Goal: Task Accomplishment & Management: Use online tool/utility

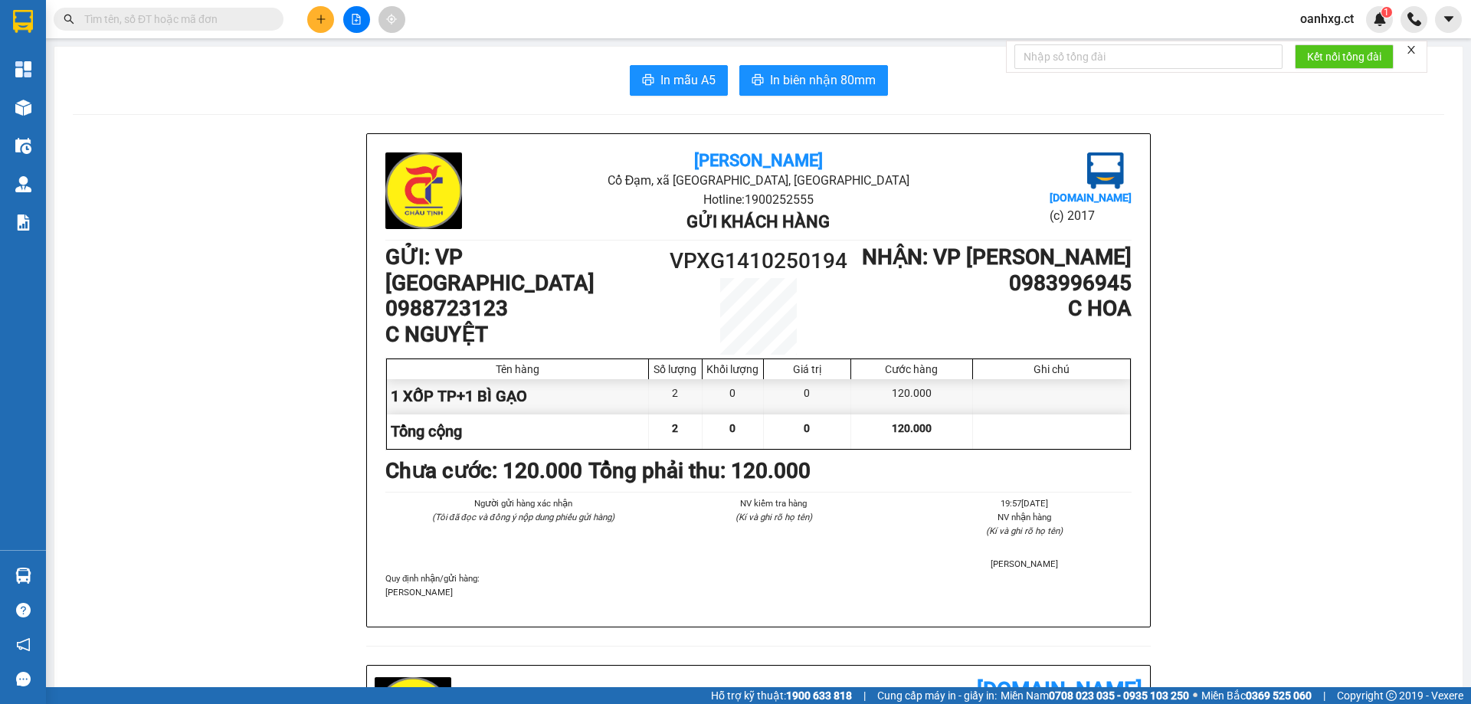
click at [252, 22] on input "text" at bounding box center [174, 19] width 181 height 17
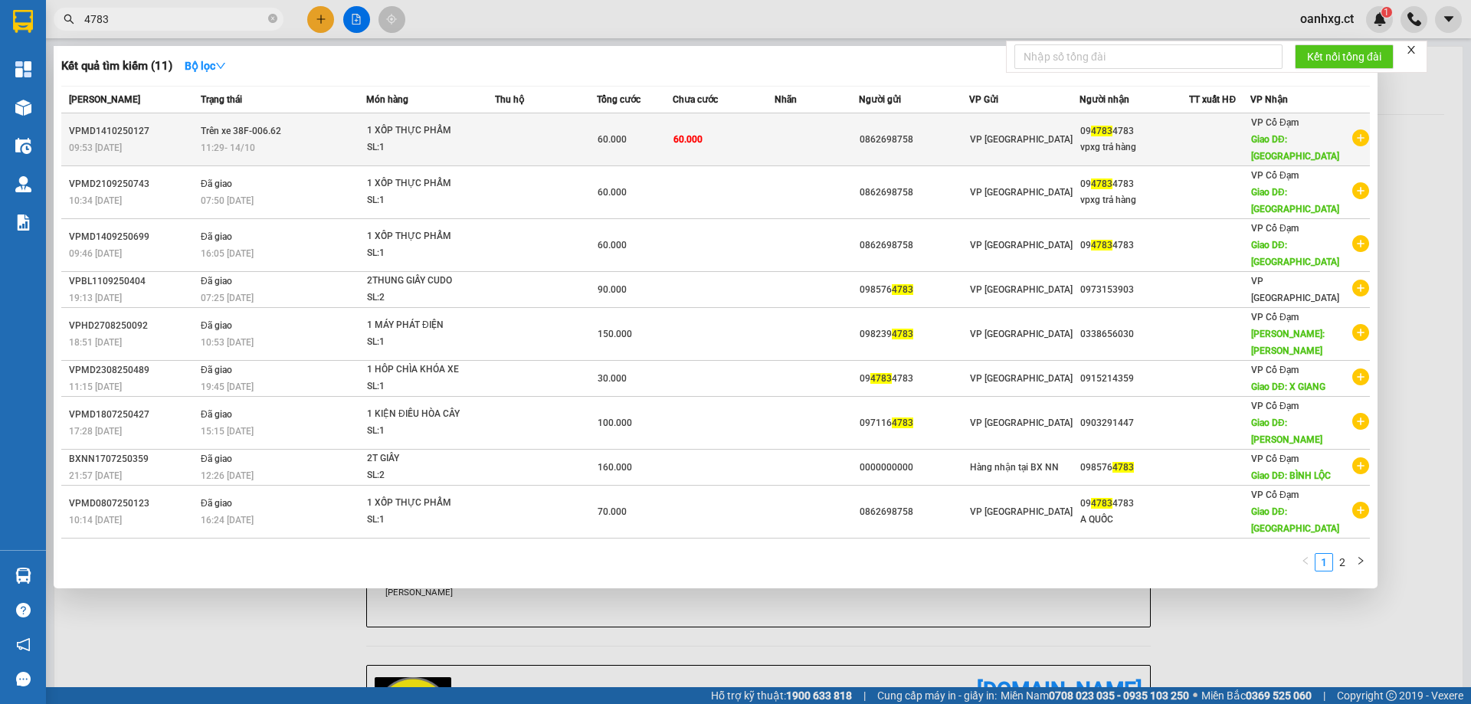
type input "4783"
click at [827, 143] on td at bounding box center [816, 139] width 85 height 53
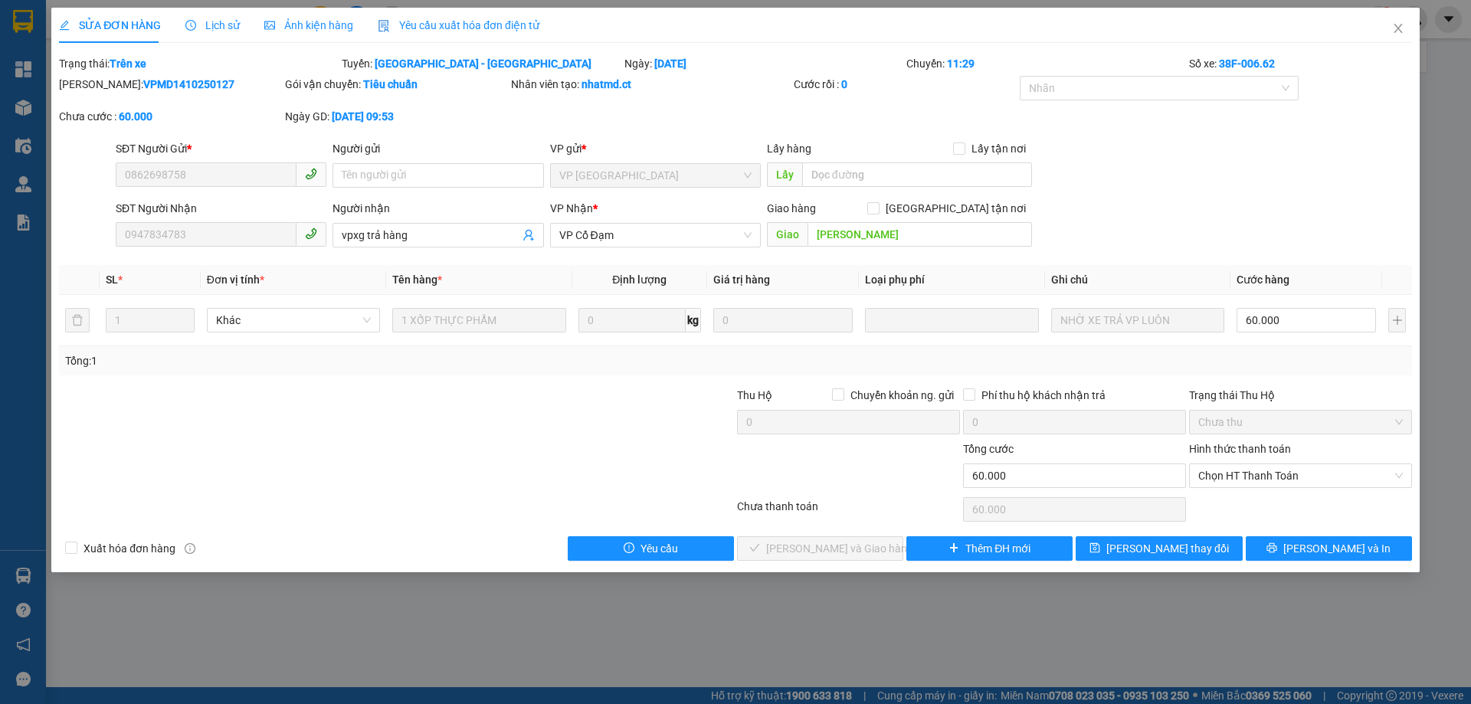
type input "0862698758"
type input "0947834783"
type input "vpxg trả hàng"
type input "XUÂN GIANG"
type input "0"
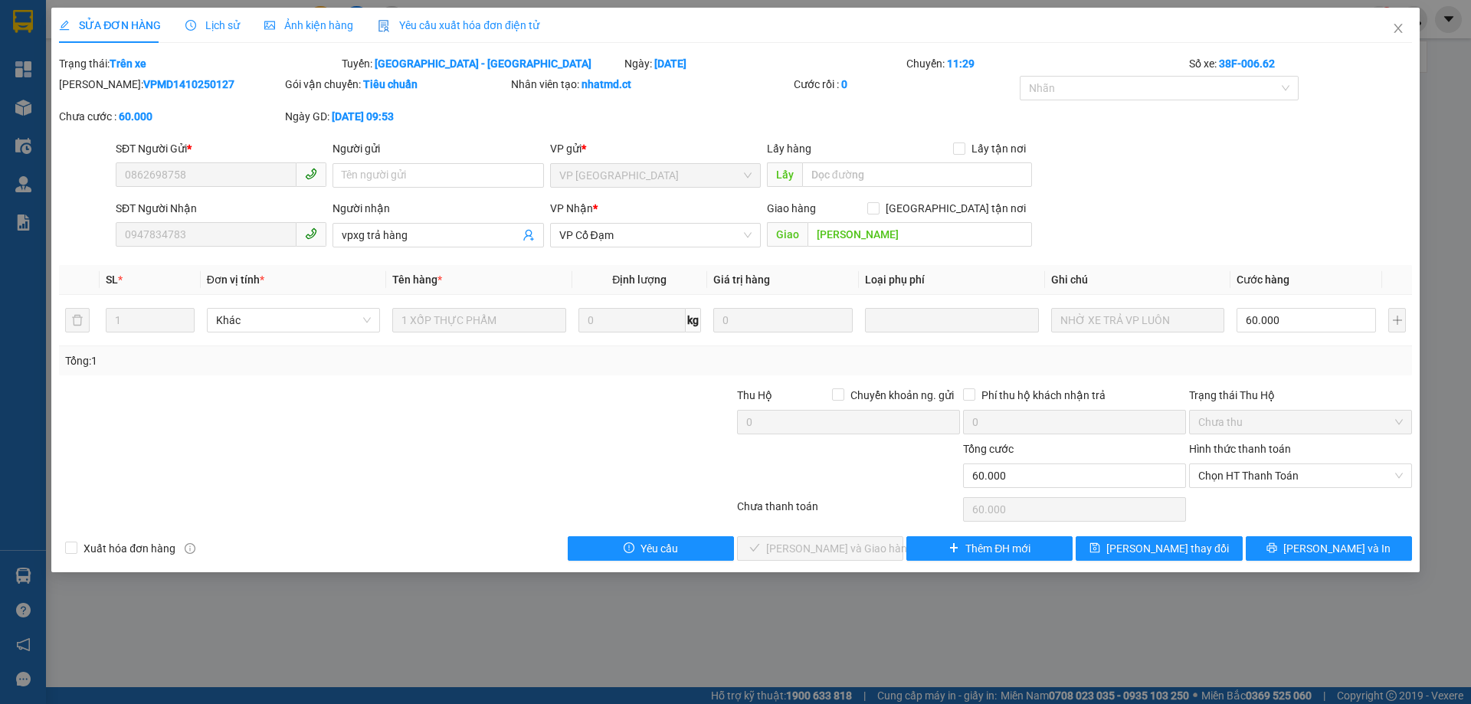
type input "60.000"
click at [1258, 467] on span "Chọn HT Thanh Toán" at bounding box center [1300, 475] width 205 height 23
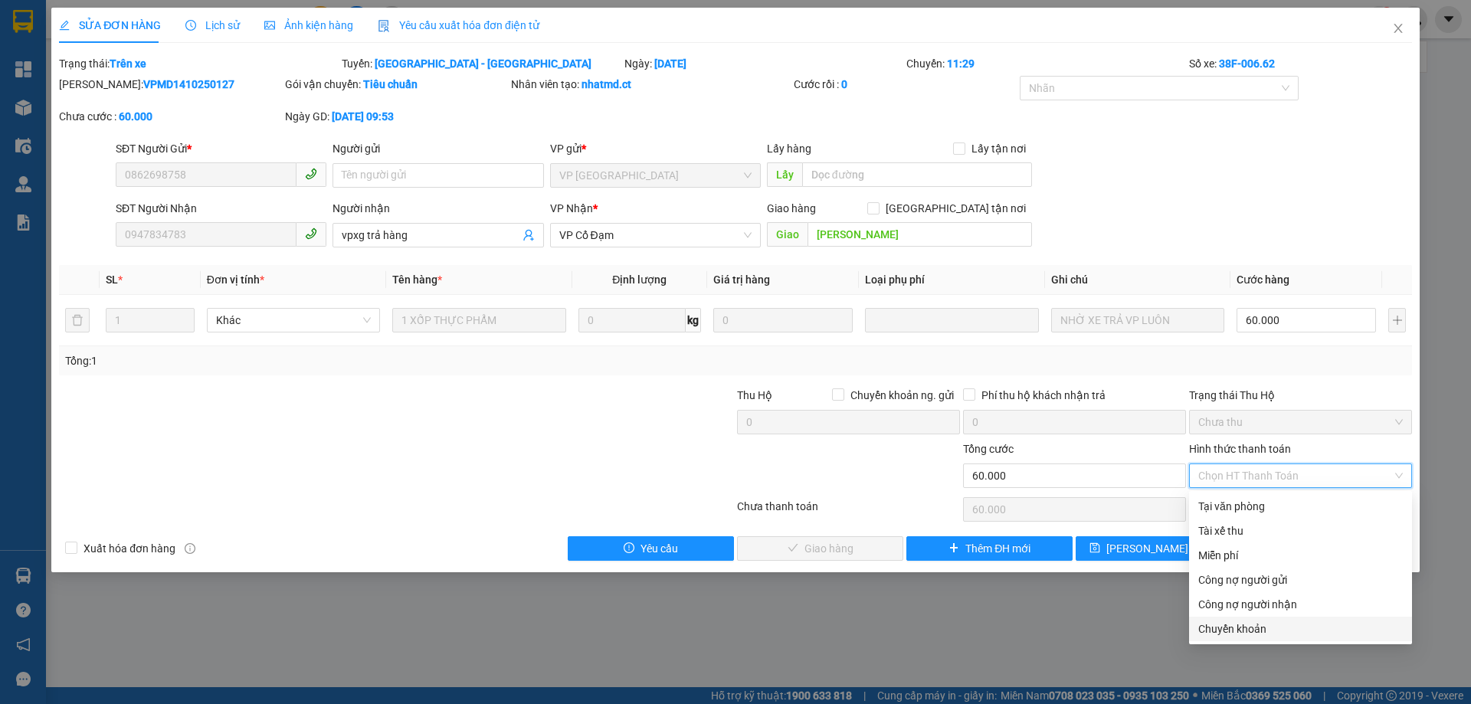
click at [1245, 631] on div "Chuyển khoản" at bounding box center [1300, 628] width 205 height 17
type input "0"
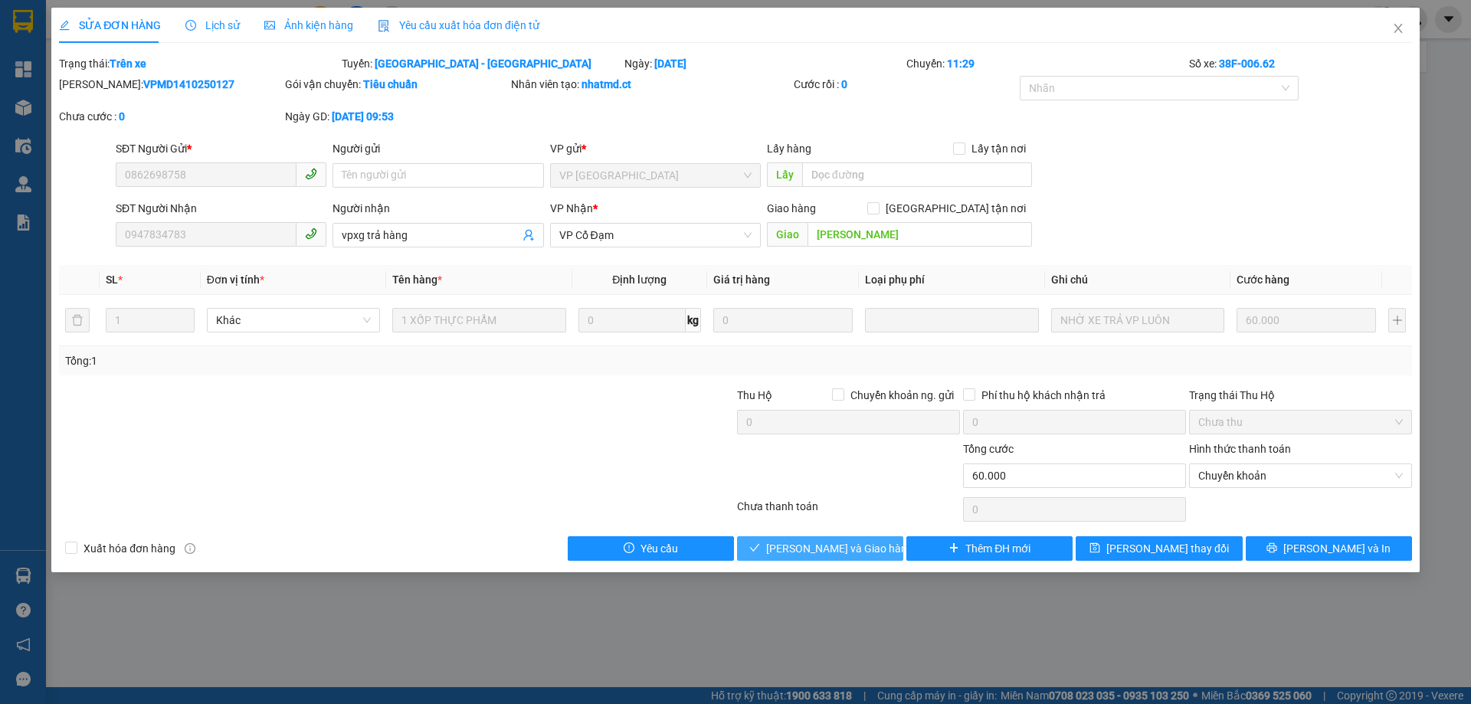
click at [813, 548] on span "Lưu và Giao hàng" at bounding box center [839, 548] width 147 height 17
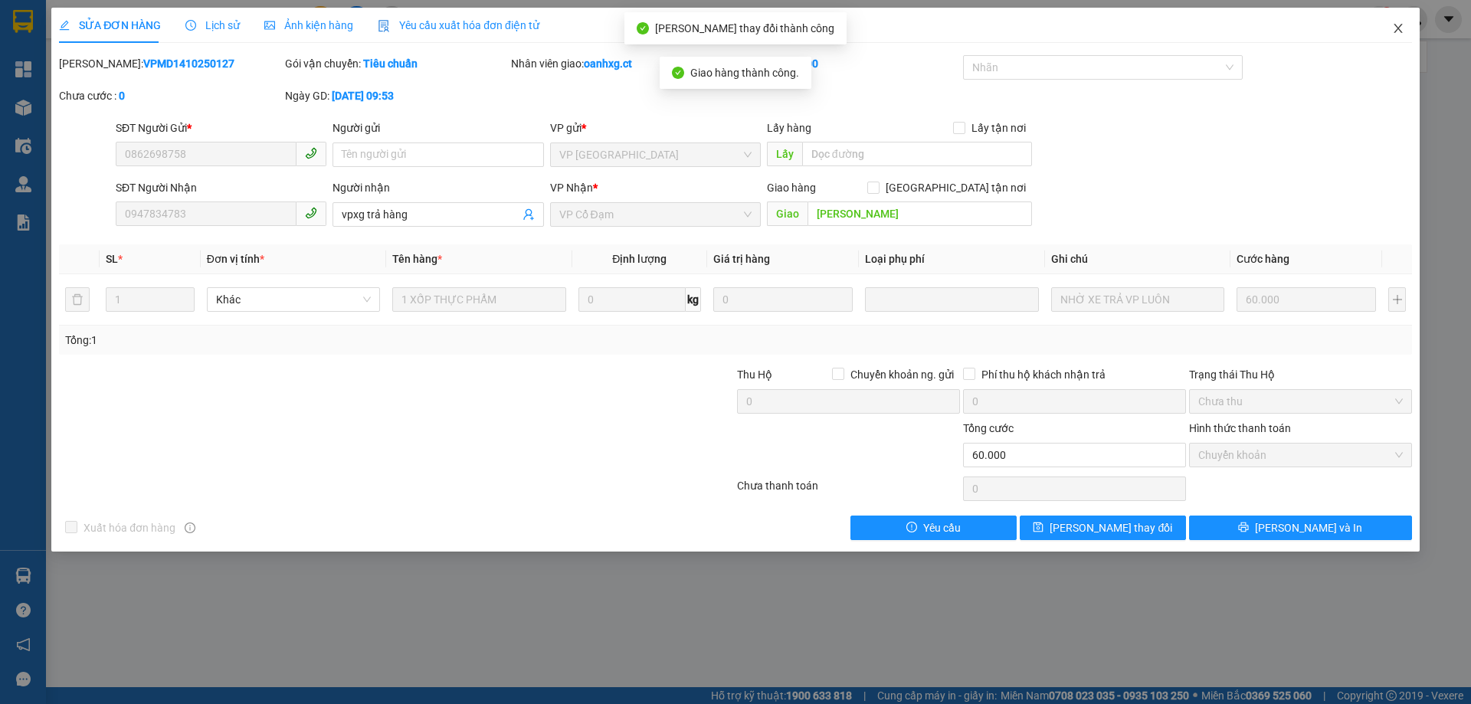
click at [1406, 21] on span "Close" at bounding box center [1397, 29] width 43 height 43
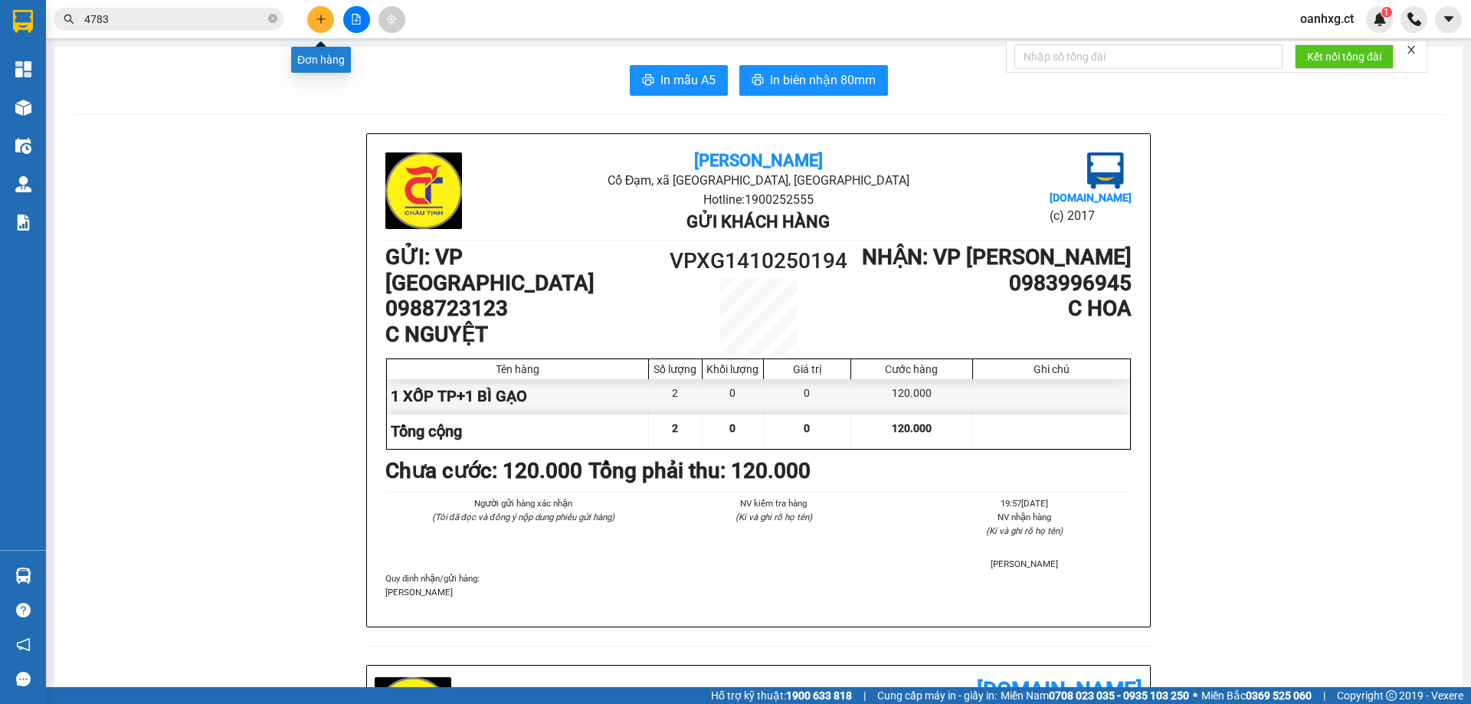
click at [317, 14] on icon "plus" at bounding box center [321, 19] width 11 height 11
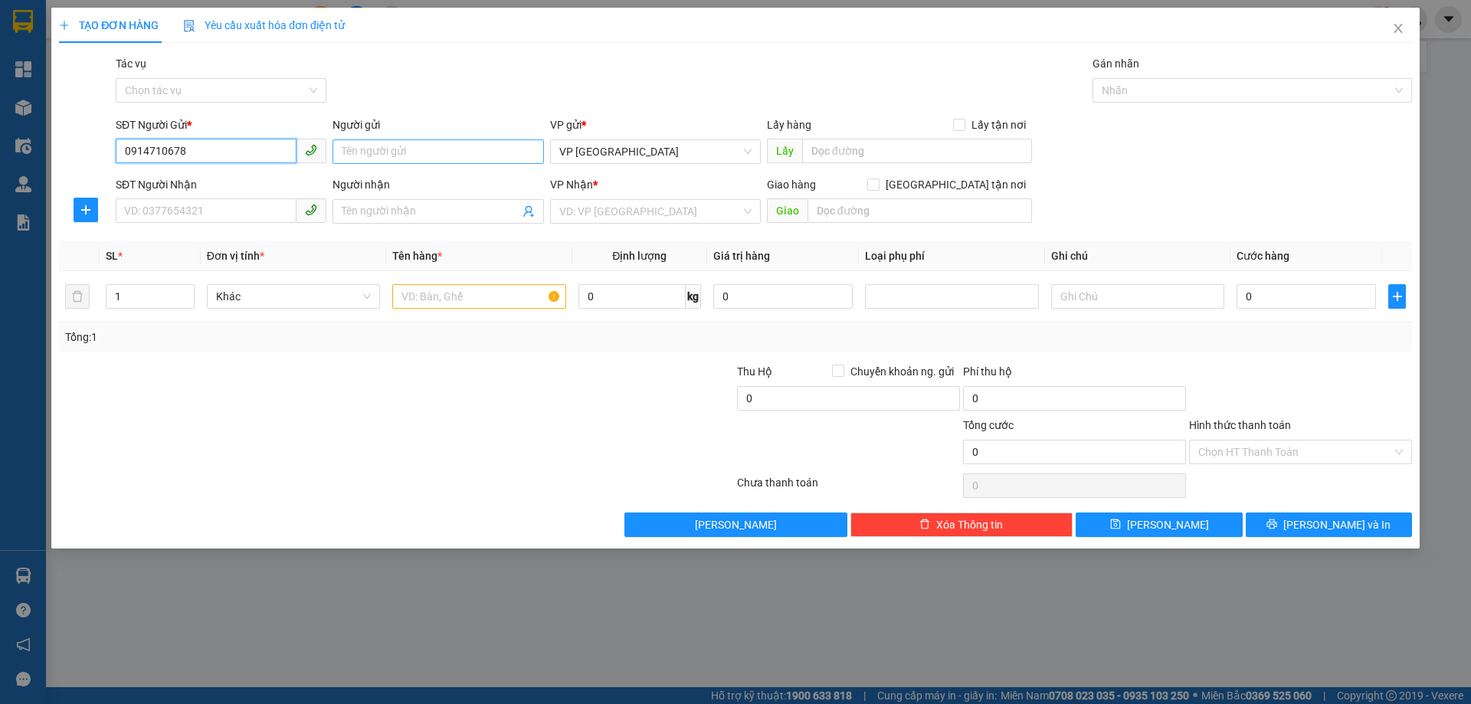
type input "0914710678"
click at [384, 153] on input "Người gửi" at bounding box center [437, 151] width 211 height 25
type input "C KIỀU"
click at [165, 211] on input "SĐT Người Nhận" at bounding box center [206, 210] width 181 height 25
type input "0843148759"
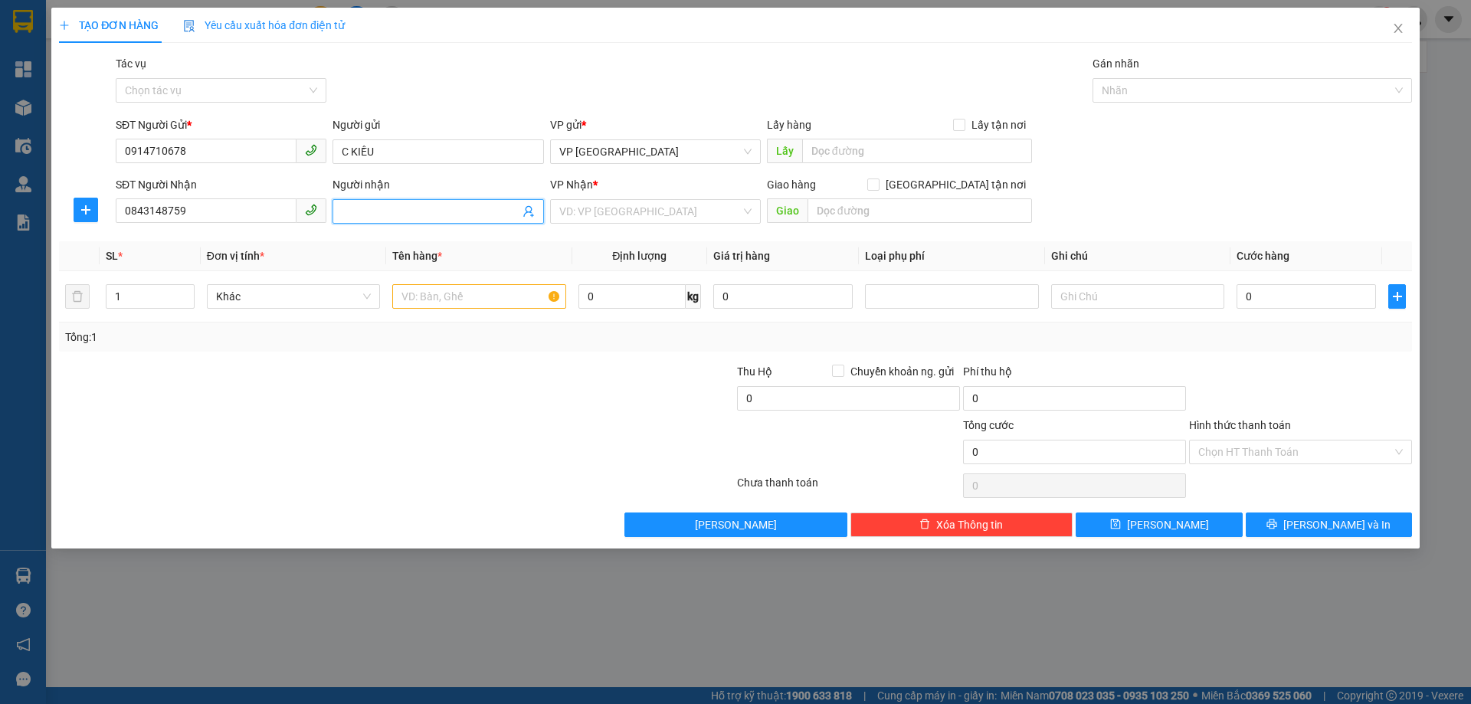
click at [375, 201] on span at bounding box center [437, 211] width 211 height 25
type input "T"
type input "E THẢO NGUYÊN"
click at [620, 207] on input "search" at bounding box center [650, 211] width 182 height 23
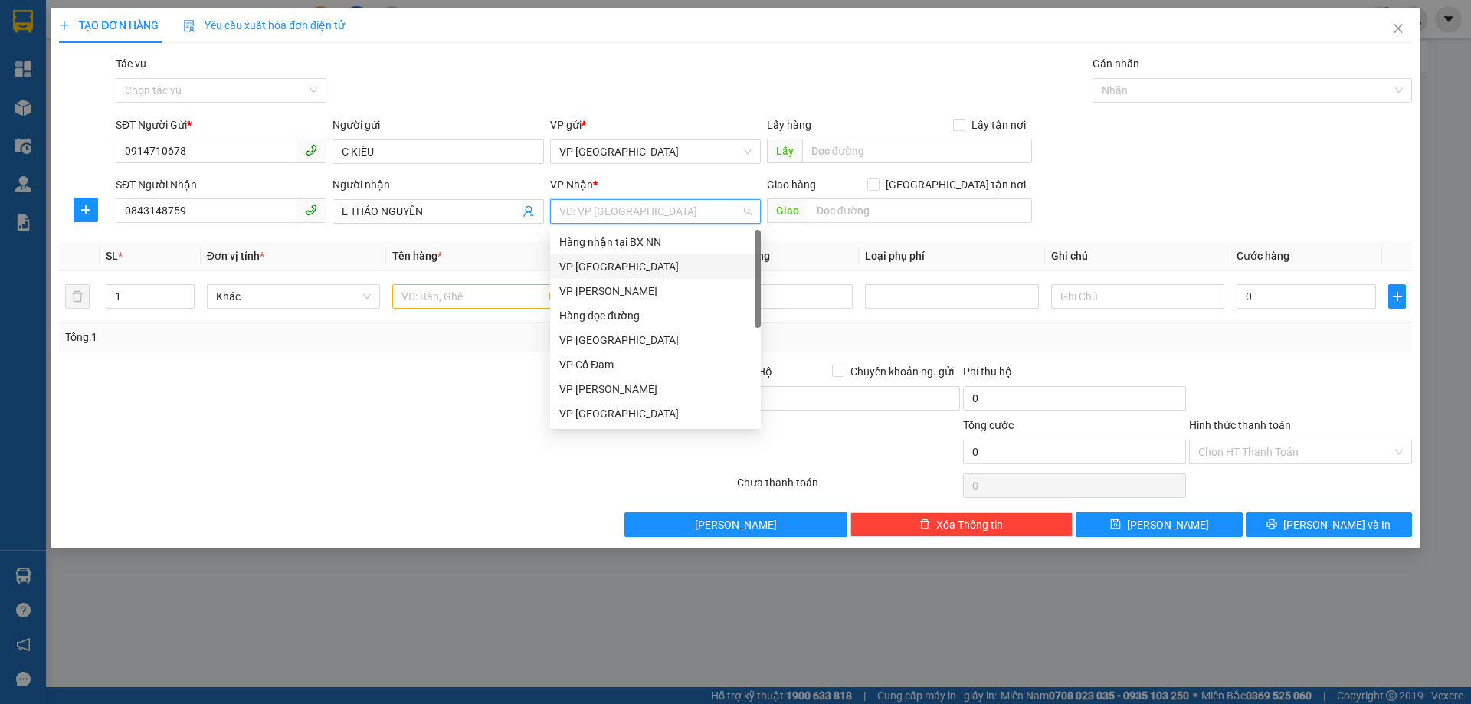
drag, startPoint x: 586, startPoint y: 258, endPoint x: 568, endPoint y: 260, distance: 17.8
click at [583, 258] on div "VP Mỹ Đình" at bounding box center [655, 266] width 192 height 17
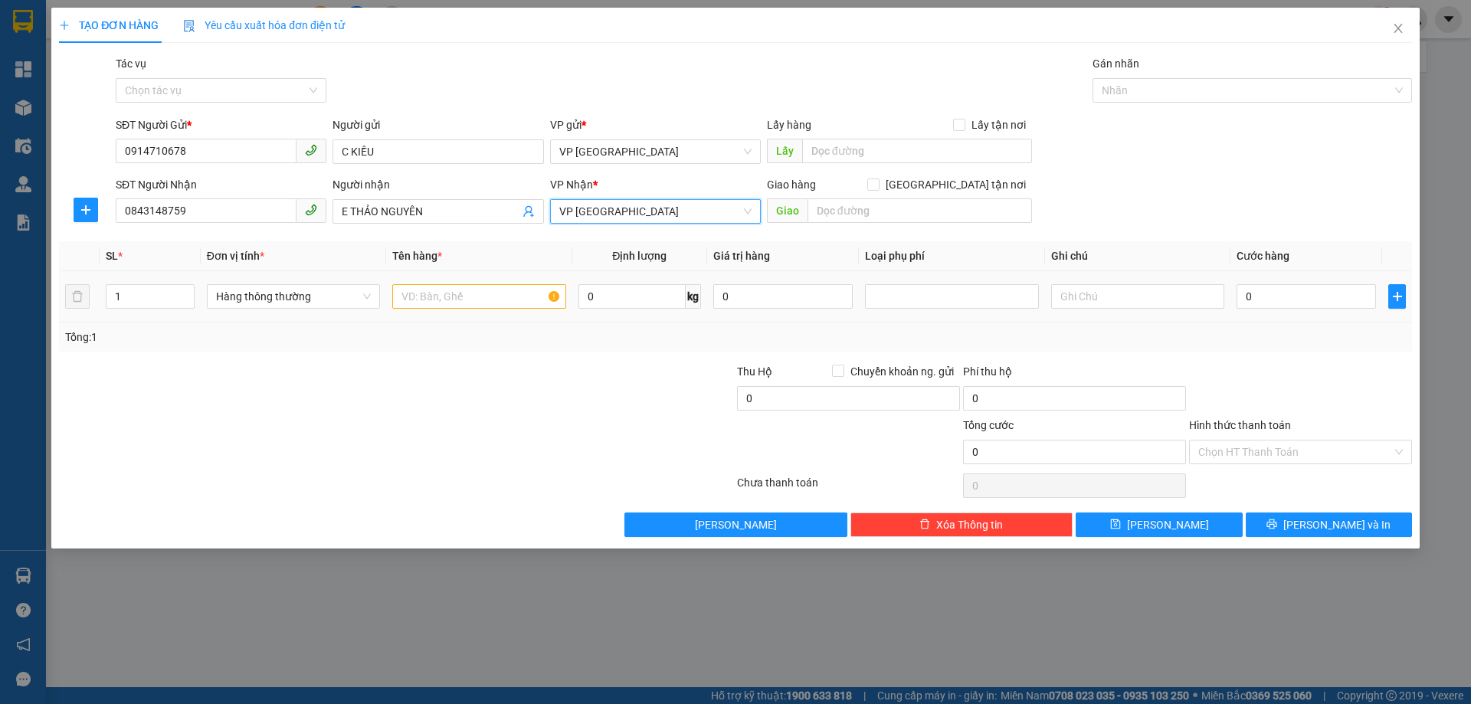
click at [464, 285] on div at bounding box center [478, 296] width 173 height 31
click at [462, 290] on input "text" at bounding box center [478, 296] width 173 height 25
type input "2 BÌ BƯỞI"
click at [1301, 304] on input "0" at bounding box center [1305, 296] width 139 height 25
type input "01"
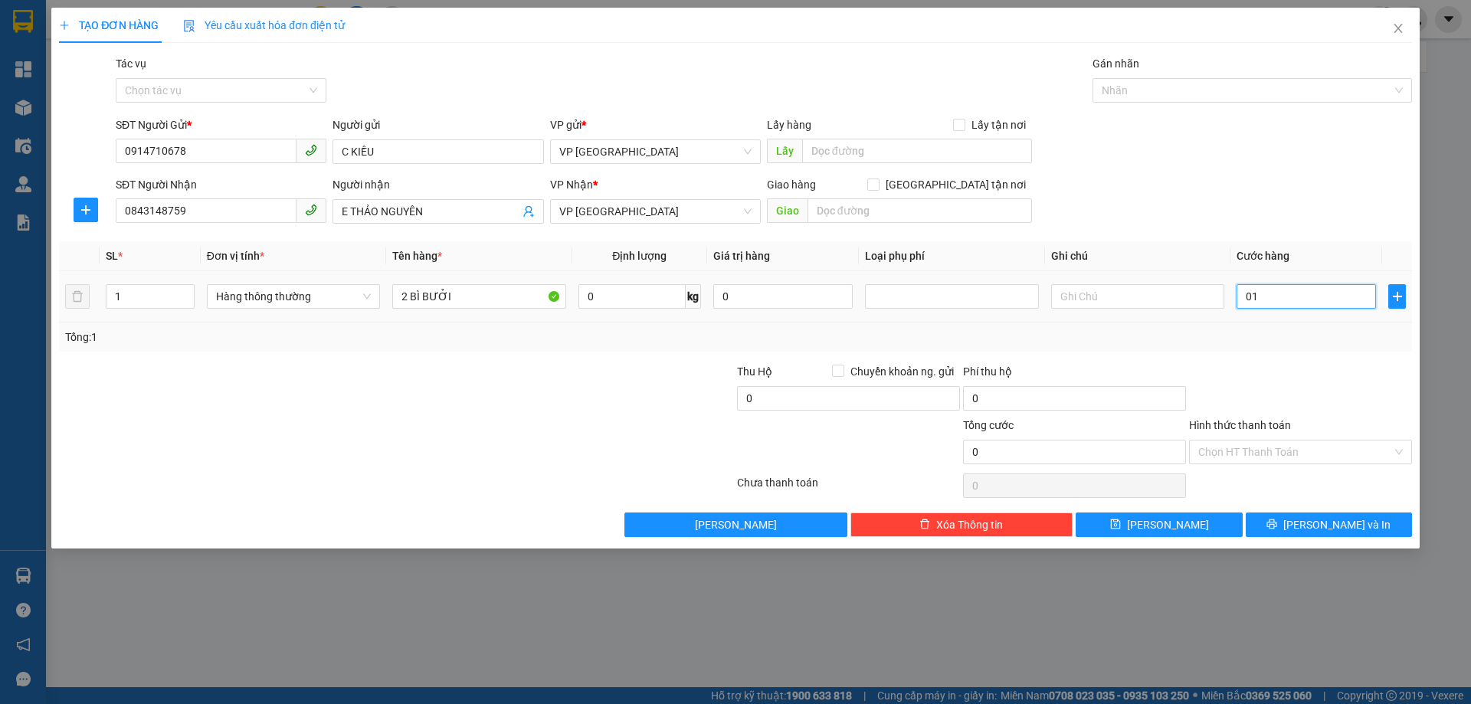
type input "1"
type input "010"
type input "10"
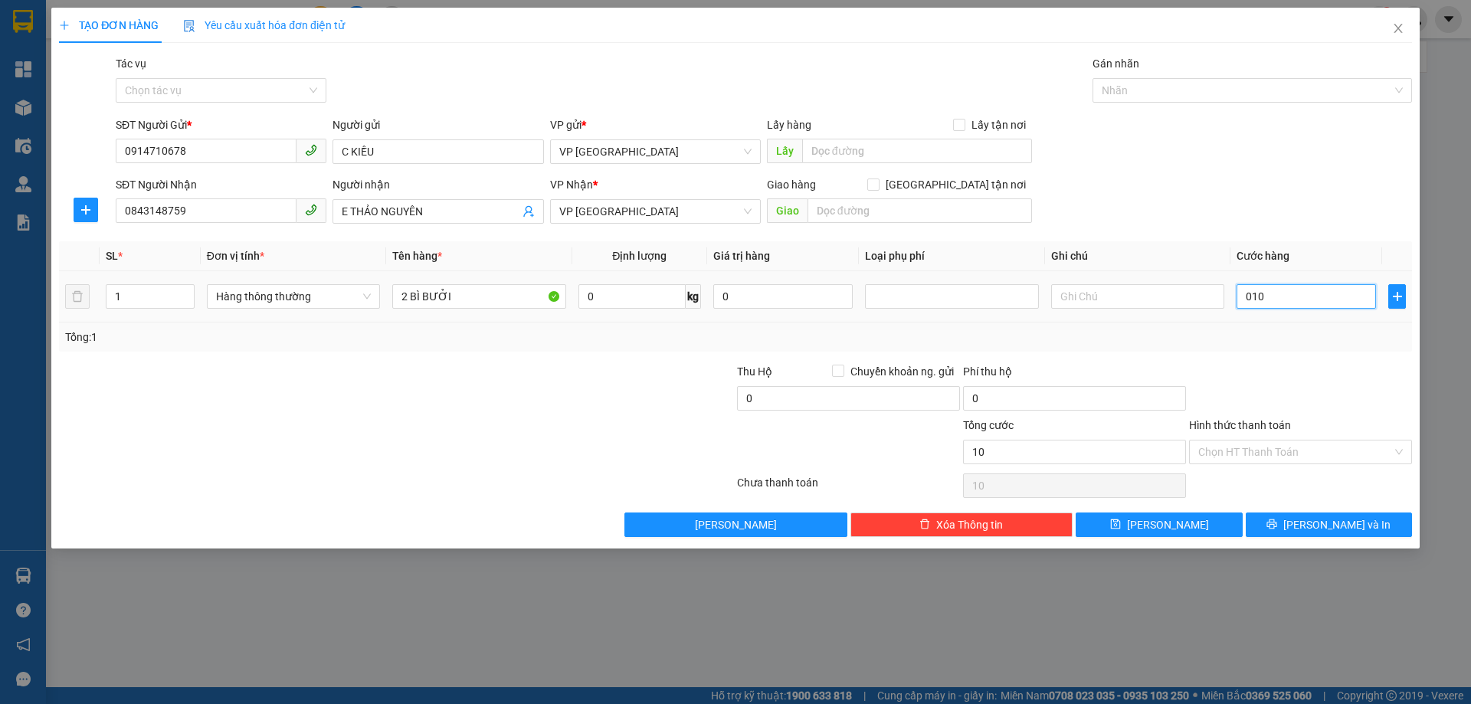
type input "0.100"
type input "100"
type input "100.000"
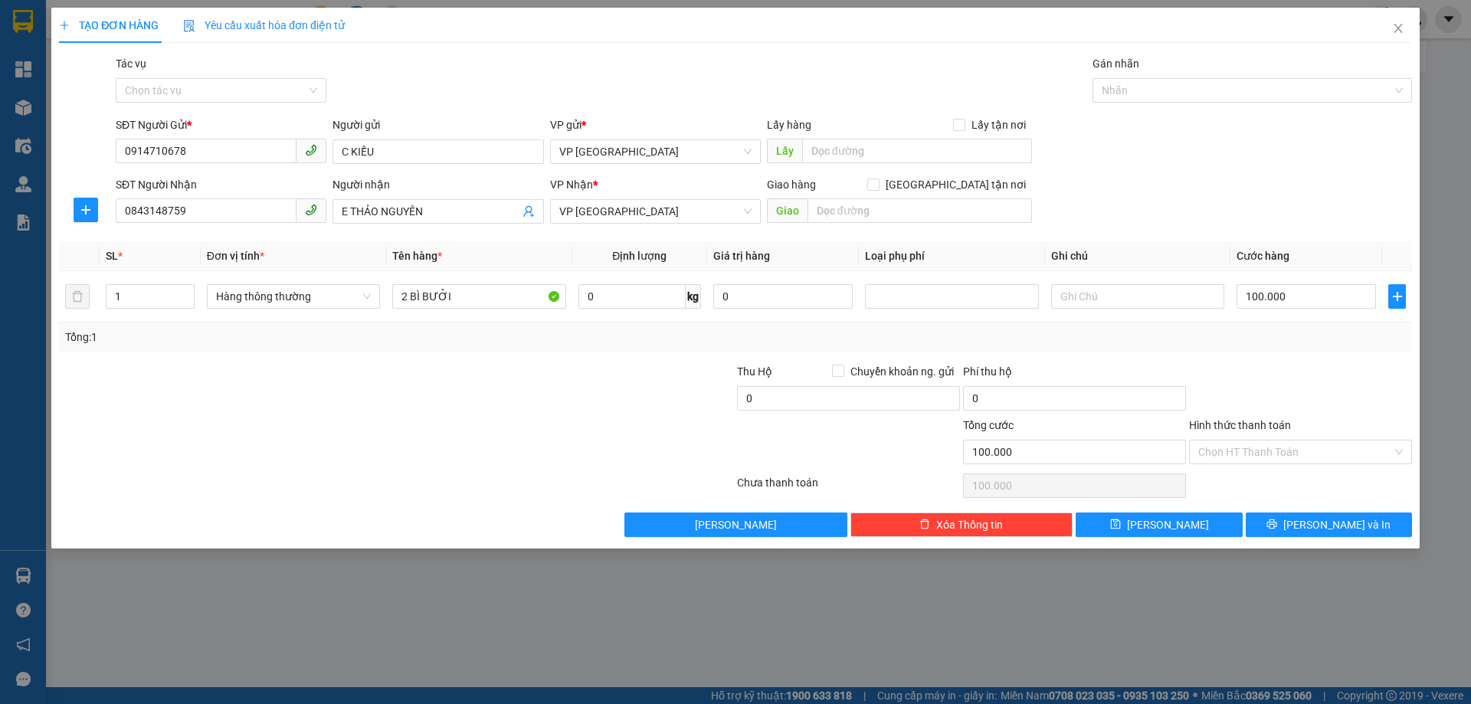
click at [1332, 361] on div "Transit Pickup Surcharge Ids Transit Deliver Surcharge Ids Transit Deliver Surc…" at bounding box center [735, 296] width 1353 height 482
click at [1291, 456] on input "Hình thức thanh toán" at bounding box center [1295, 451] width 194 height 23
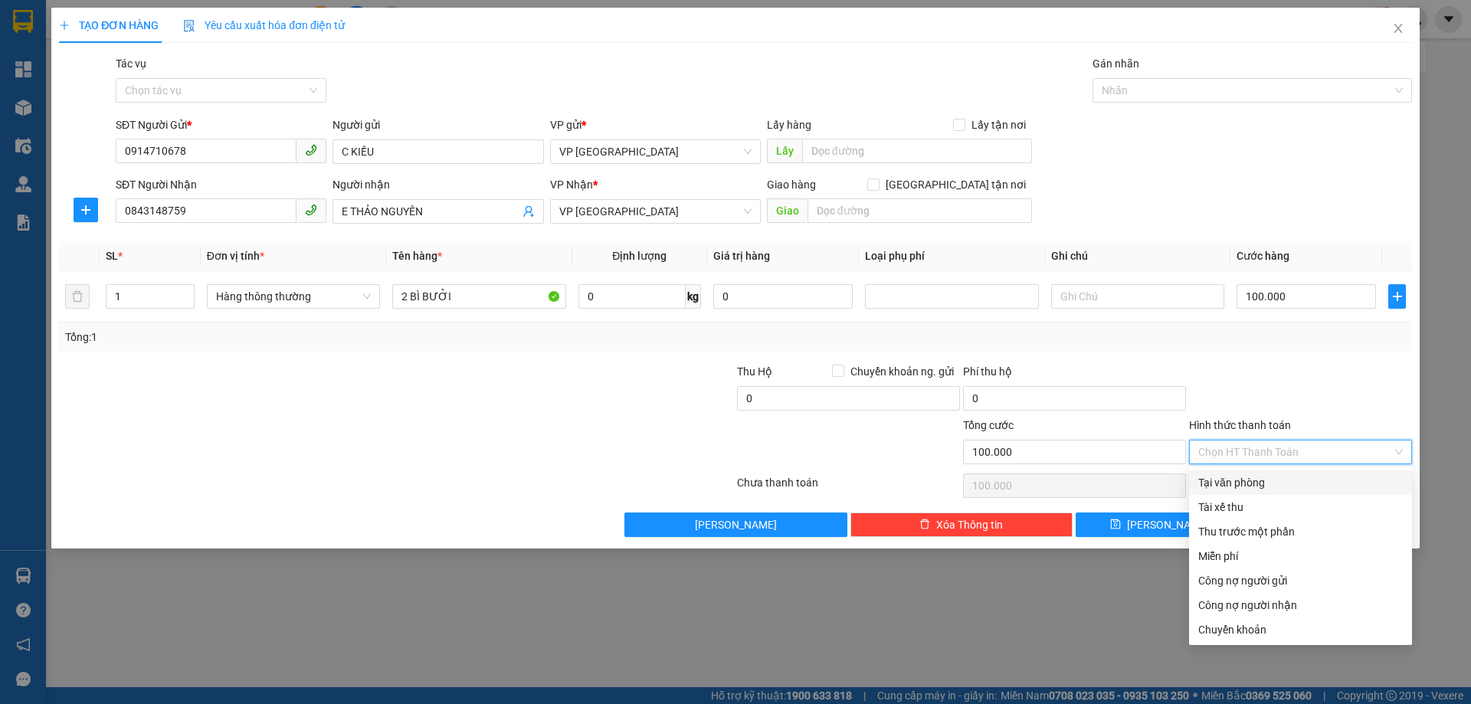
click at [1239, 479] on div "Tại văn phòng" at bounding box center [1300, 482] width 205 height 17
type input "0"
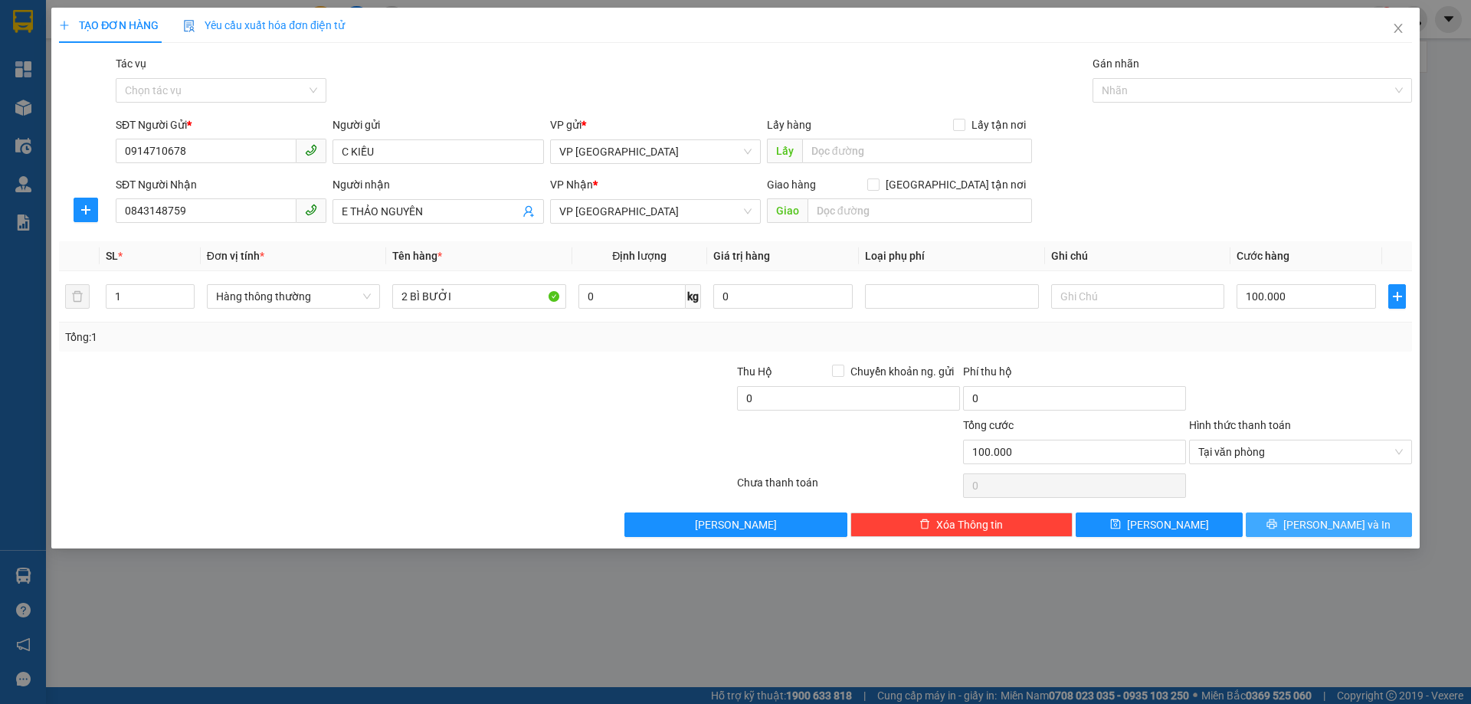
click at [1278, 522] on button "Lưu và In" at bounding box center [1328, 524] width 166 height 25
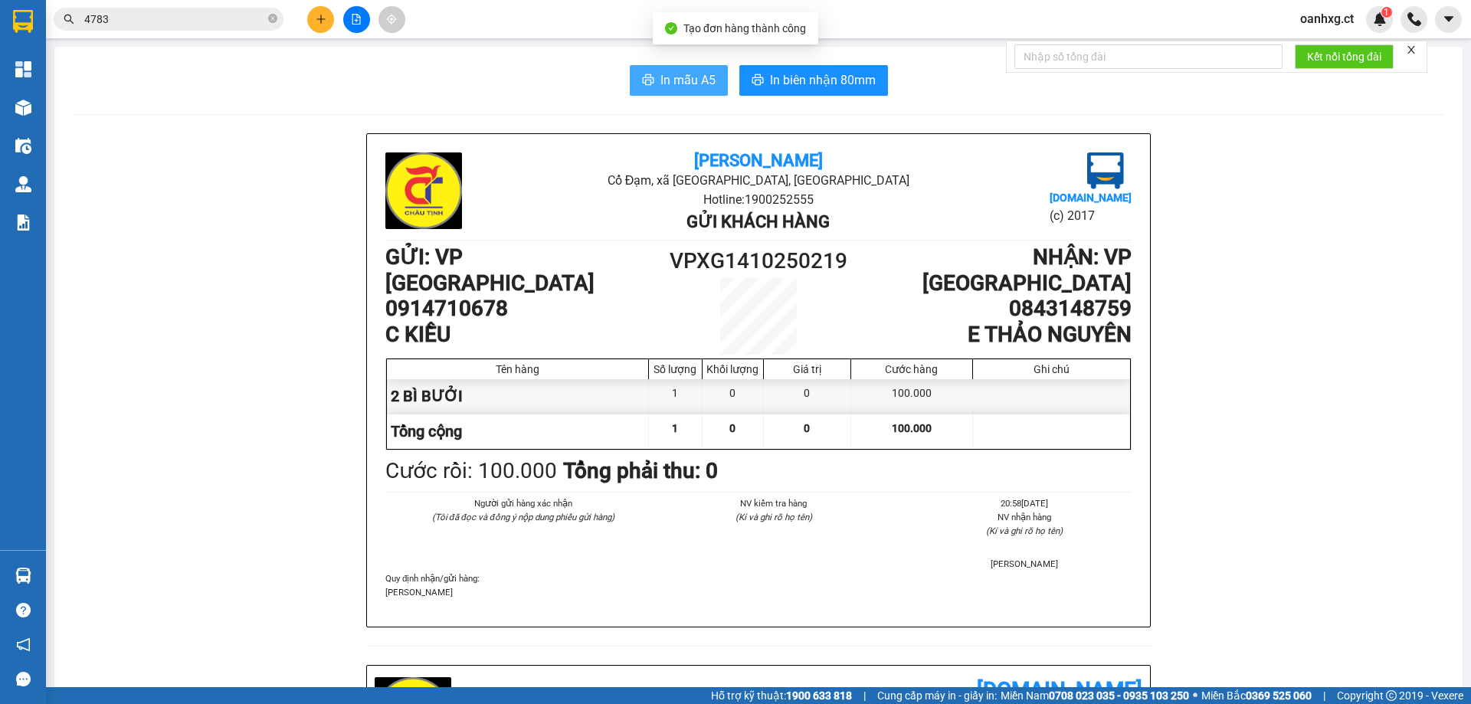
drag, startPoint x: 663, startPoint y: 71, endPoint x: 767, endPoint y: 57, distance: 105.8
click at [661, 71] on span "In mẫu A5" at bounding box center [687, 79] width 55 height 19
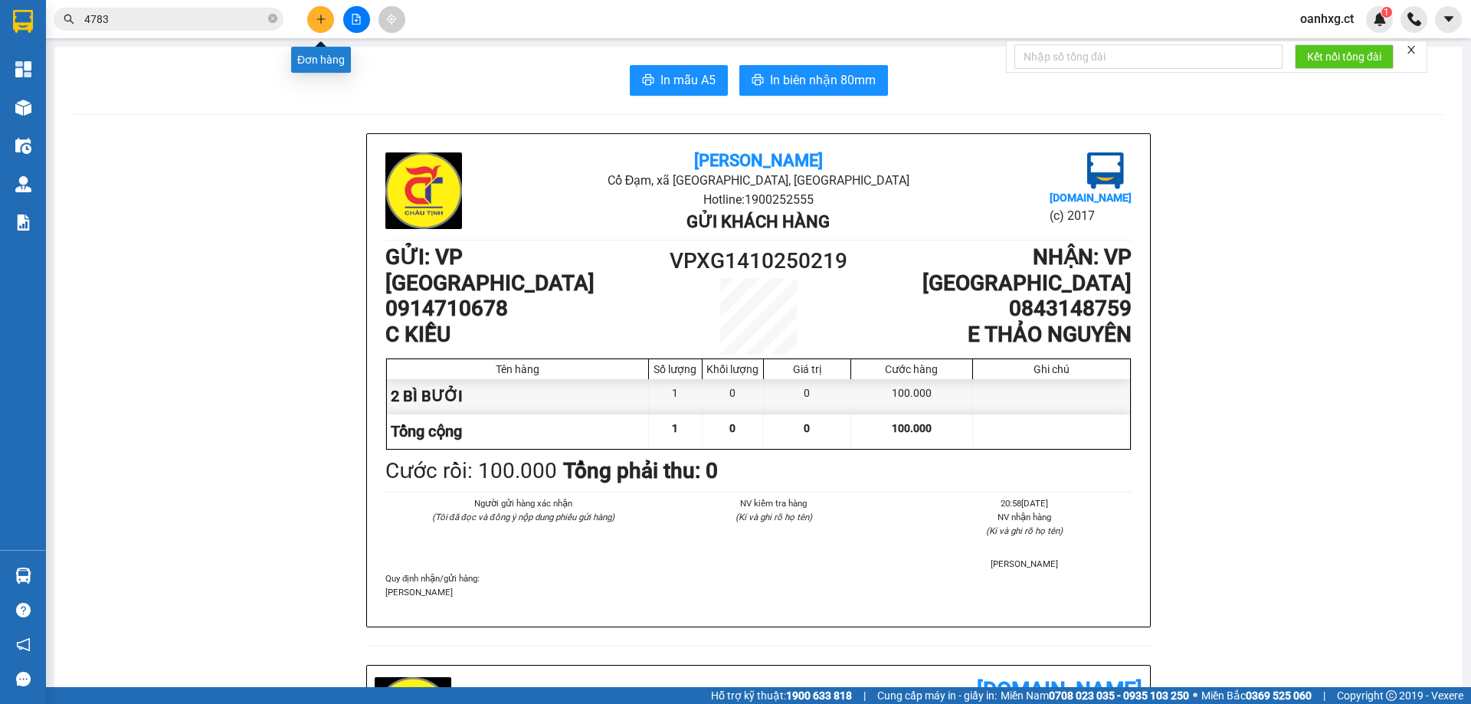
click at [325, 28] on button at bounding box center [320, 19] width 27 height 27
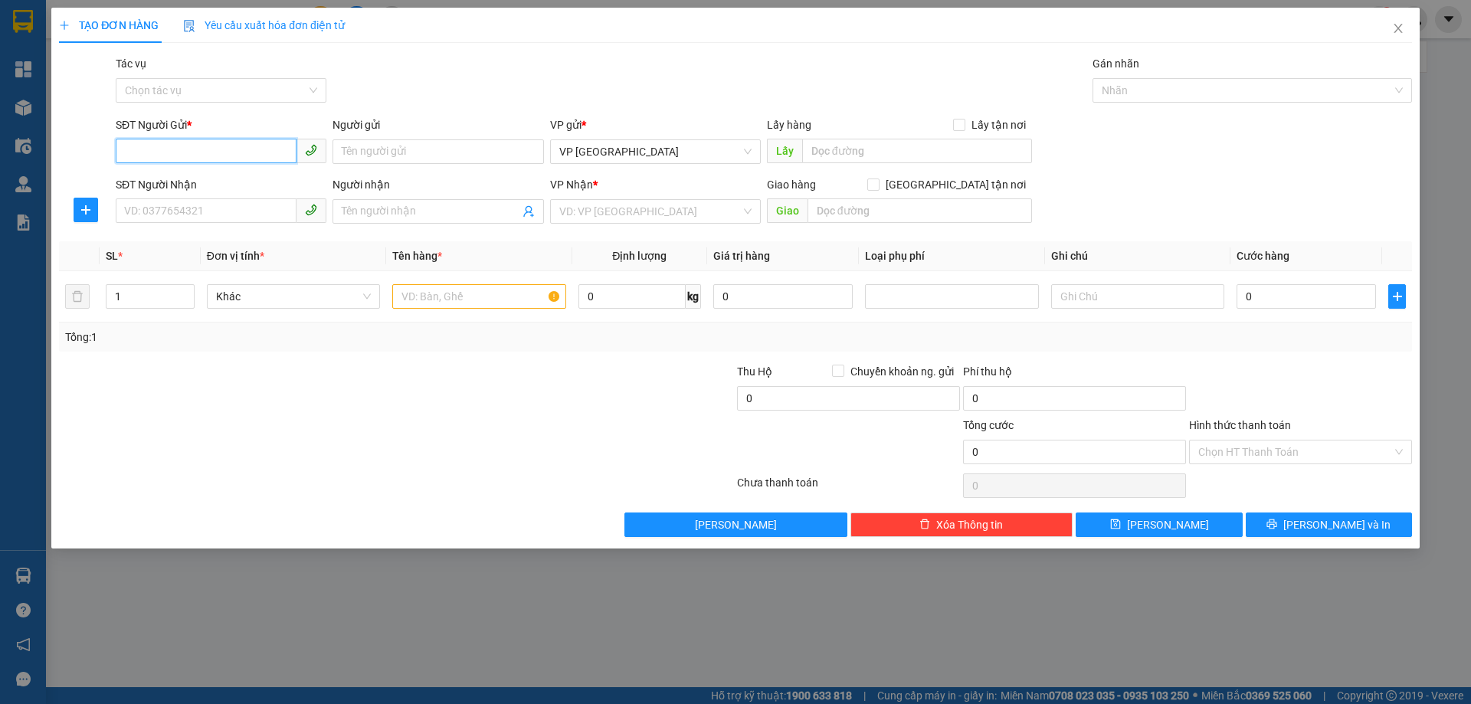
click at [273, 161] on input "SĐT Người Gửi *" at bounding box center [206, 151] width 181 height 25
click at [268, 157] on input "SĐT Người Gửi *" at bounding box center [206, 151] width 181 height 25
type input "0966352456"
click at [175, 180] on div "0966352456" at bounding box center [221, 182] width 192 height 17
type input "0949306281"
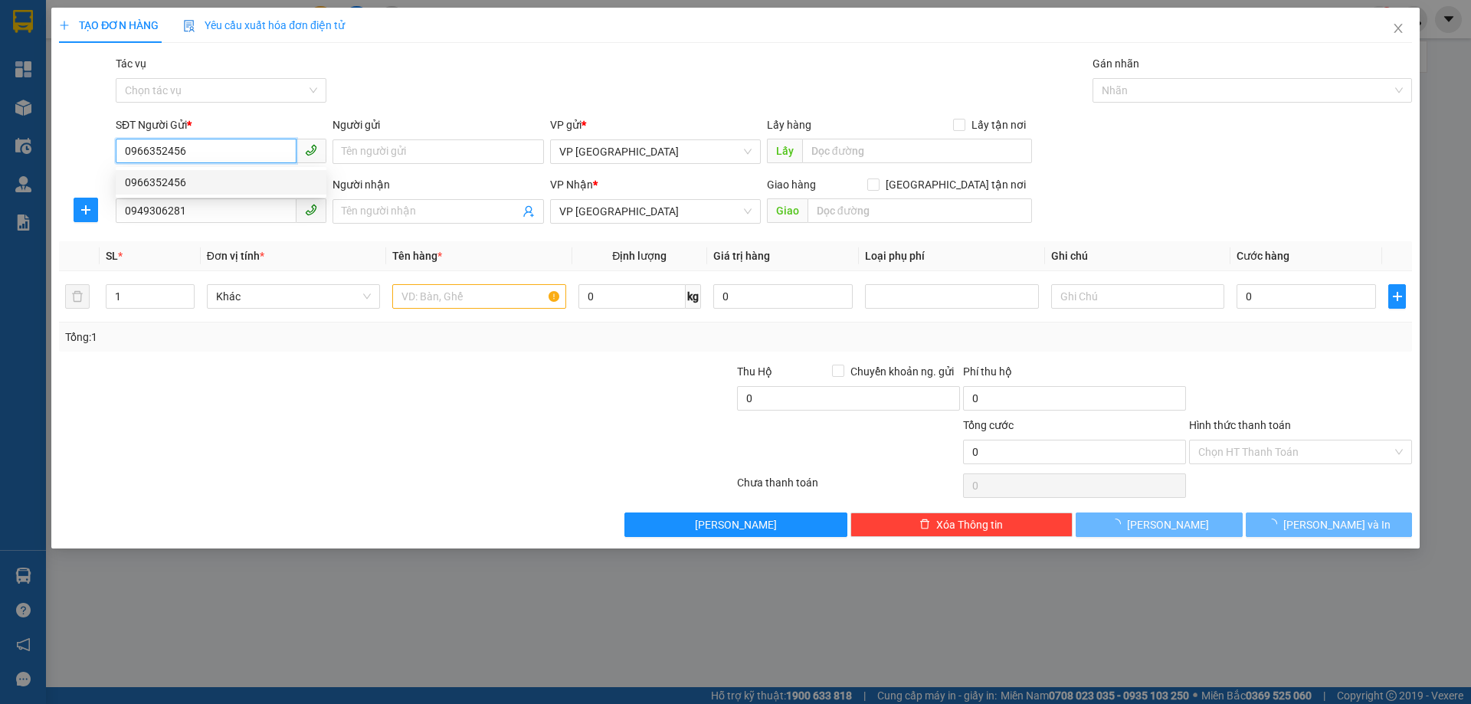
type input "40.000"
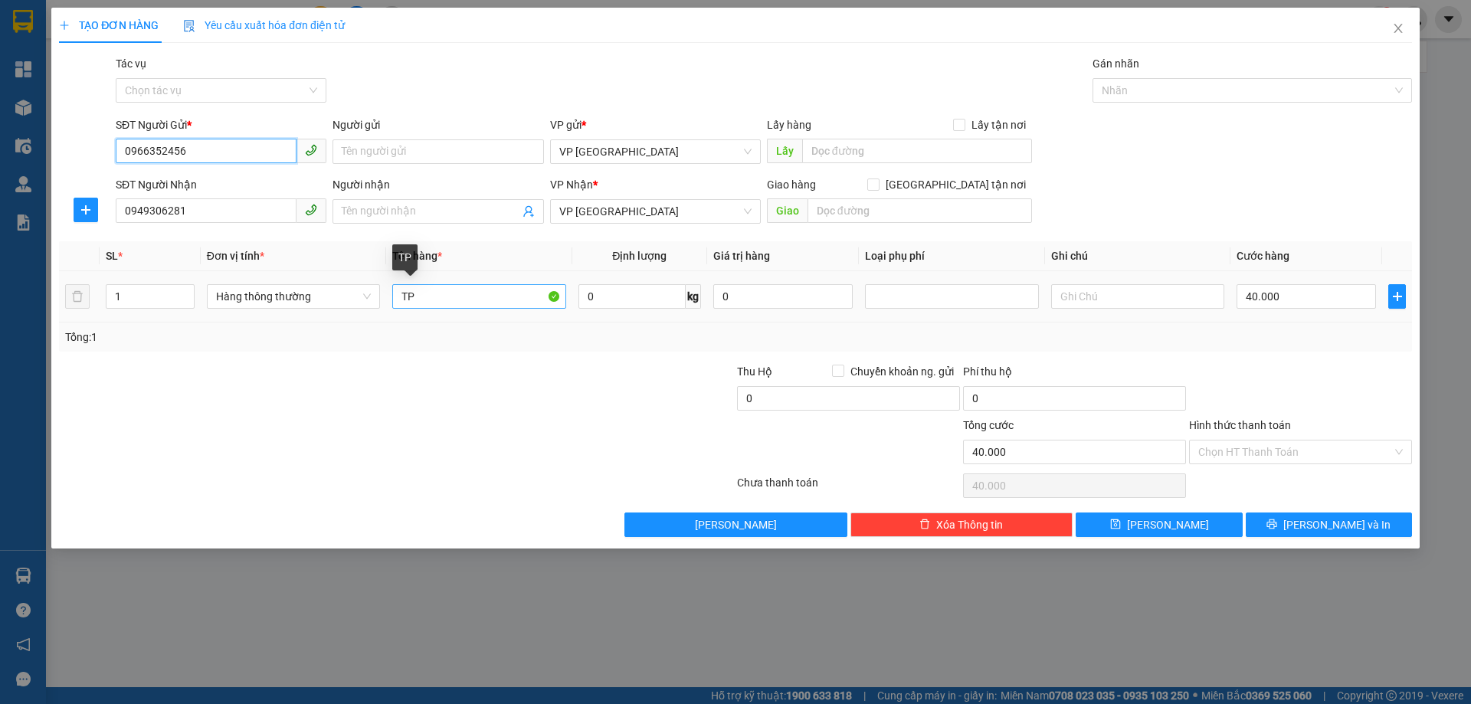
type input "0966352456"
click at [460, 302] on input "TP" at bounding box center [478, 296] width 173 height 25
click at [1303, 296] on input "40.000" at bounding box center [1305, 296] width 139 height 25
type input "0"
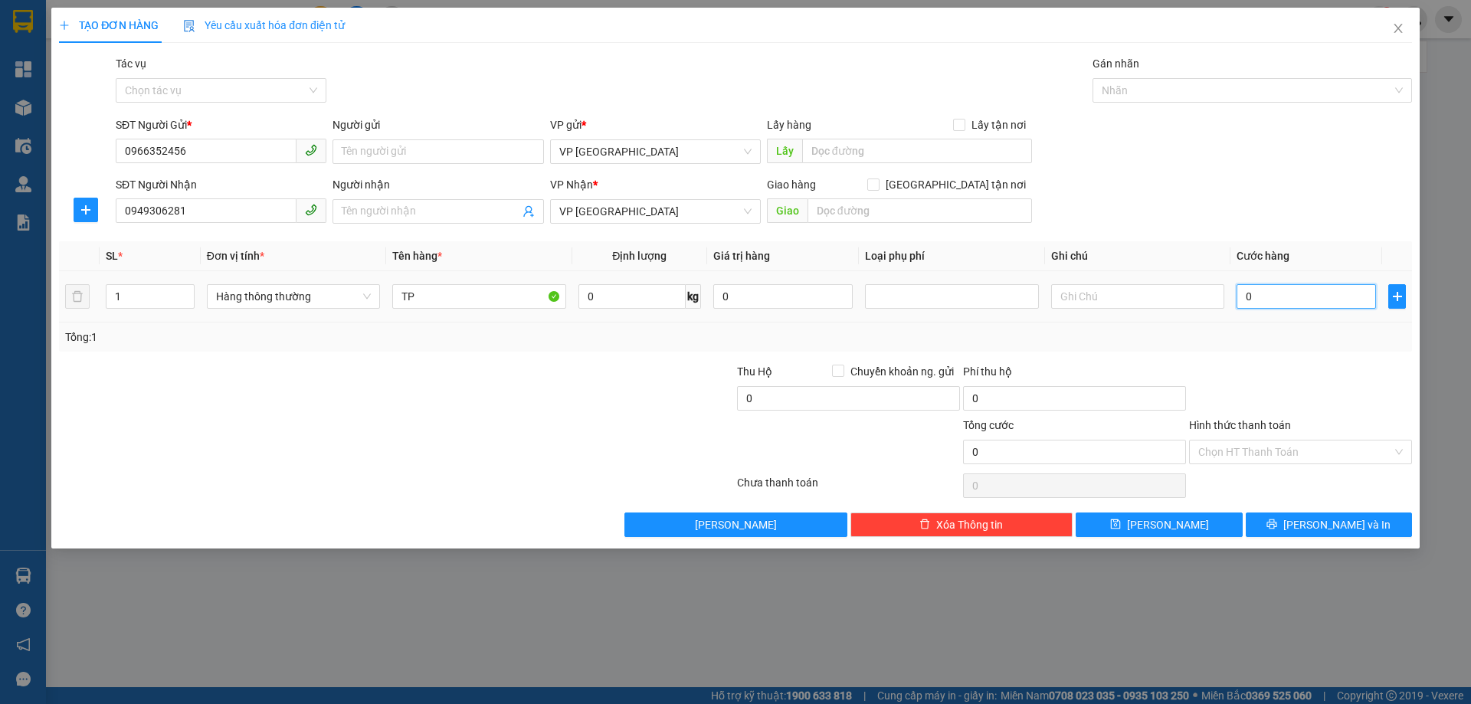
type input "05"
type input "5"
type input "50"
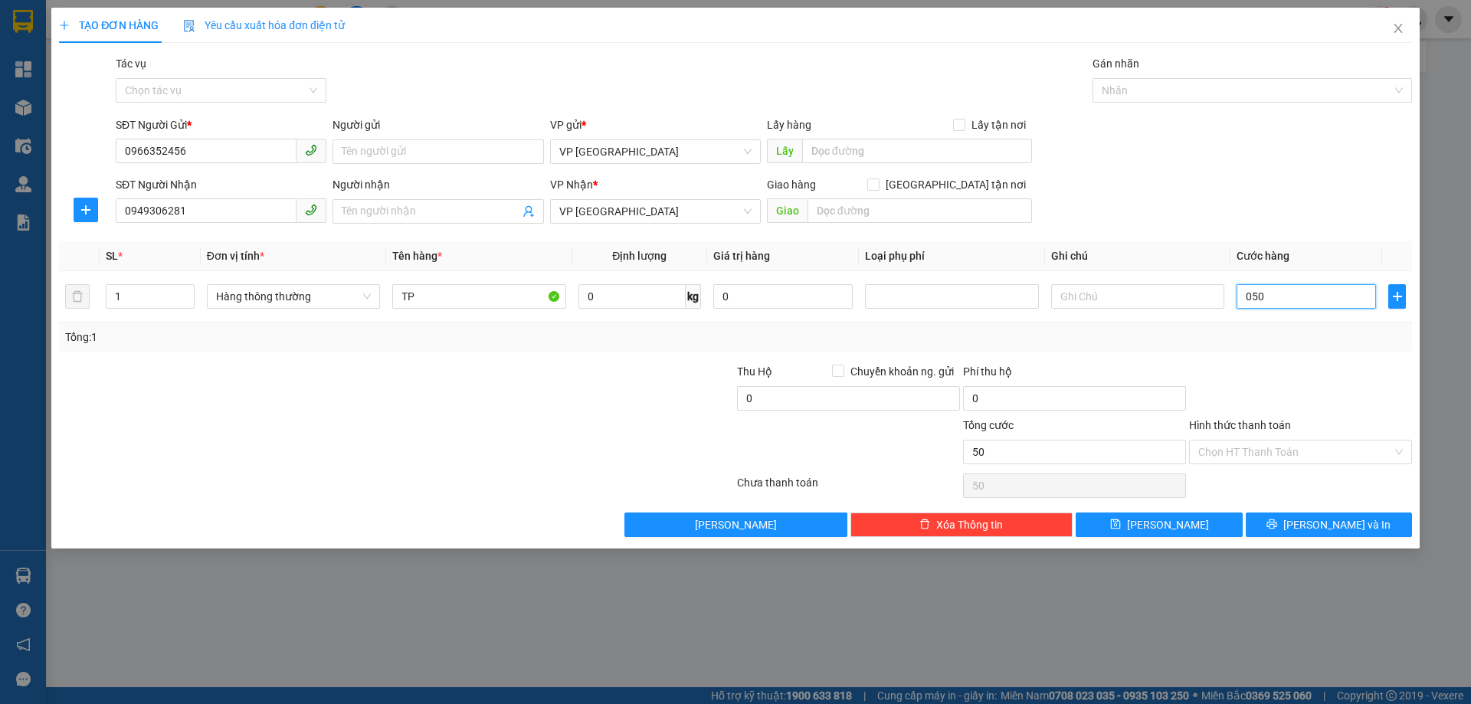
type input "050"
type input "50.000"
drag, startPoint x: 1305, startPoint y: 335, endPoint x: 1353, endPoint y: 336, distance: 47.5
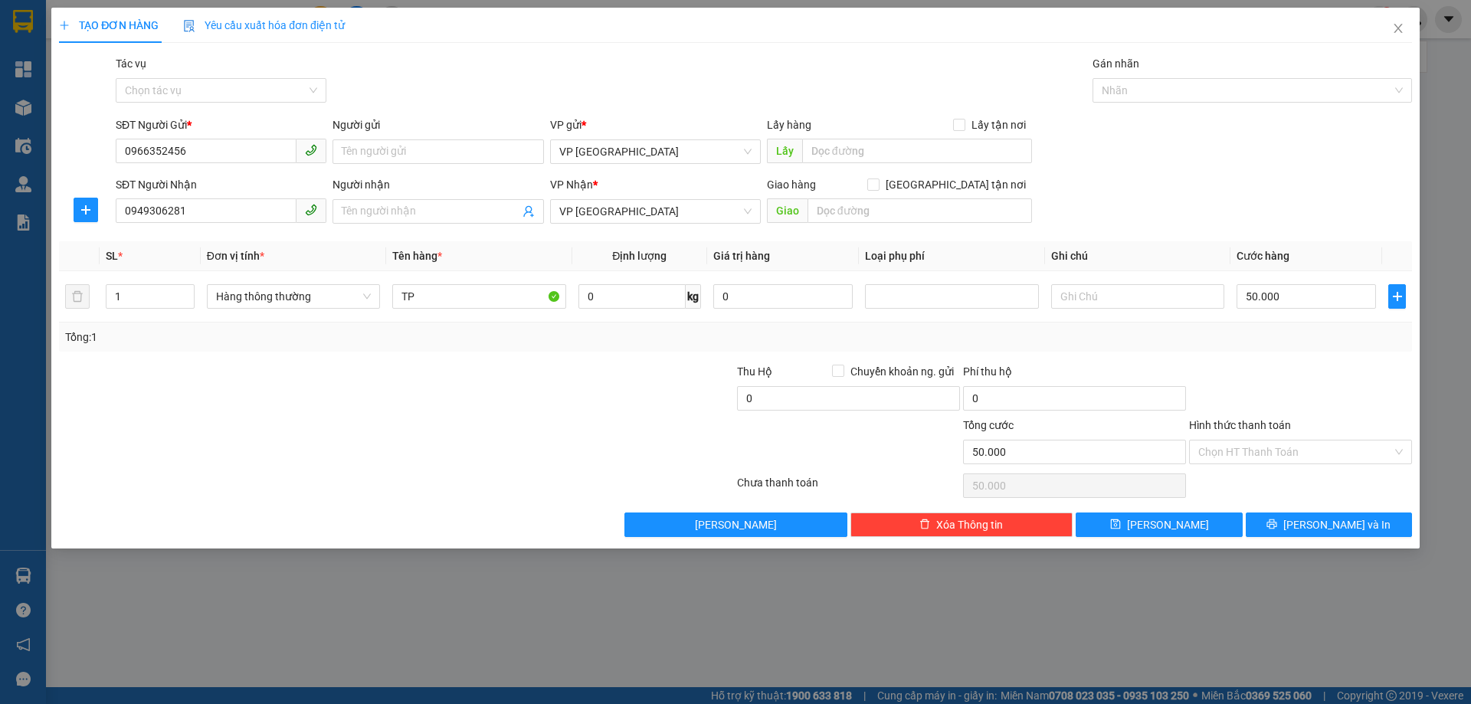
click at [1307, 335] on div "Tổng: 1" at bounding box center [735, 337] width 1340 height 17
click at [1278, 454] on input "Hình thức thanh toán" at bounding box center [1295, 451] width 194 height 23
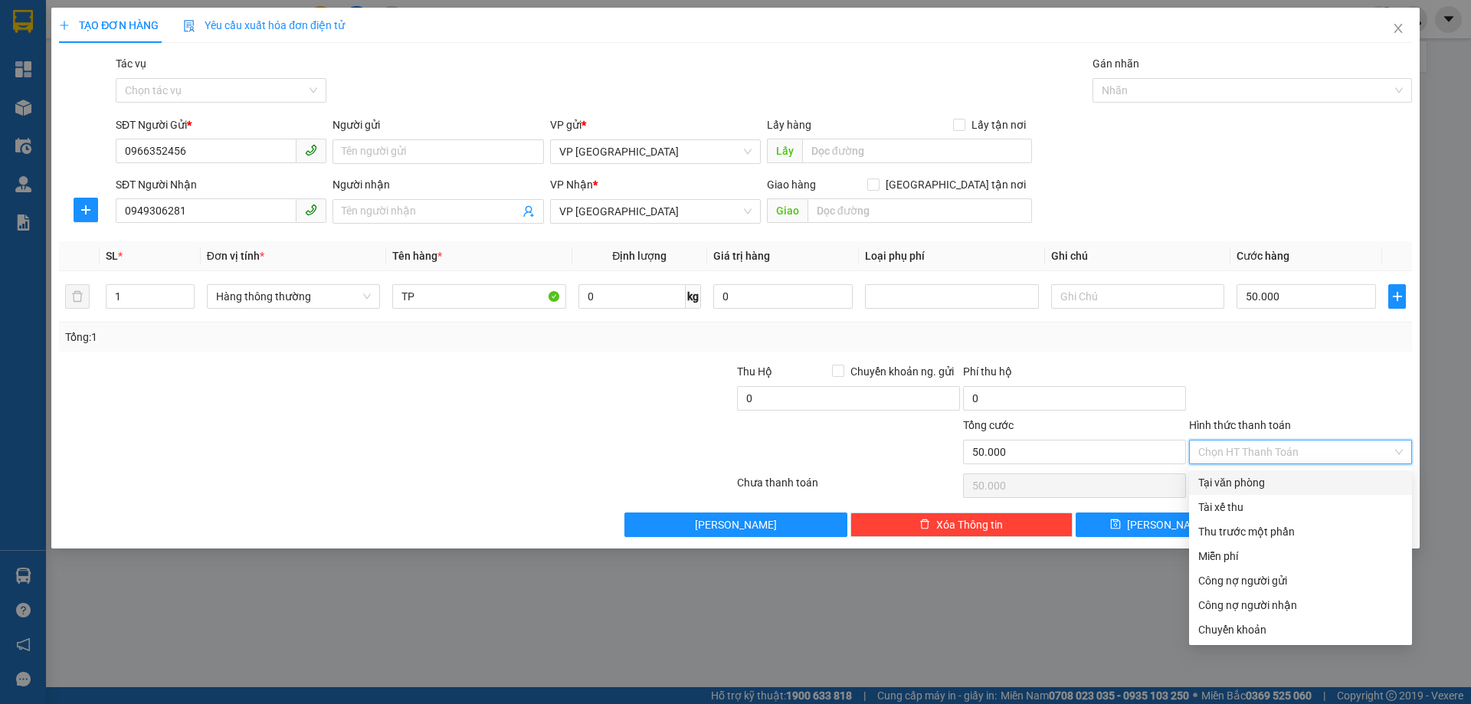
click at [1228, 484] on div "Tại văn phòng" at bounding box center [1300, 482] width 205 height 17
type input "0"
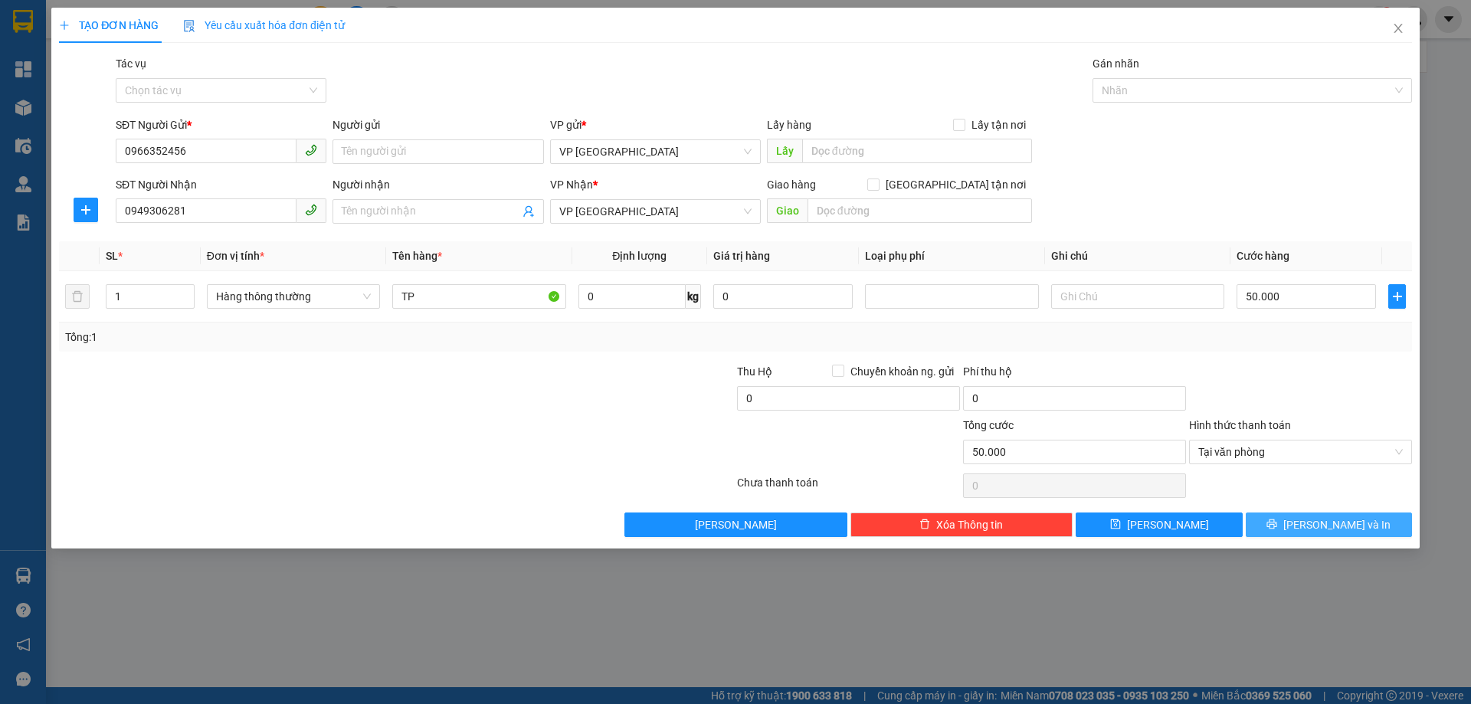
click at [1307, 515] on button "Lưu và In" at bounding box center [1328, 524] width 166 height 25
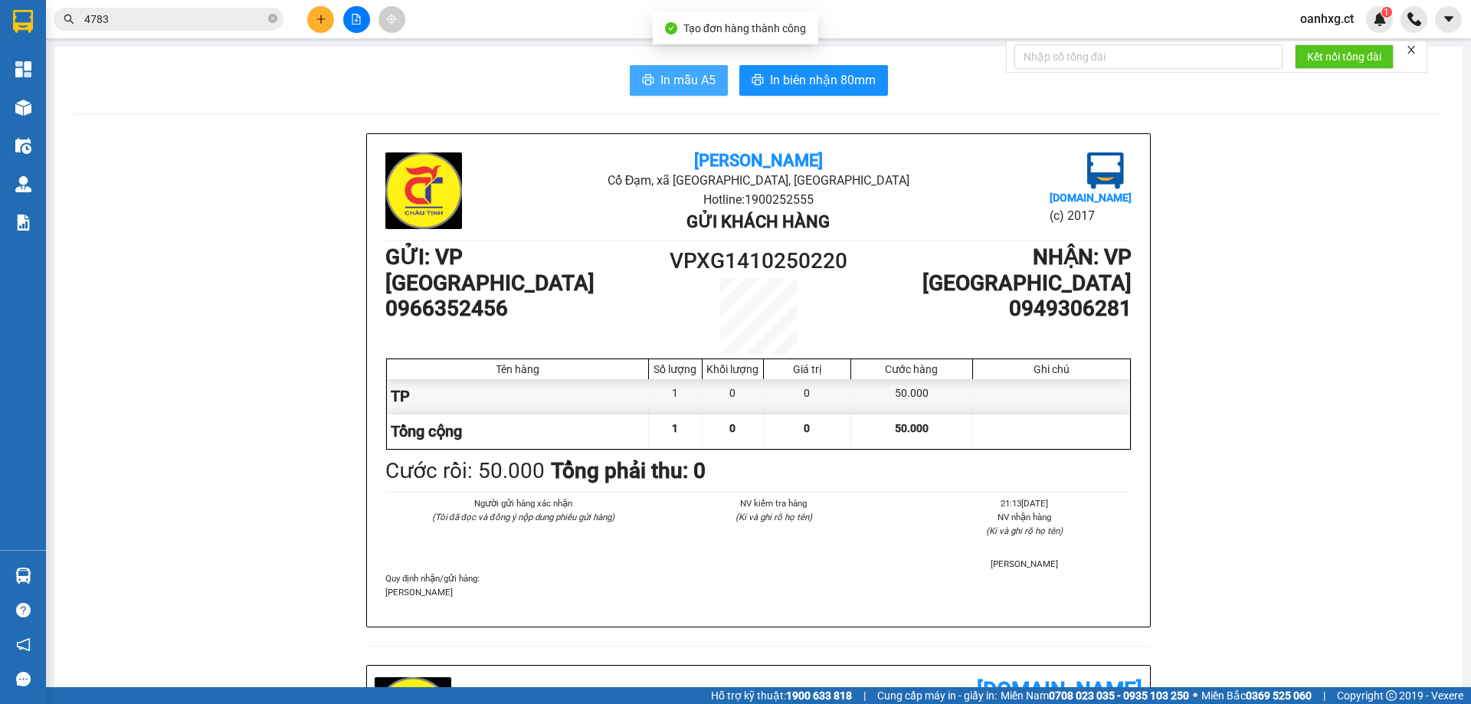
click at [692, 81] on span "In mẫu A5" at bounding box center [687, 79] width 55 height 19
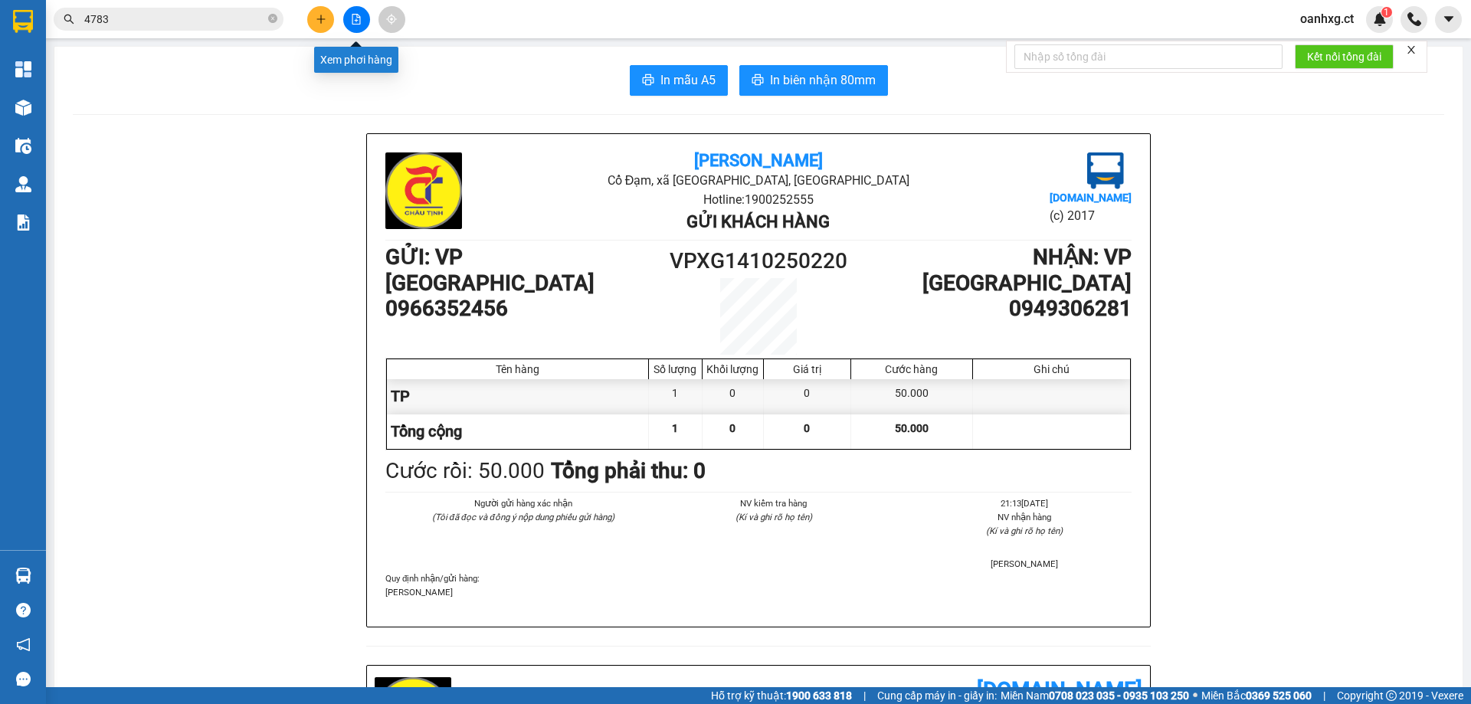
click at [322, 20] on icon "plus" at bounding box center [321, 19] width 11 height 11
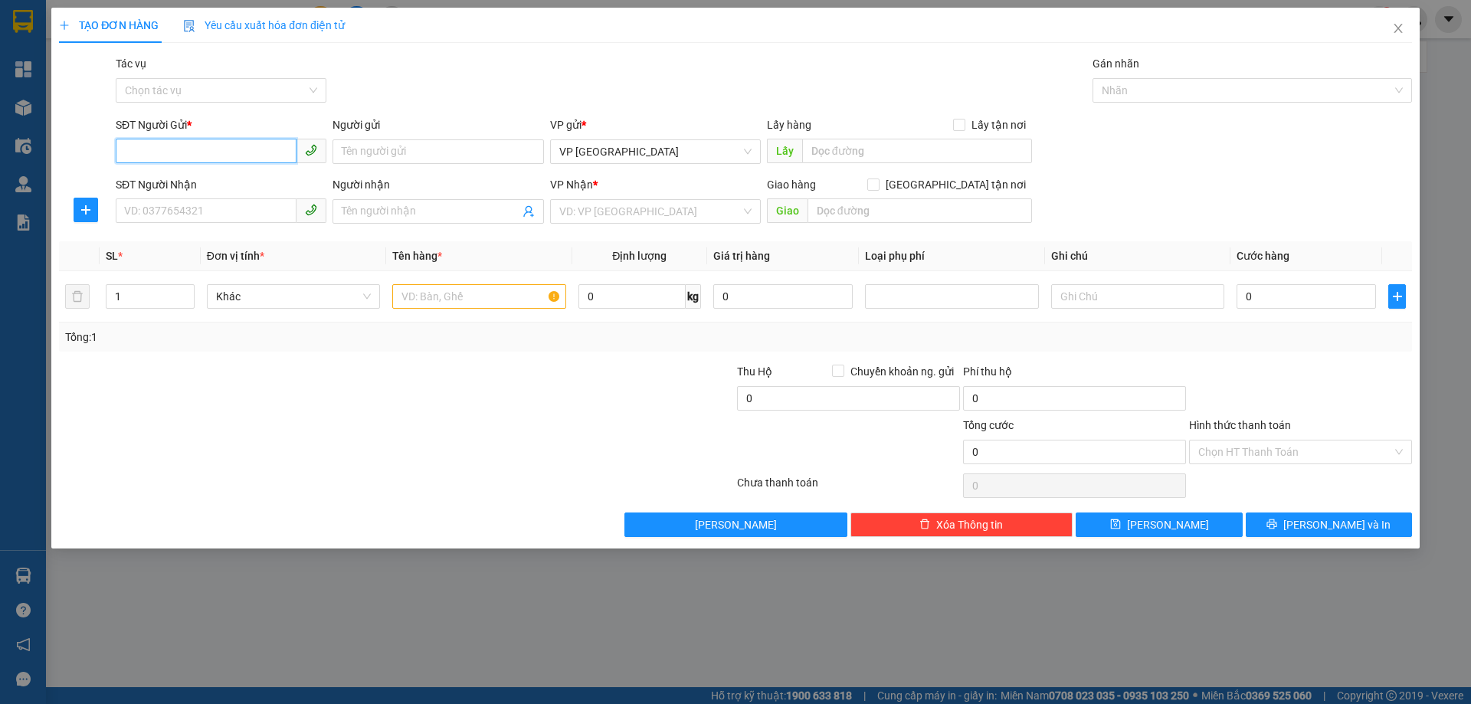
click at [177, 149] on input "SĐT Người Gửi *" at bounding box center [206, 151] width 181 height 25
type input "0862705280"
click at [241, 186] on div "0862705280 - DÌ NHUNG" at bounding box center [221, 182] width 192 height 17
type input "DÌ NHUNG"
type input "0356051020"
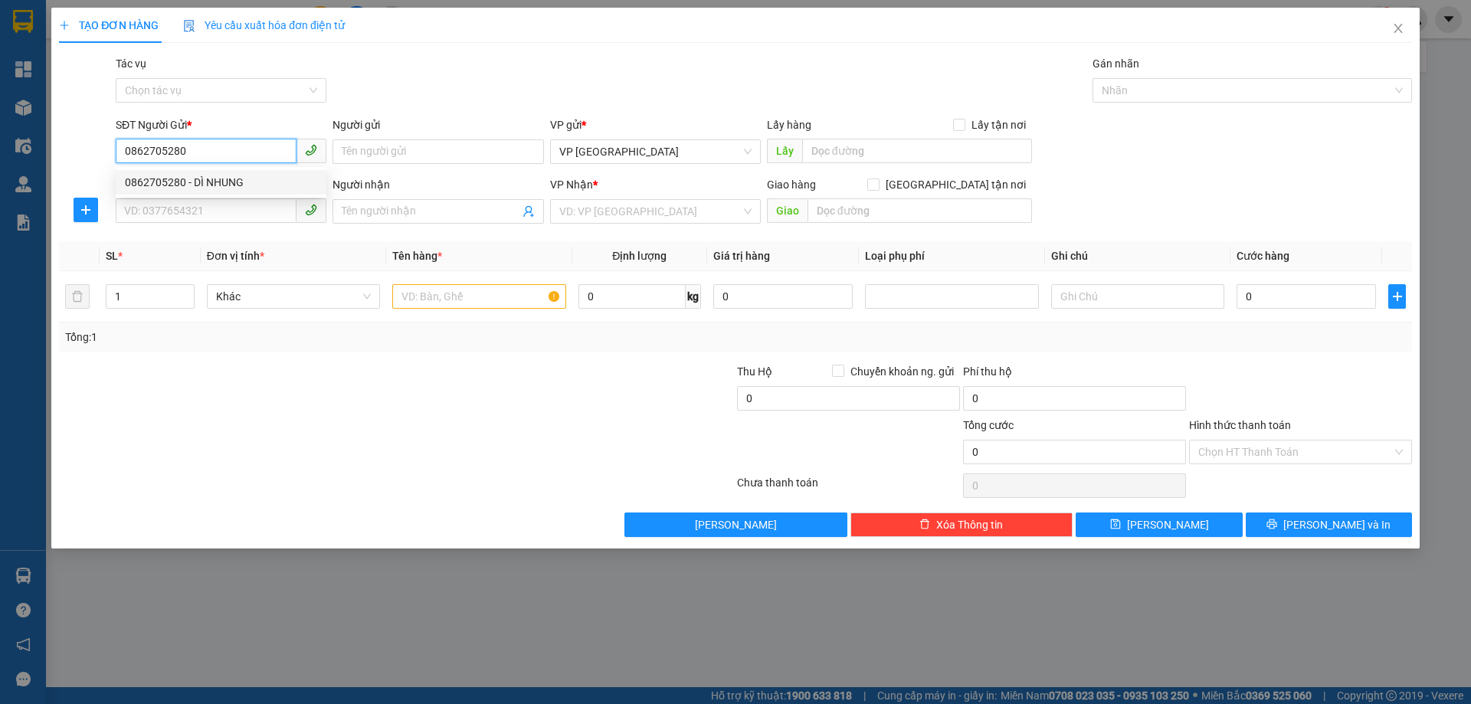
type input "HỒ MINH PHÚC"
type input "120.000"
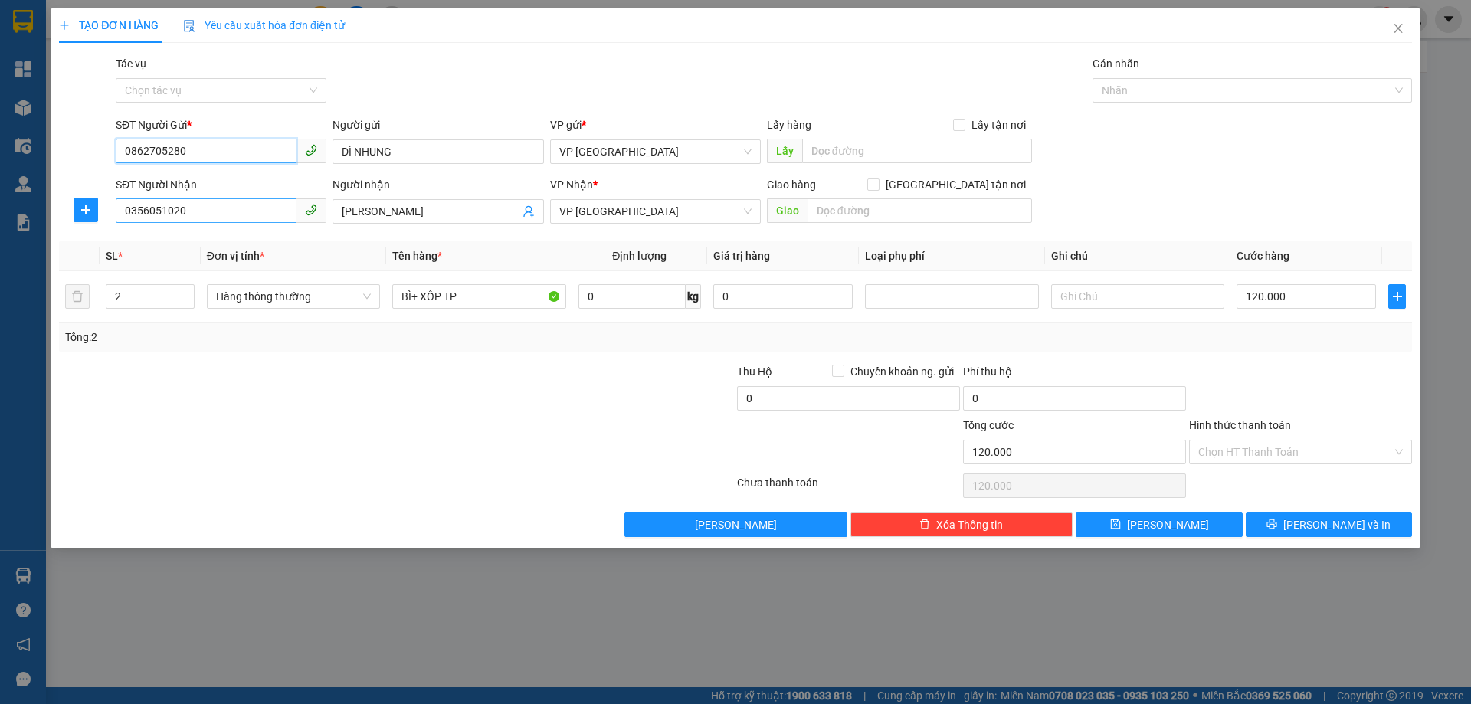
type input "0862705280"
click at [205, 217] on input "0356051020" at bounding box center [206, 210] width 181 height 25
type input "0"
type input "0365102000"
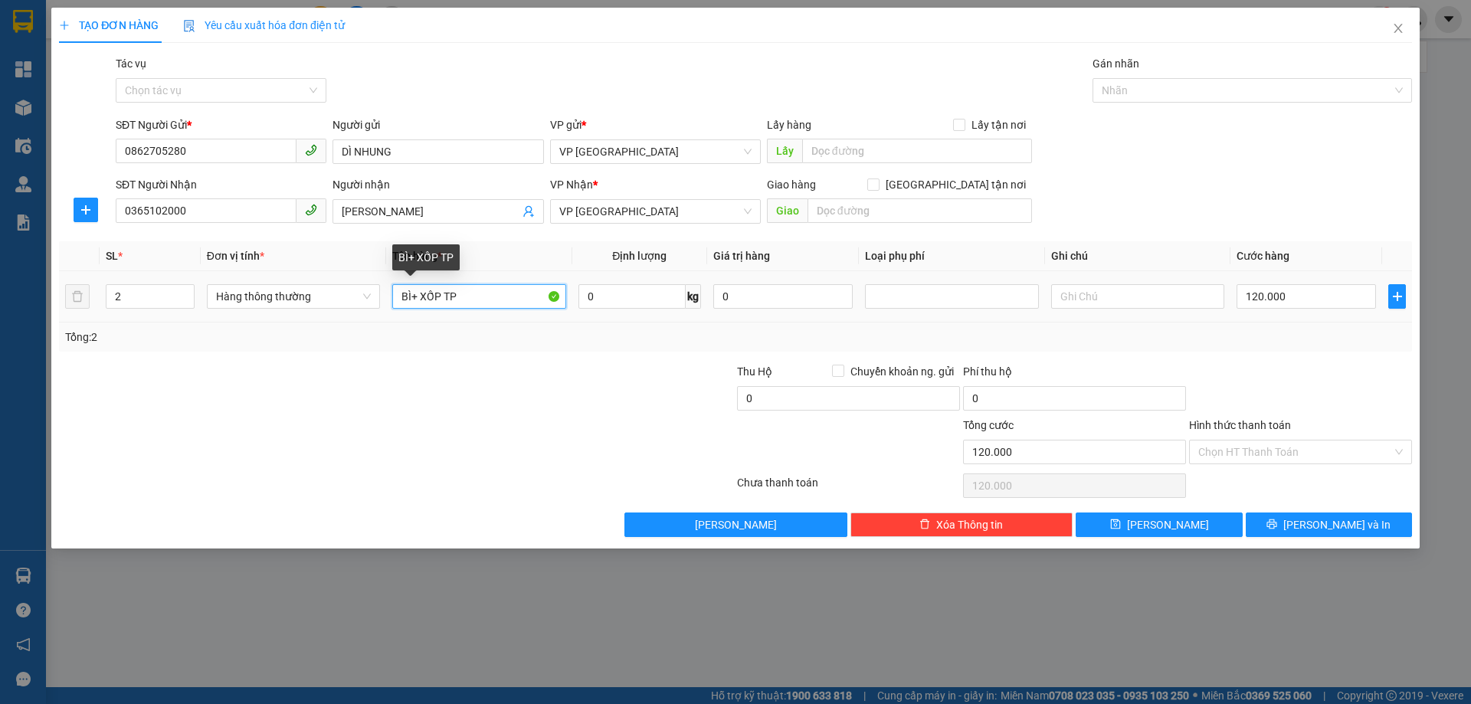
click at [501, 293] on input "BÌ+ XỐP TP" at bounding box center [478, 296] width 173 height 25
click at [1313, 306] on input "120.000" at bounding box center [1305, 296] width 139 height 25
type input "0"
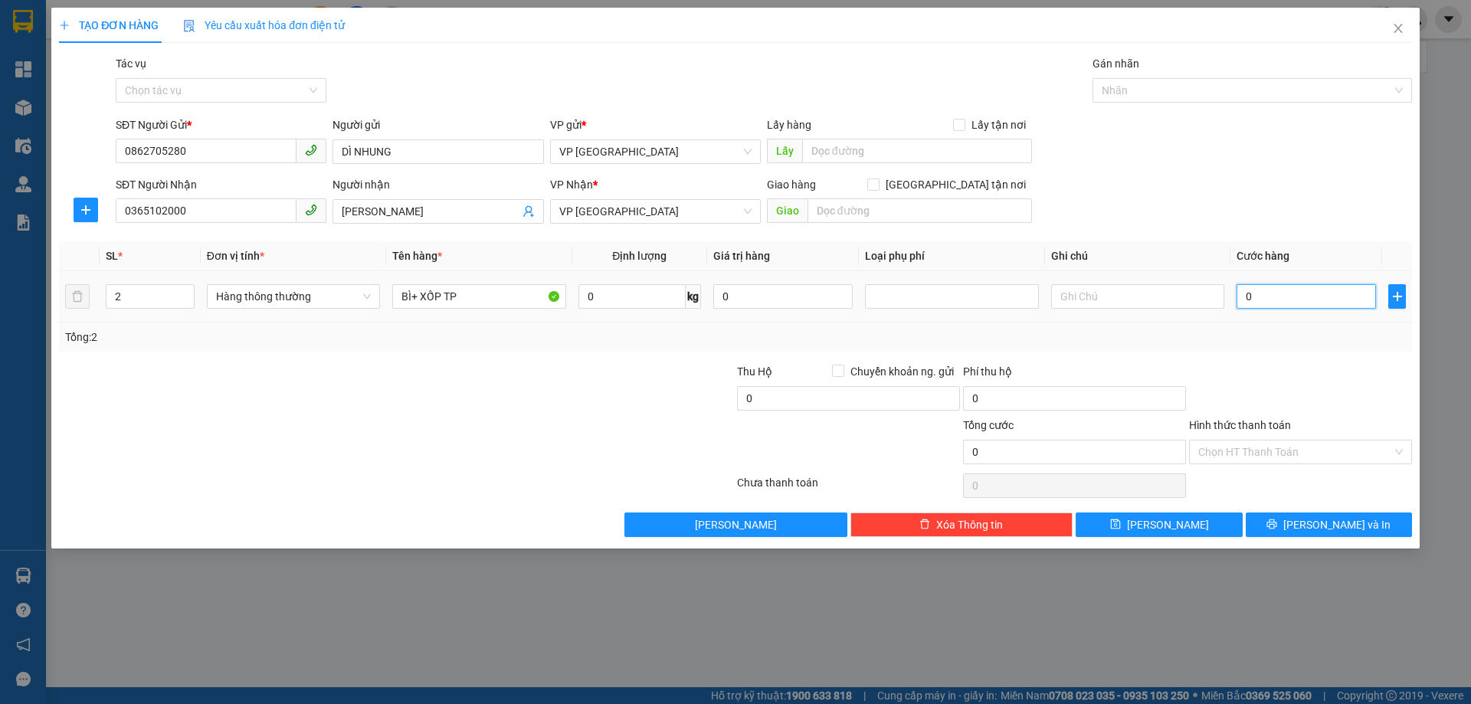
type input "08"
type input "8"
type input "80"
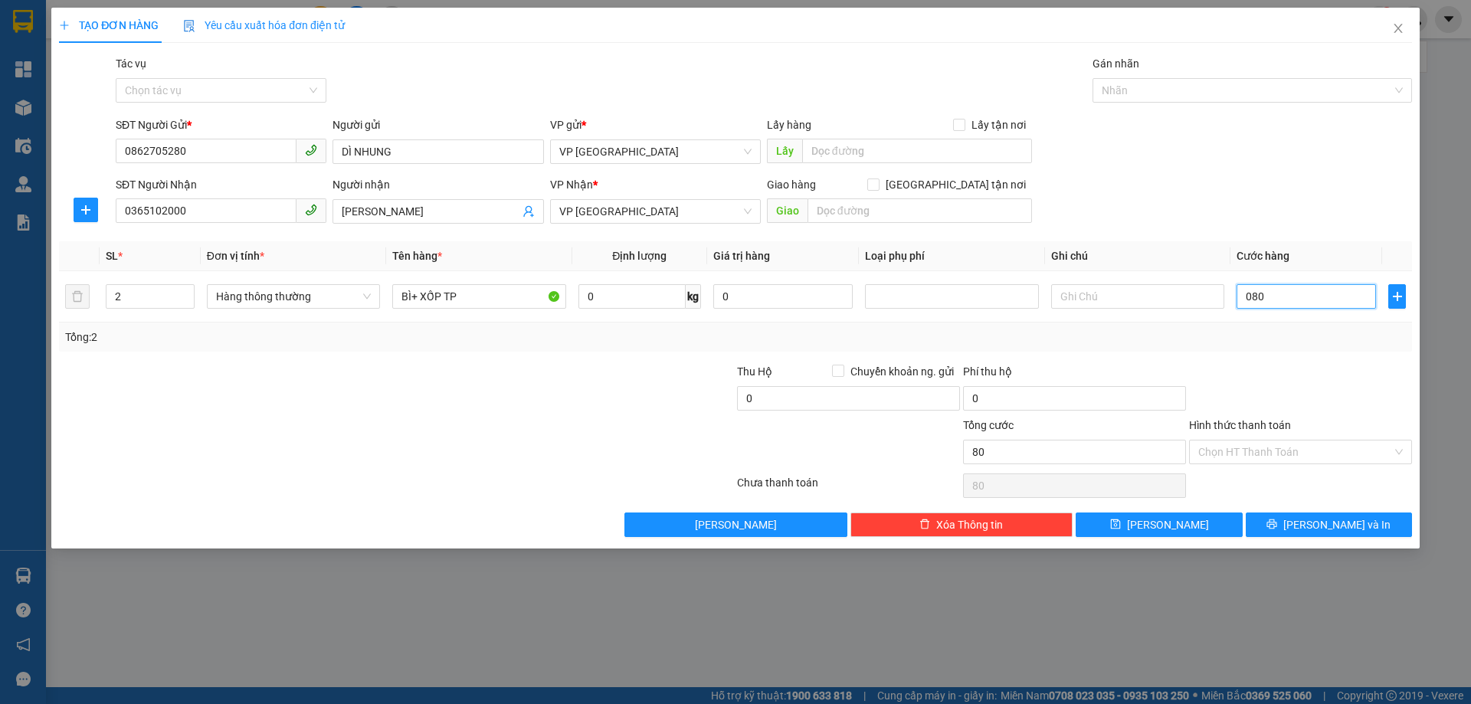
type input "080"
type input "80.000"
click at [1312, 404] on div at bounding box center [1300, 390] width 226 height 54
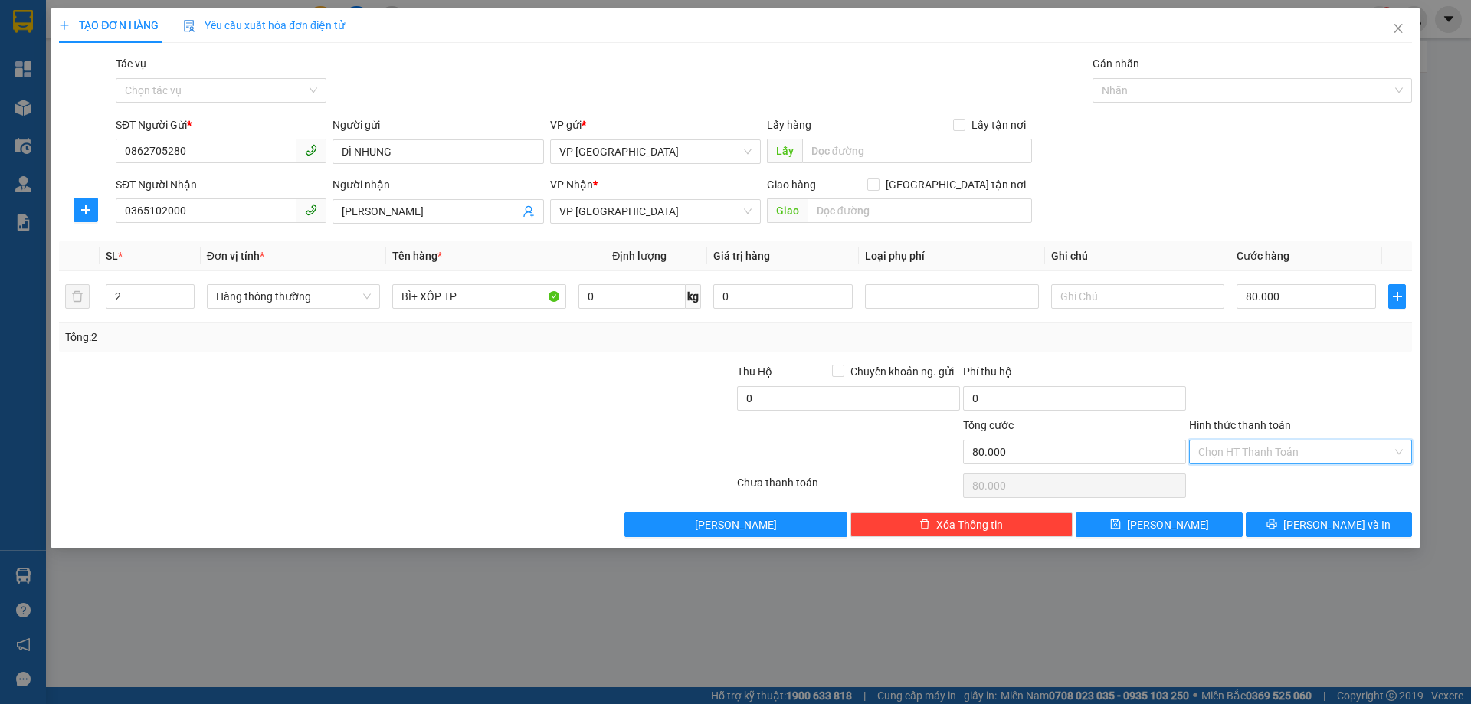
click at [1298, 449] on input "Hình thức thanh toán" at bounding box center [1295, 451] width 194 height 23
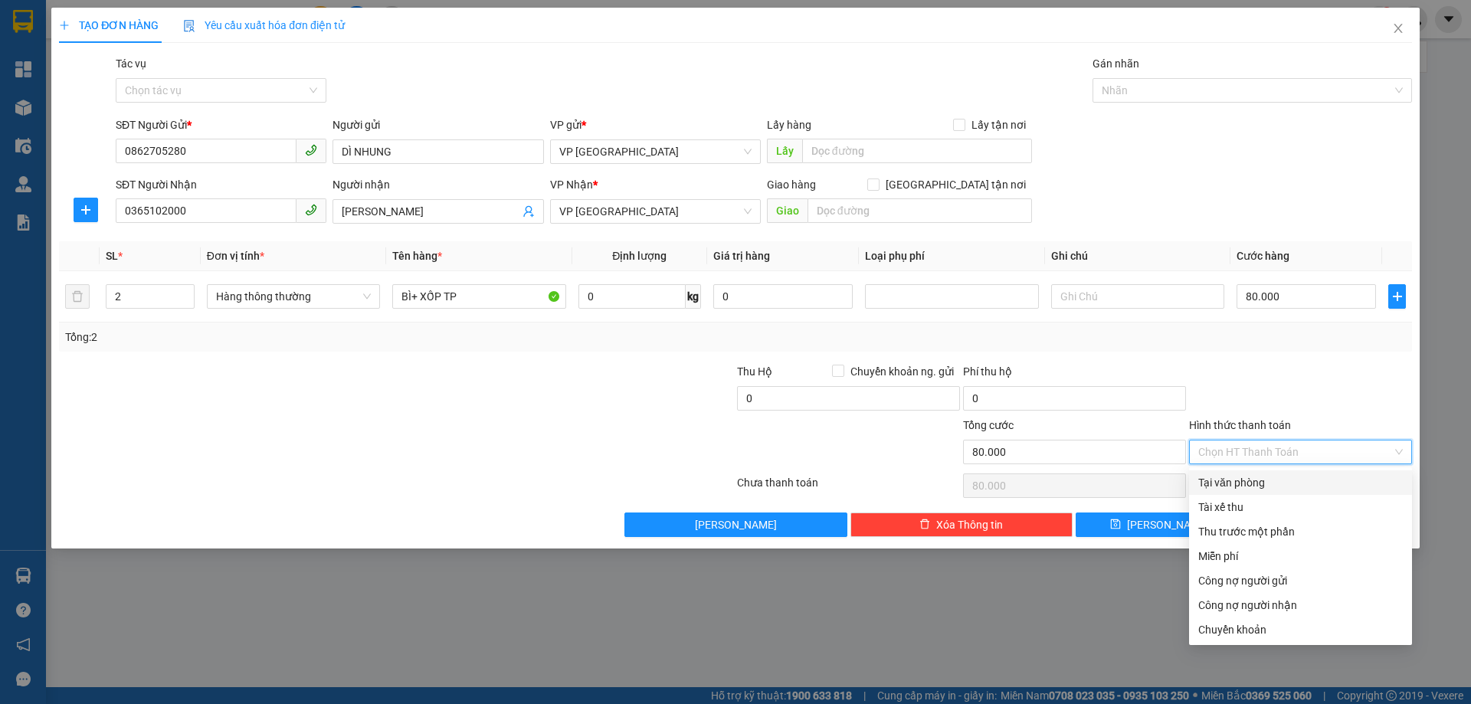
click at [1247, 478] on div "Tại văn phòng" at bounding box center [1300, 482] width 205 height 17
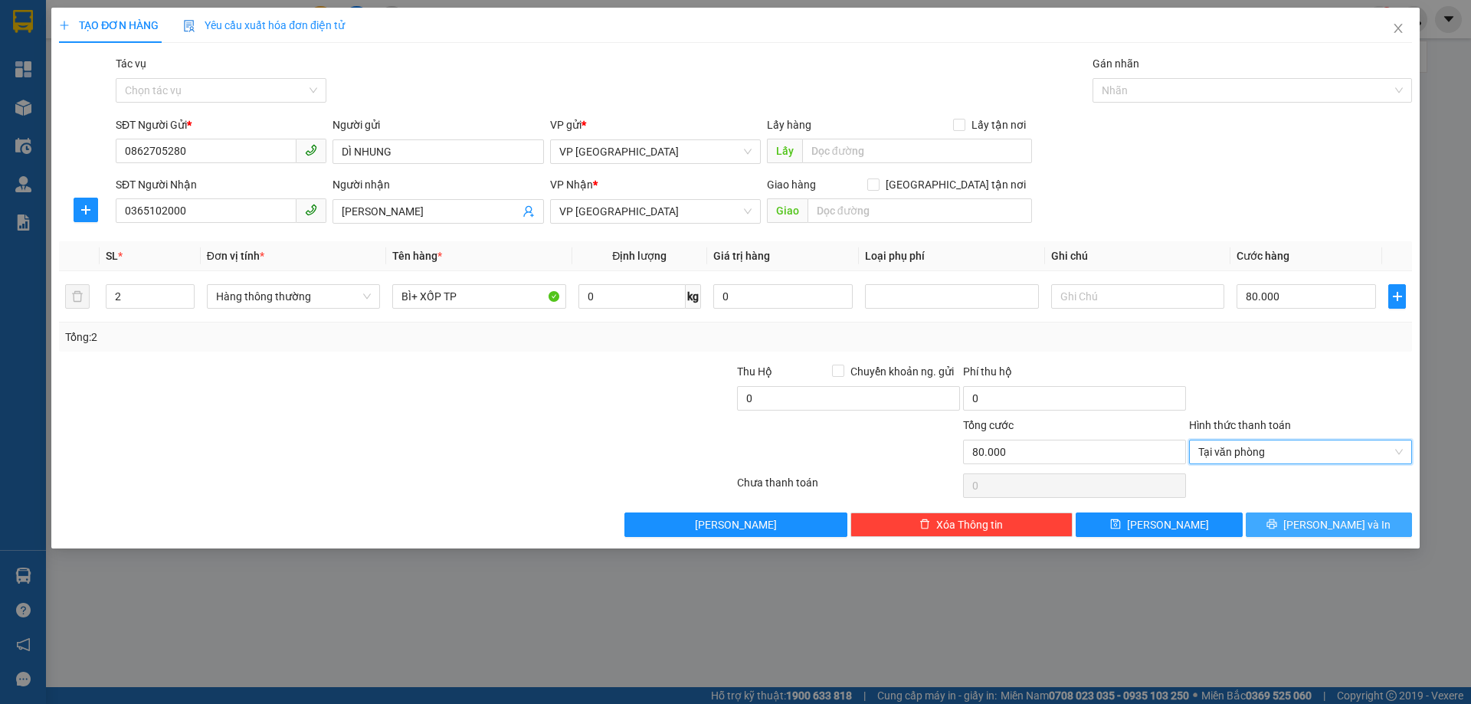
click at [1287, 521] on button "Lưu và In" at bounding box center [1328, 524] width 166 height 25
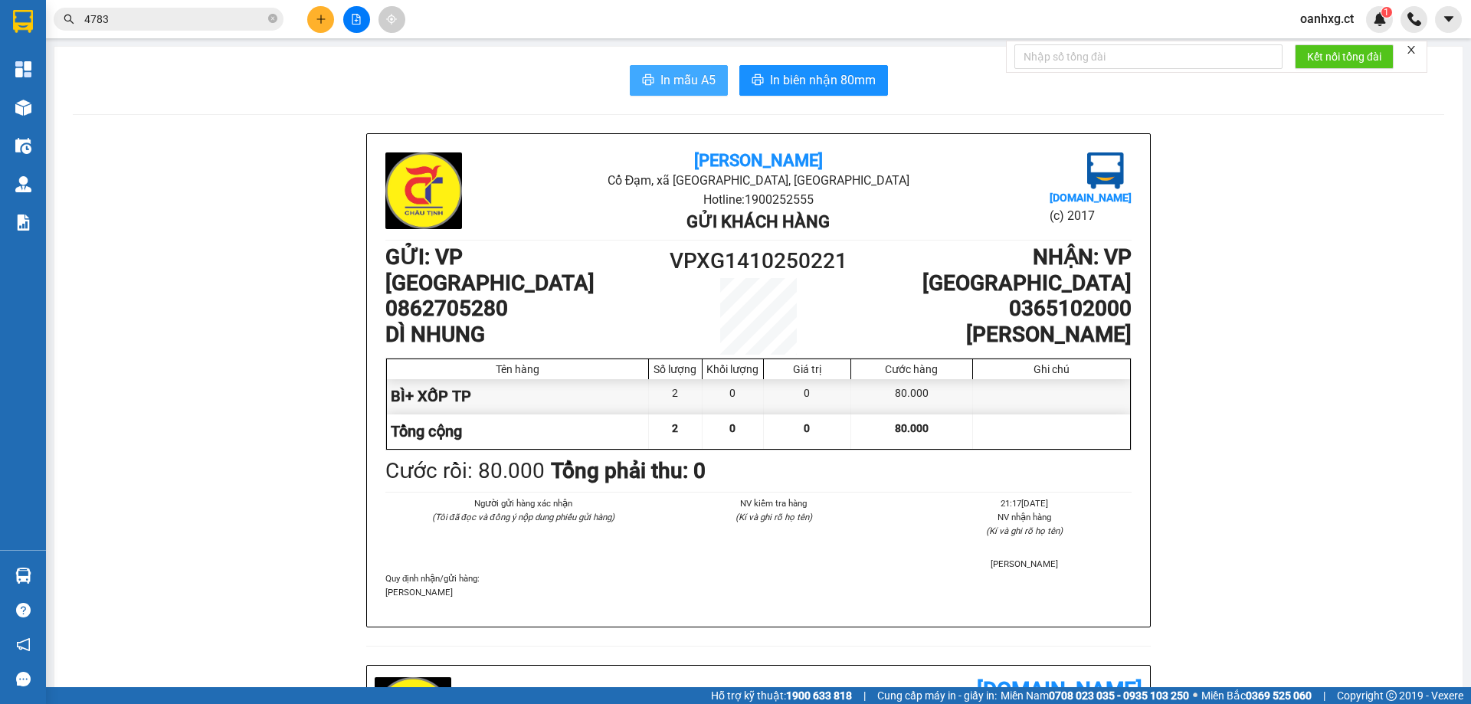
click at [683, 80] on span "In mẫu A5" at bounding box center [687, 79] width 55 height 19
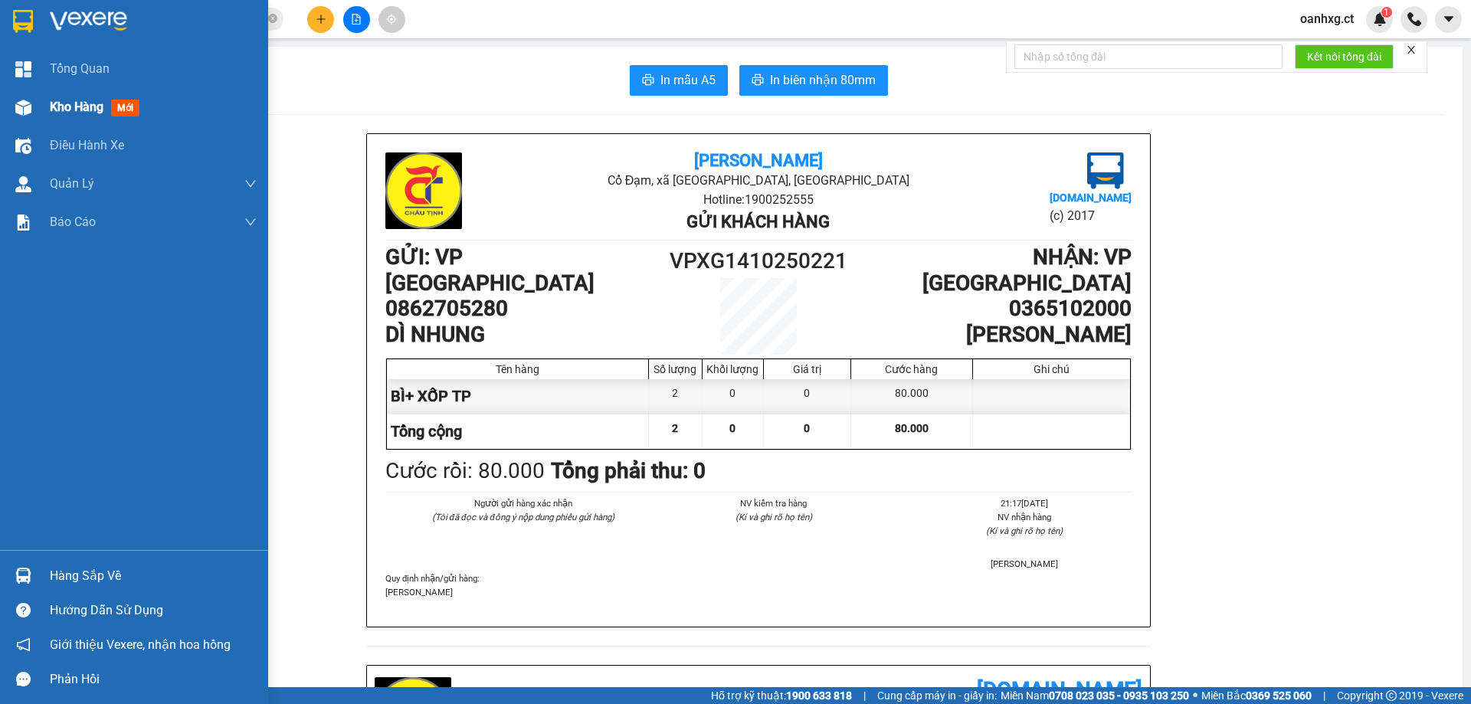
click at [32, 106] on div at bounding box center [23, 107] width 27 height 27
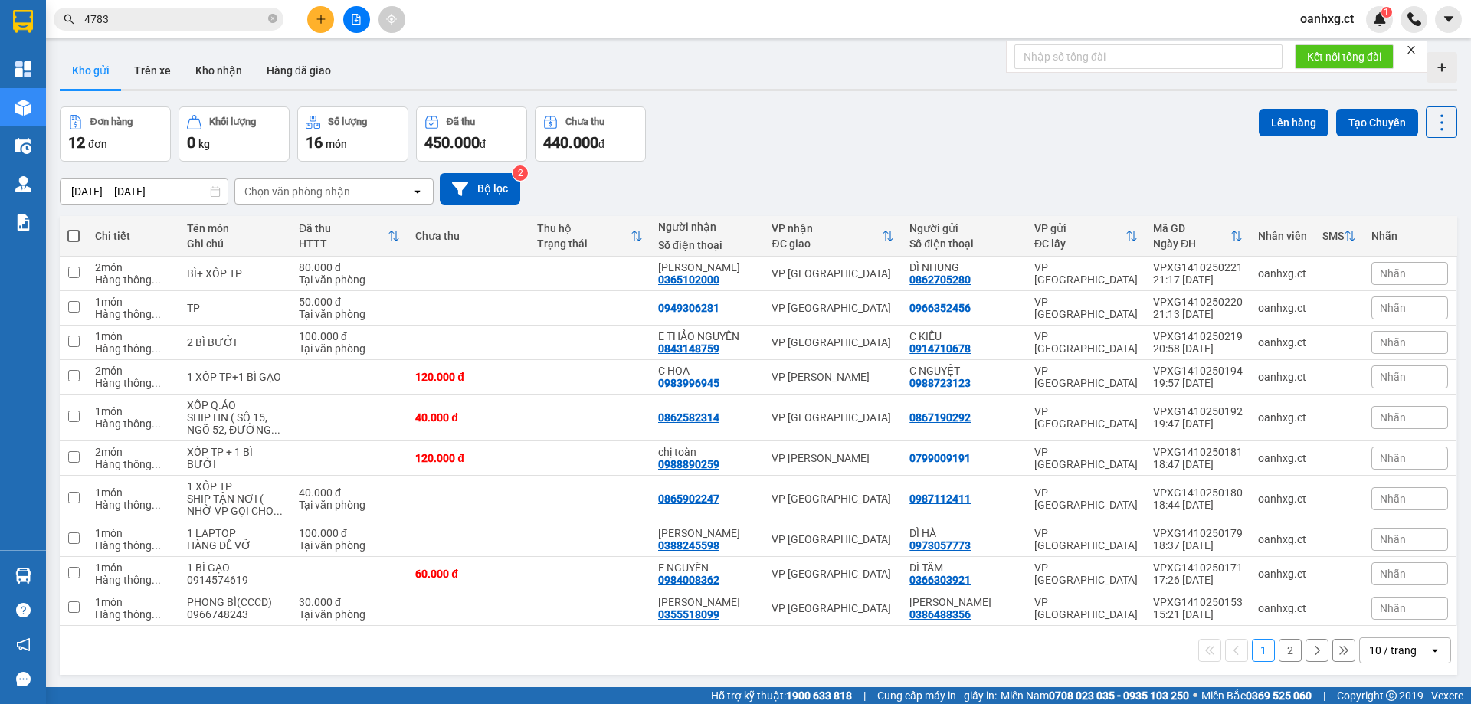
click at [1282, 639] on button "2" at bounding box center [1289, 650] width 23 height 23
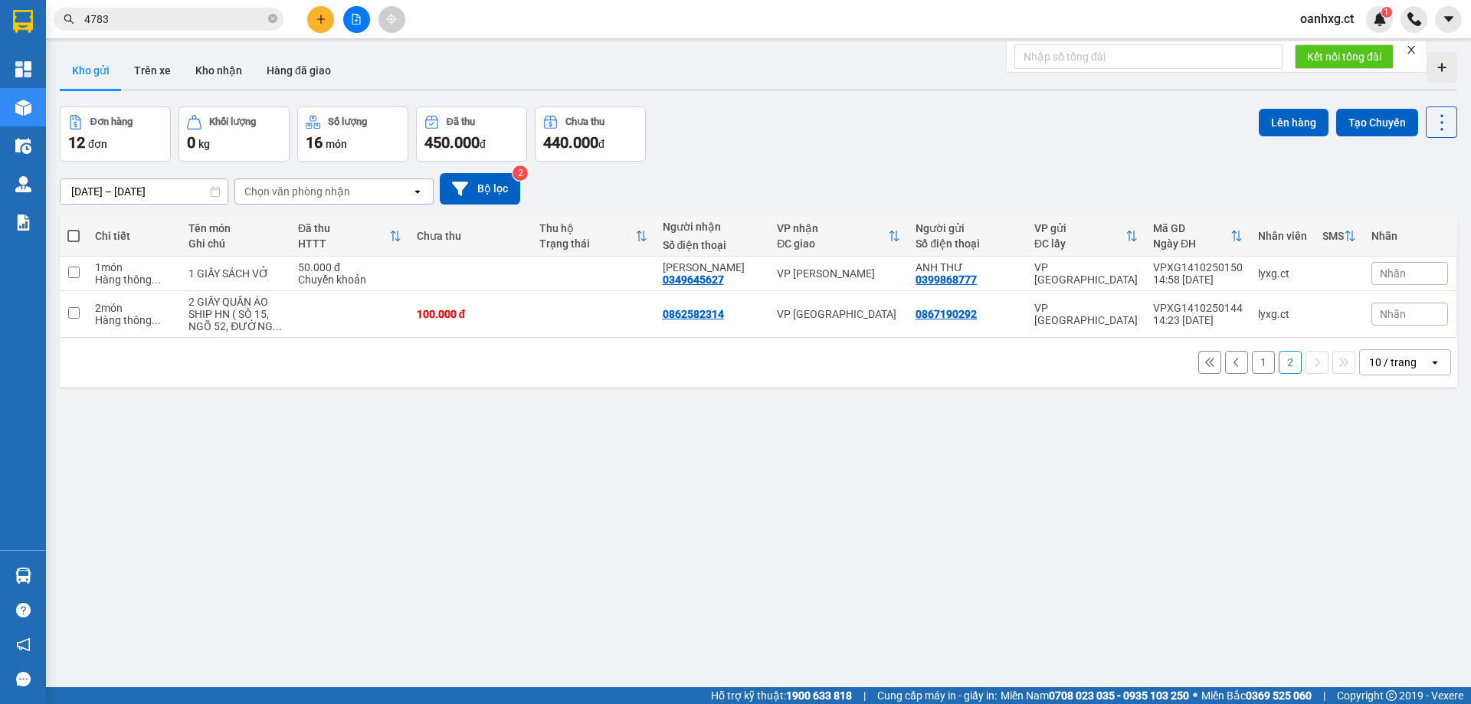
click at [1252, 351] on button "1" at bounding box center [1263, 362] width 23 height 23
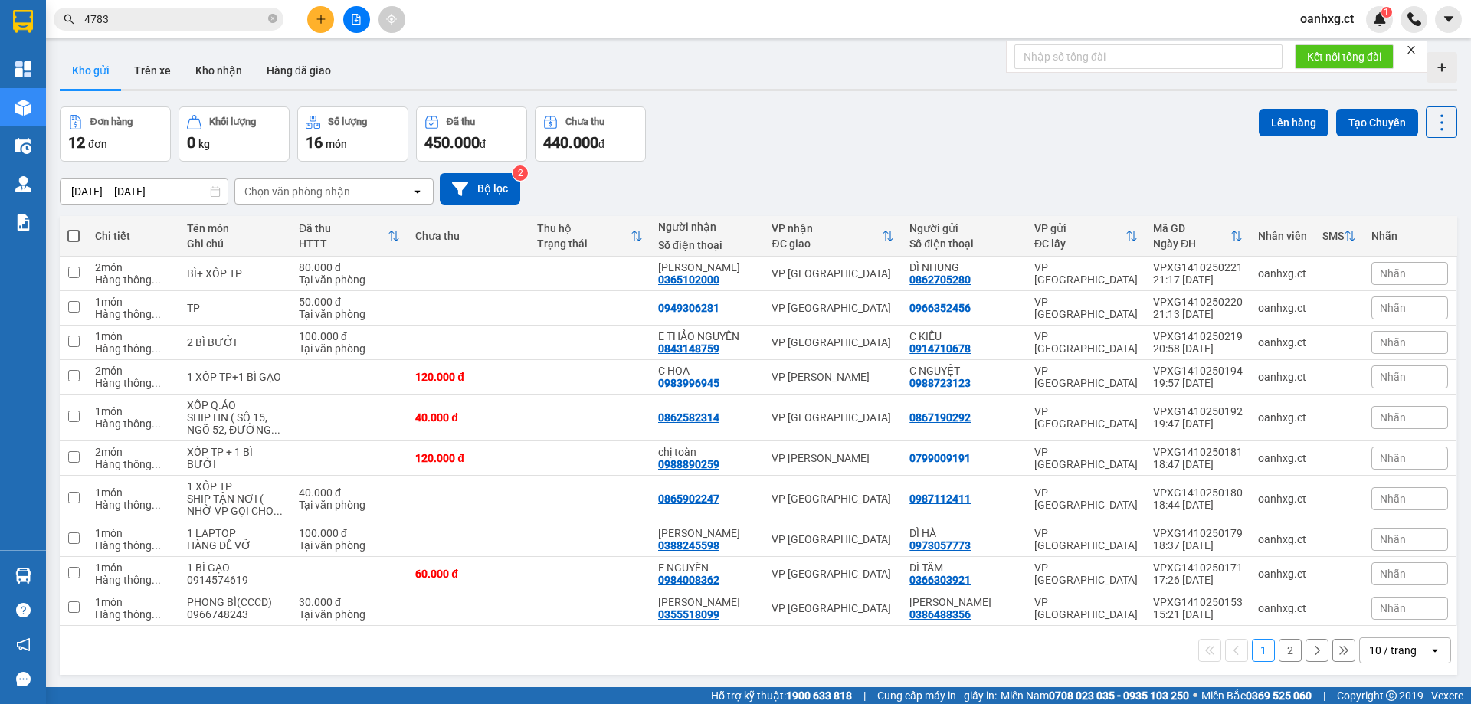
click at [1284, 639] on button "2" at bounding box center [1289, 650] width 23 height 23
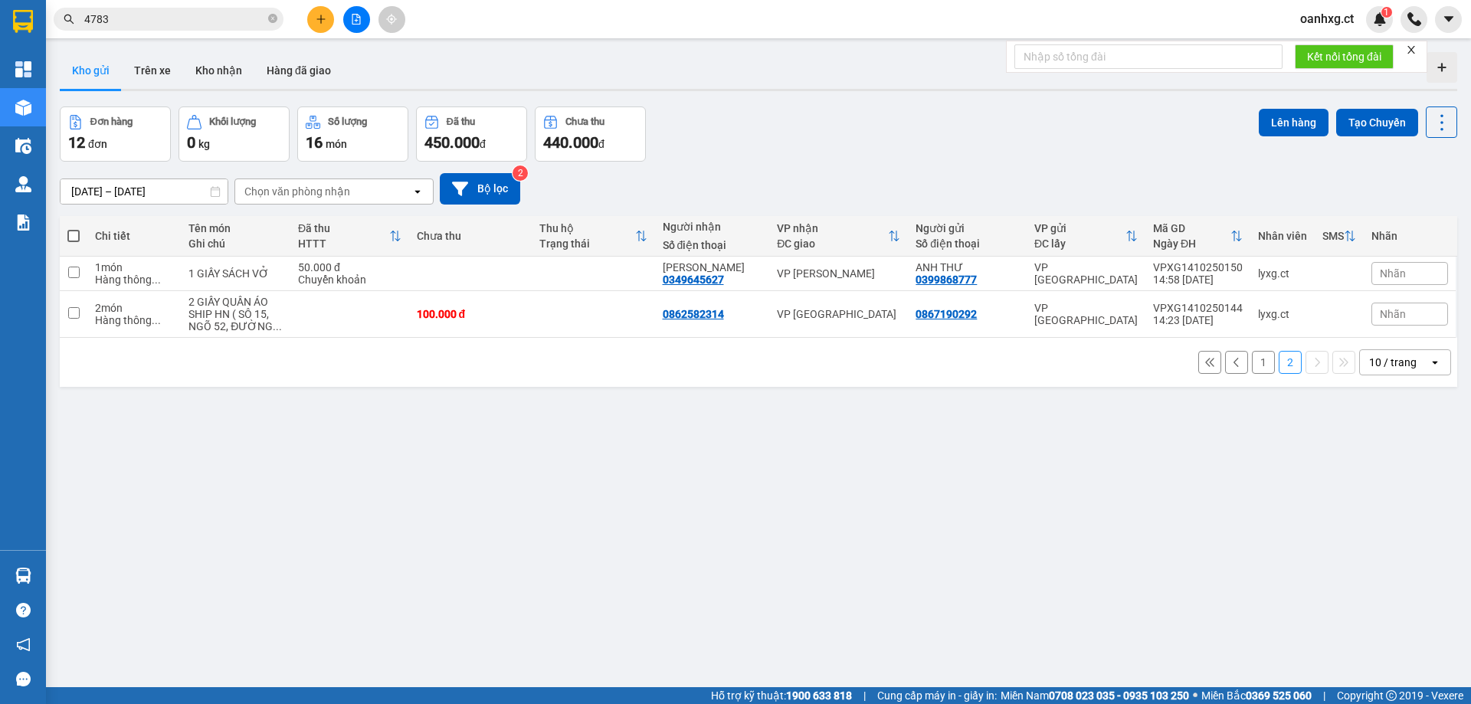
click at [1252, 351] on button "1" at bounding box center [1263, 362] width 23 height 23
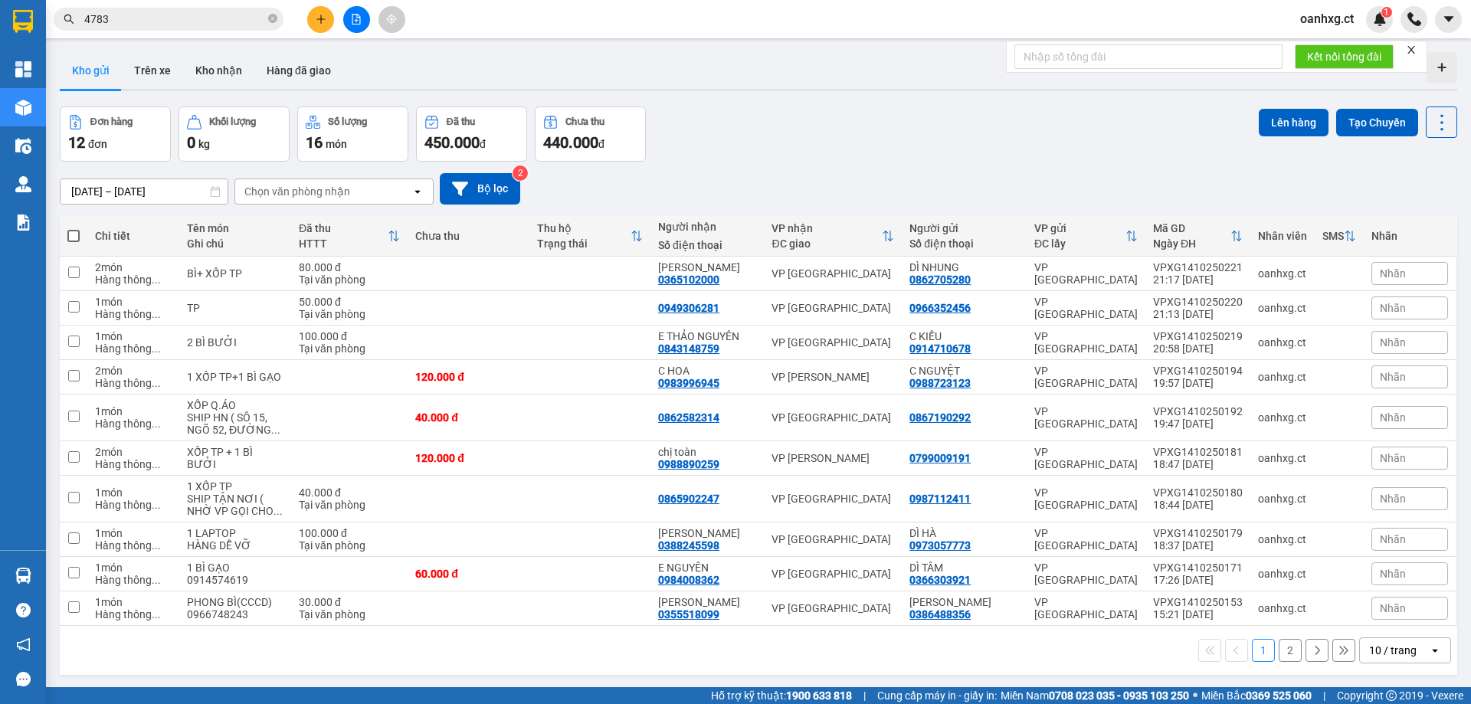
click at [1278, 639] on button "2" at bounding box center [1289, 650] width 23 height 23
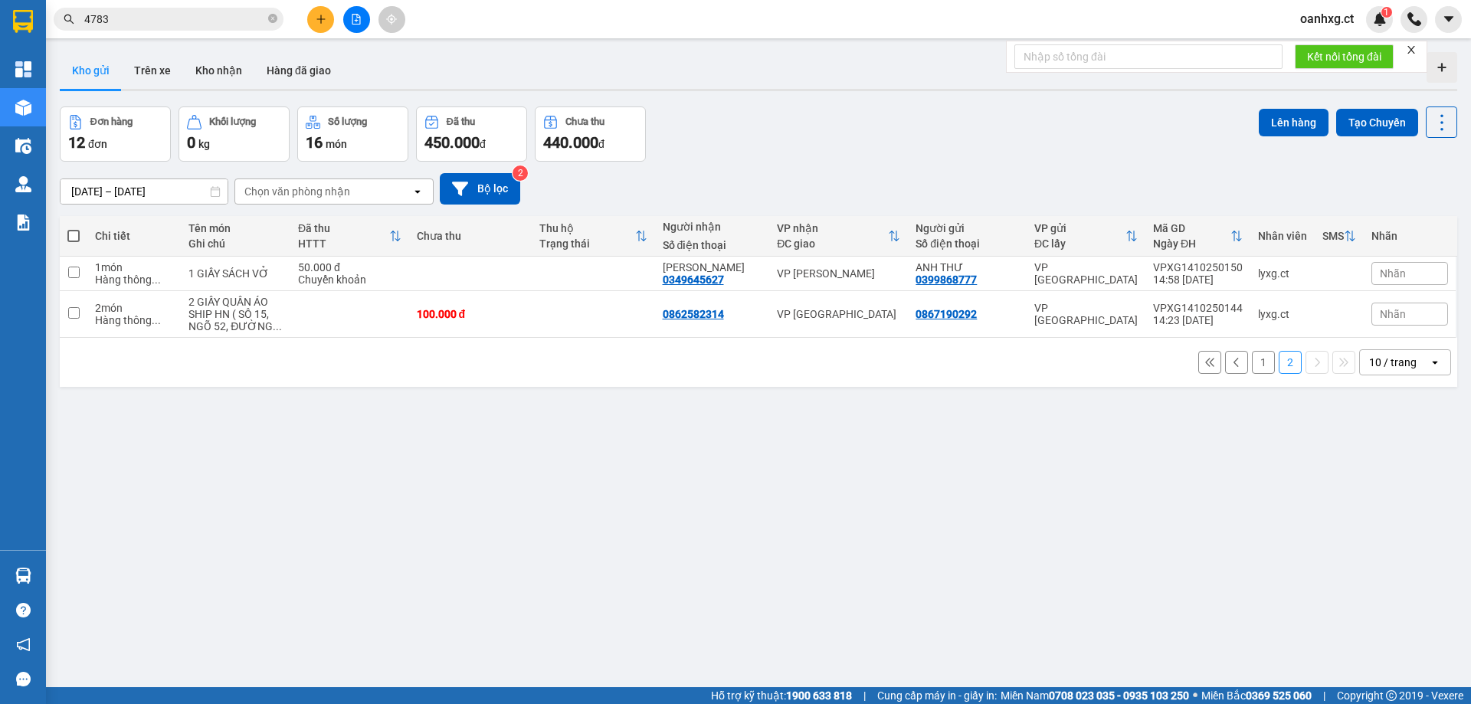
click at [1252, 368] on button "1" at bounding box center [1263, 362] width 23 height 23
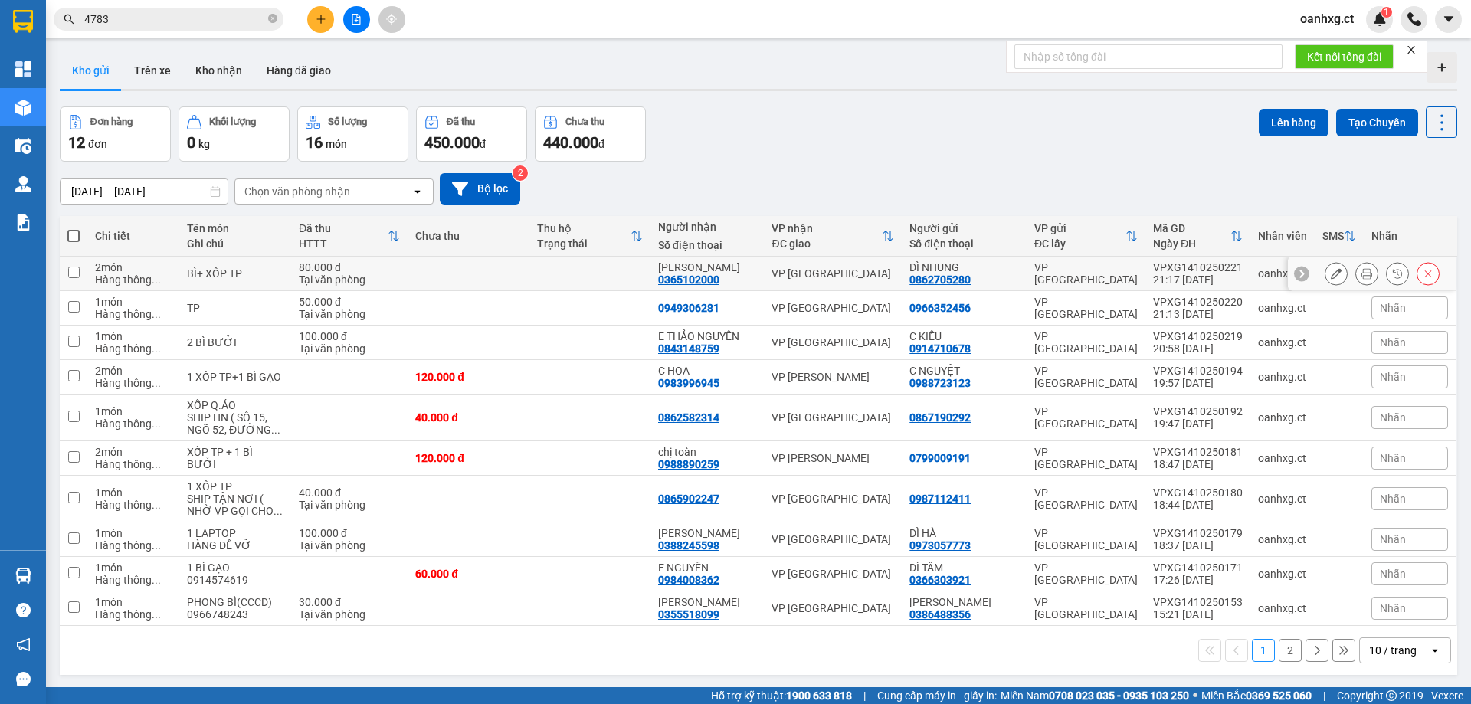
click at [77, 272] on input "checkbox" at bounding box center [73, 272] width 11 height 11
checkbox input "true"
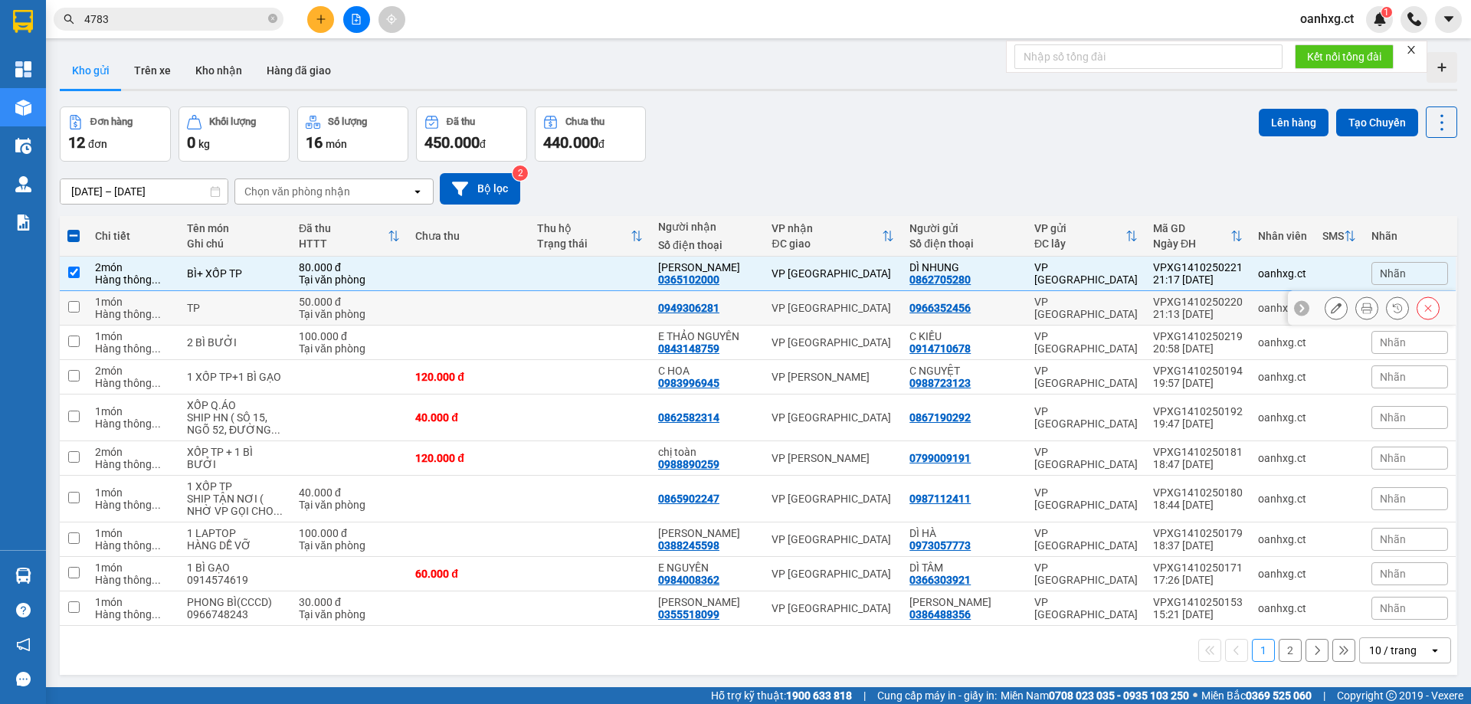
click at [71, 309] on input "checkbox" at bounding box center [73, 306] width 11 height 11
checkbox input "true"
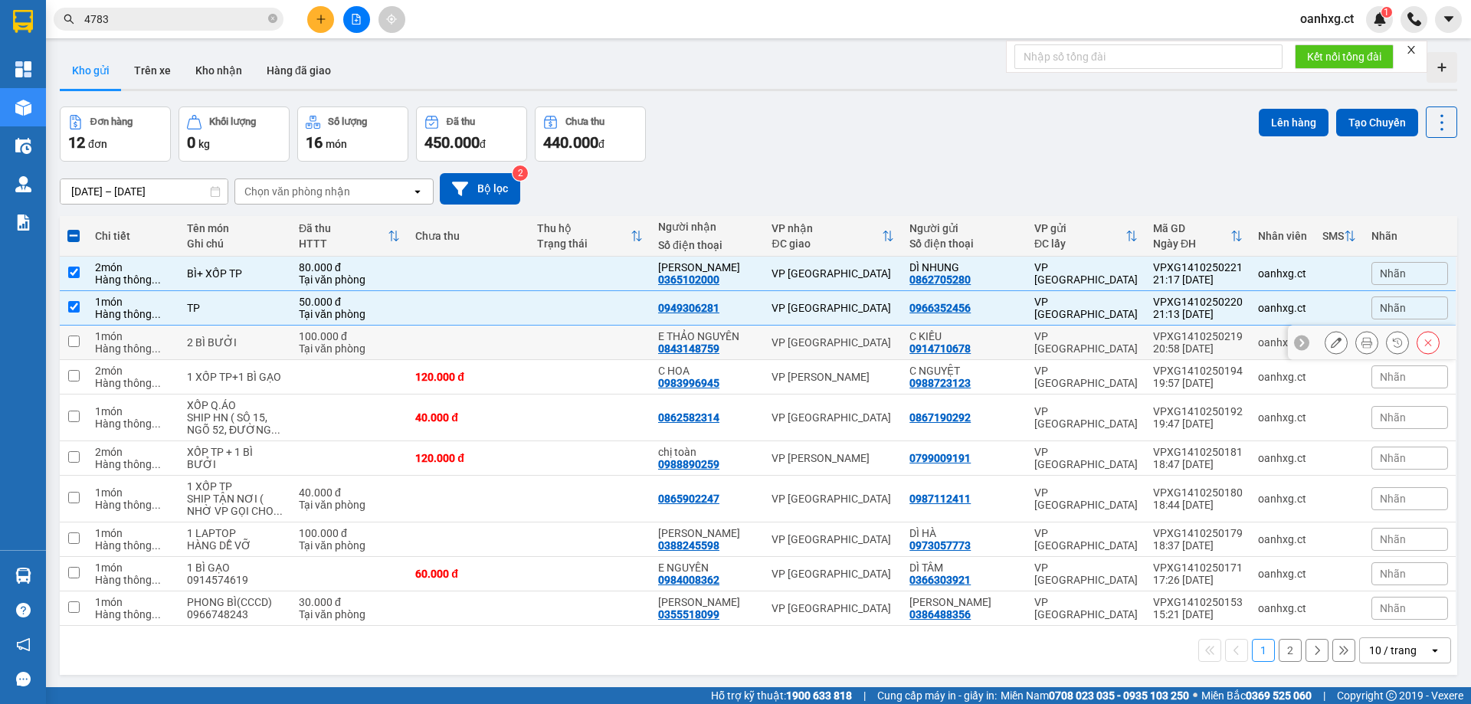
click at [71, 343] on input "checkbox" at bounding box center [73, 340] width 11 height 11
checkbox input "true"
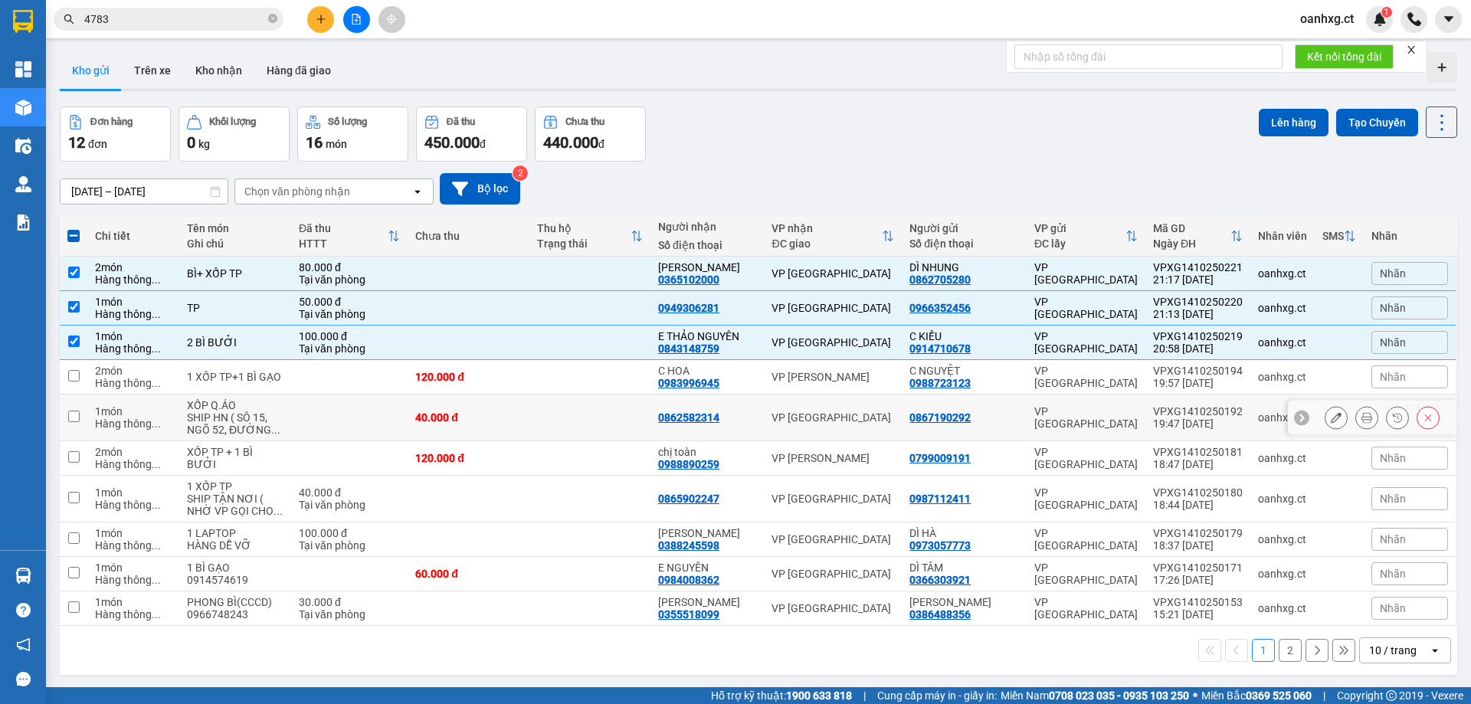
click at [77, 417] on input "checkbox" at bounding box center [73, 416] width 11 height 11
checkbox input "true"
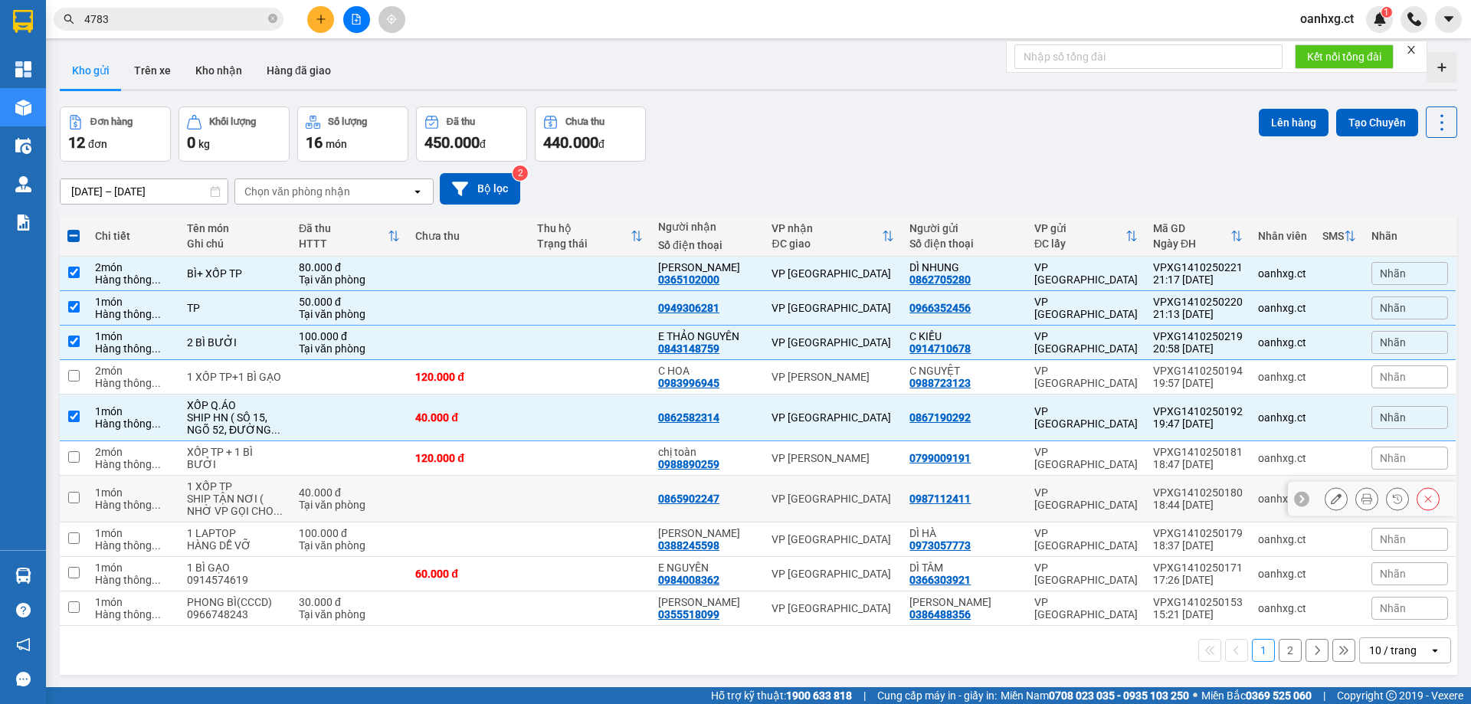
click at [76, 492] on input "checkbox" at bounding box center [73, 497] width 11 height 11
checkbox input "true"
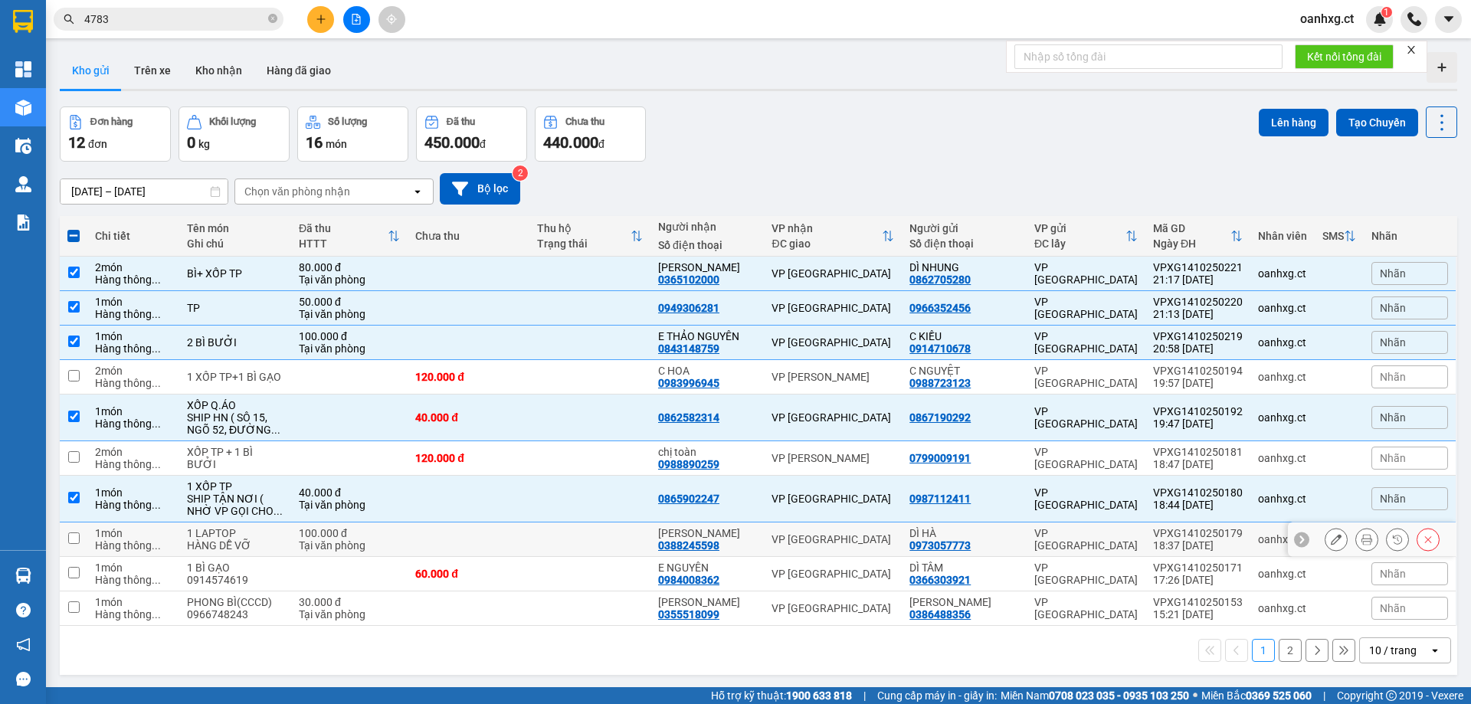
click at [75, 532] on input "checkbox" at bounding box center [73, 537] width 11 height 11
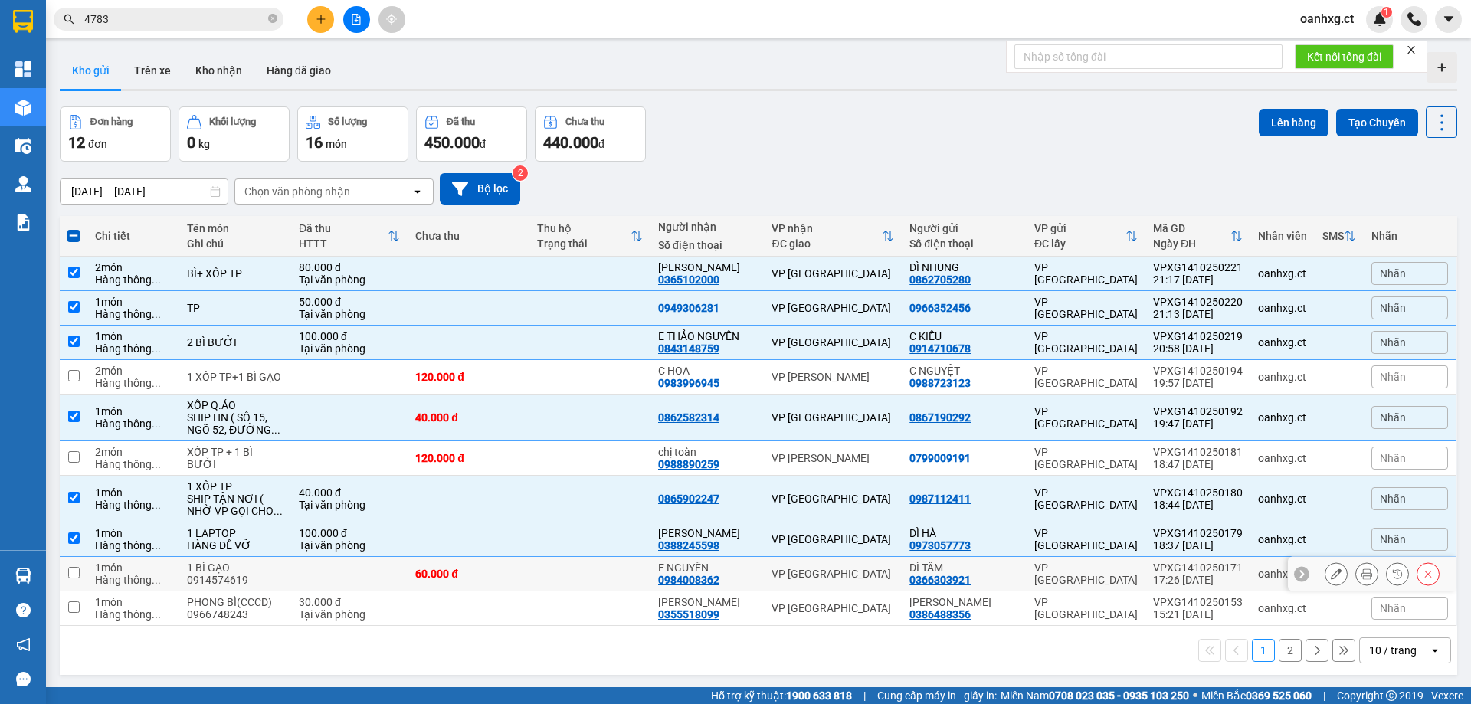
drag, startPoint x: 61, startPoint y: 496, endPoint x: 72, endPoint y: 501, distance: 12.4
click at [64, 557] on td at bounding box center [74, 574] width 28 height 34
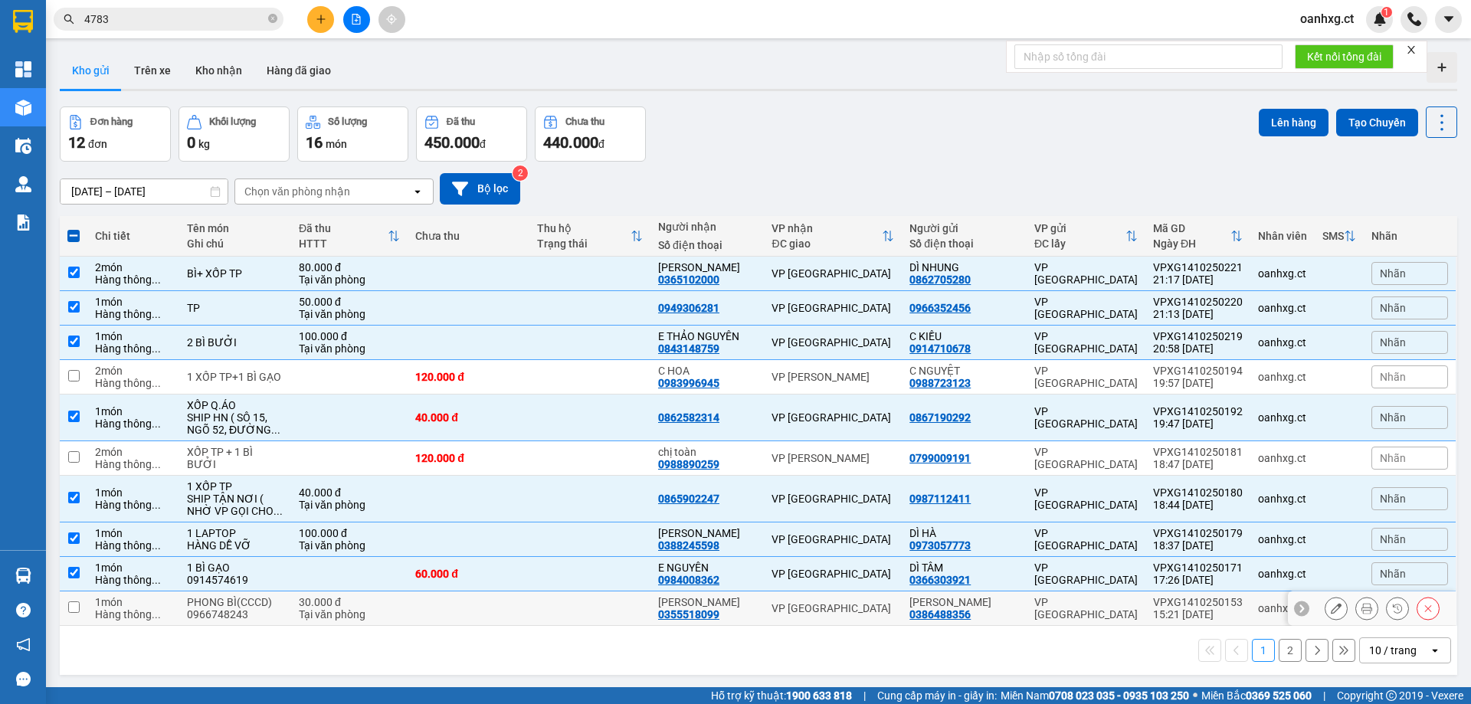
drag, startPoint x: 75, startPoint y: 536, endPoint x: 87, endPoint y: 522, distance: 18.5
click at [75, 601] on input "checkbox" at bounding box center [73, 606] width 11 height 11
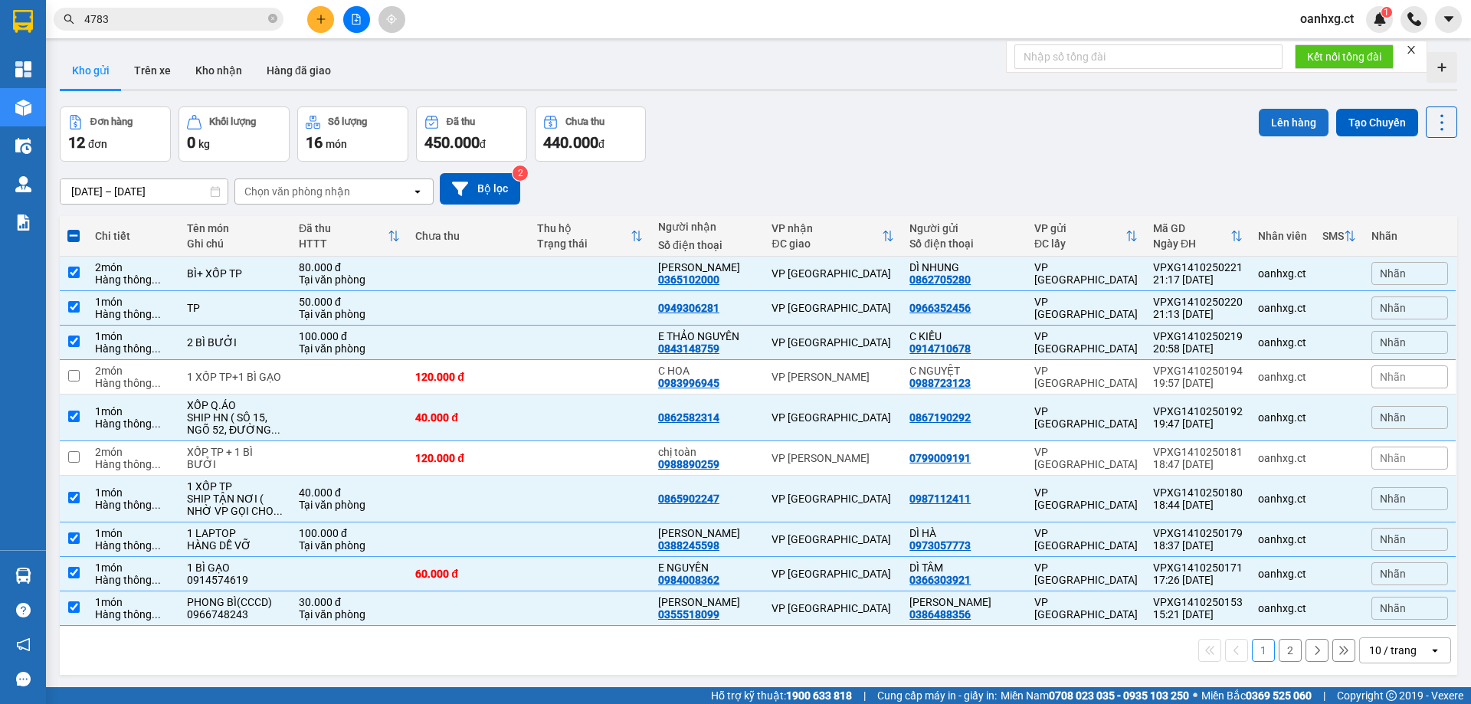
click at [1278, 125] on button "Lên hàng" at bounding box center [1293, 123] width 70 height 28
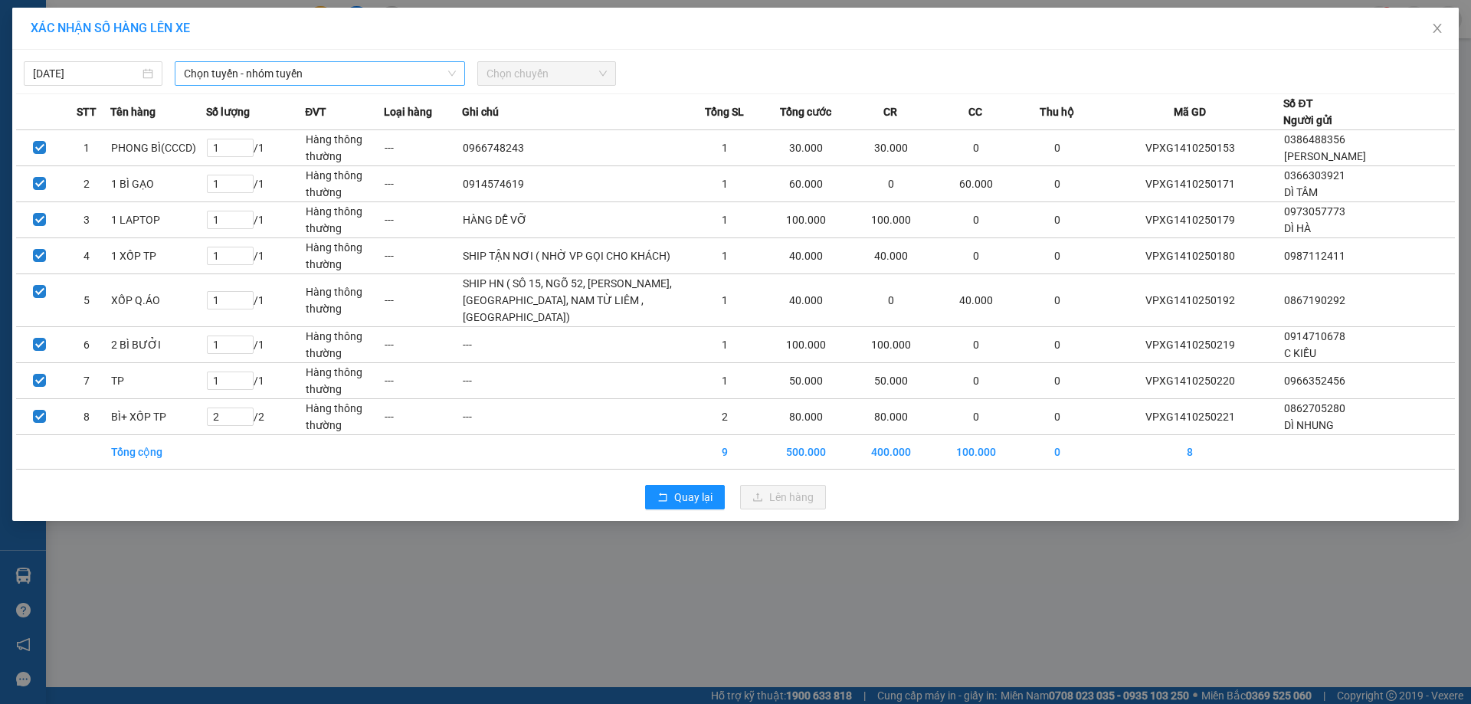
click at [436, 77] on span "Chọn tuyến - nhóm tuyến" at bounding box center [320, 73] width 272 height 23
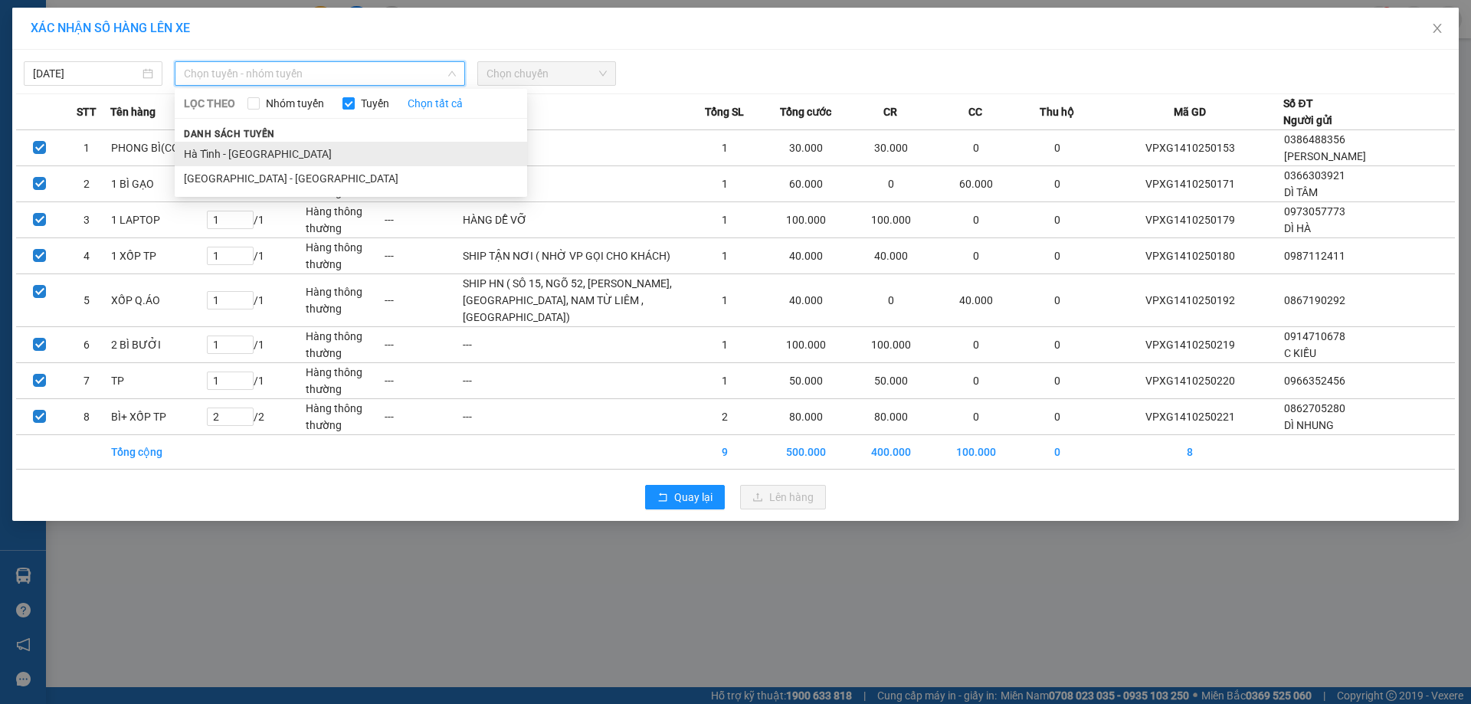
click at [267, 152] on li "Hà Tĩnh - Hà Nội" at bounding box center [351, 154] width 352 height 25
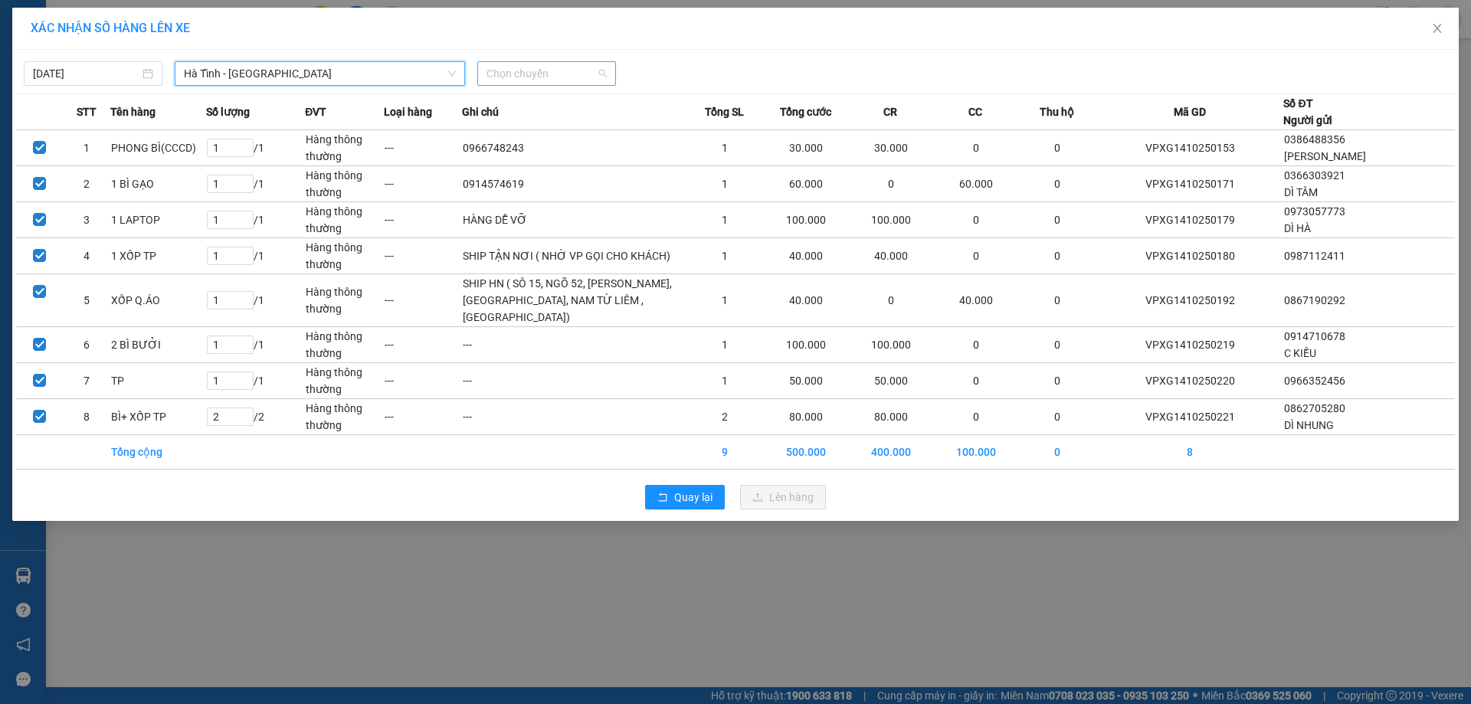
click at [510, 80] on span "Chọn chuyến" at bounding box center [546, 73] width 120 height 23
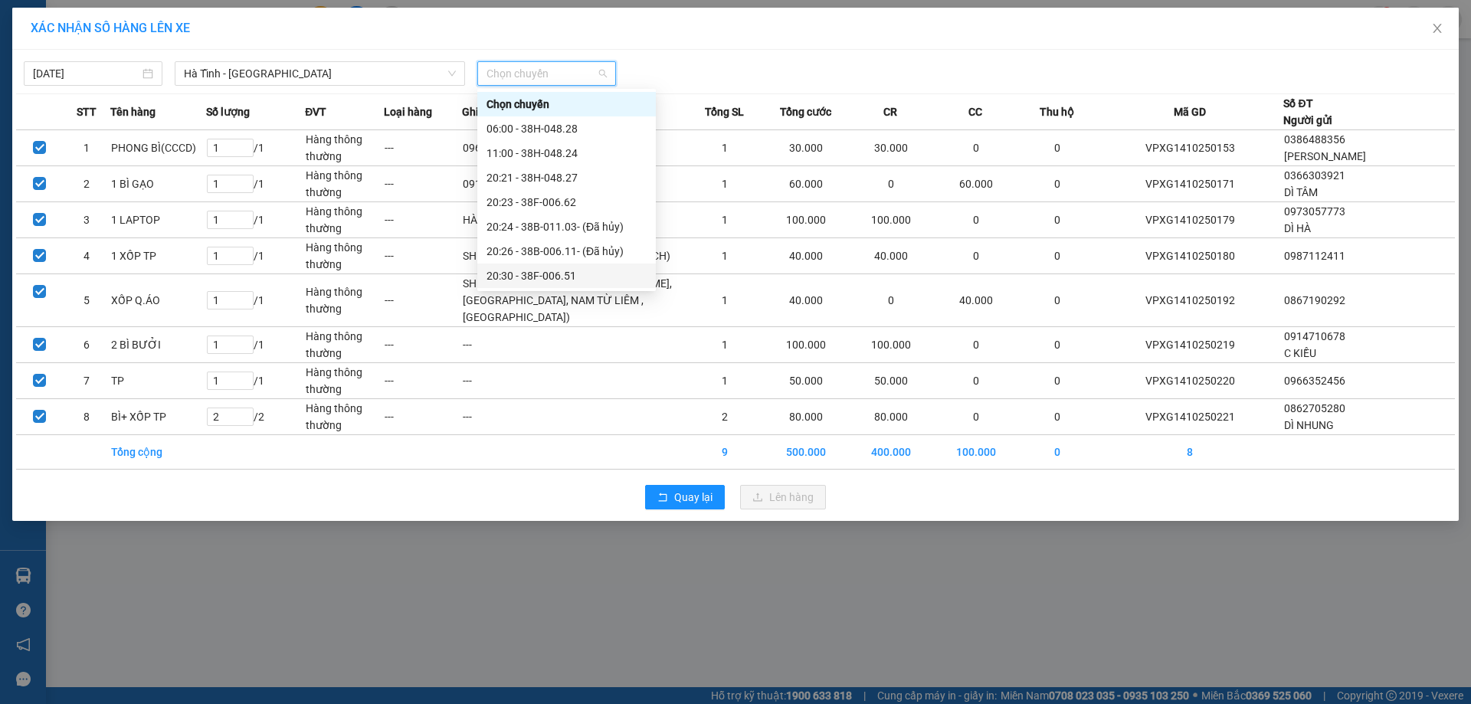
click at [565, 267] on div "20:30 - 38F-006.51" at bounding box center [566, 275] width 160 height 17
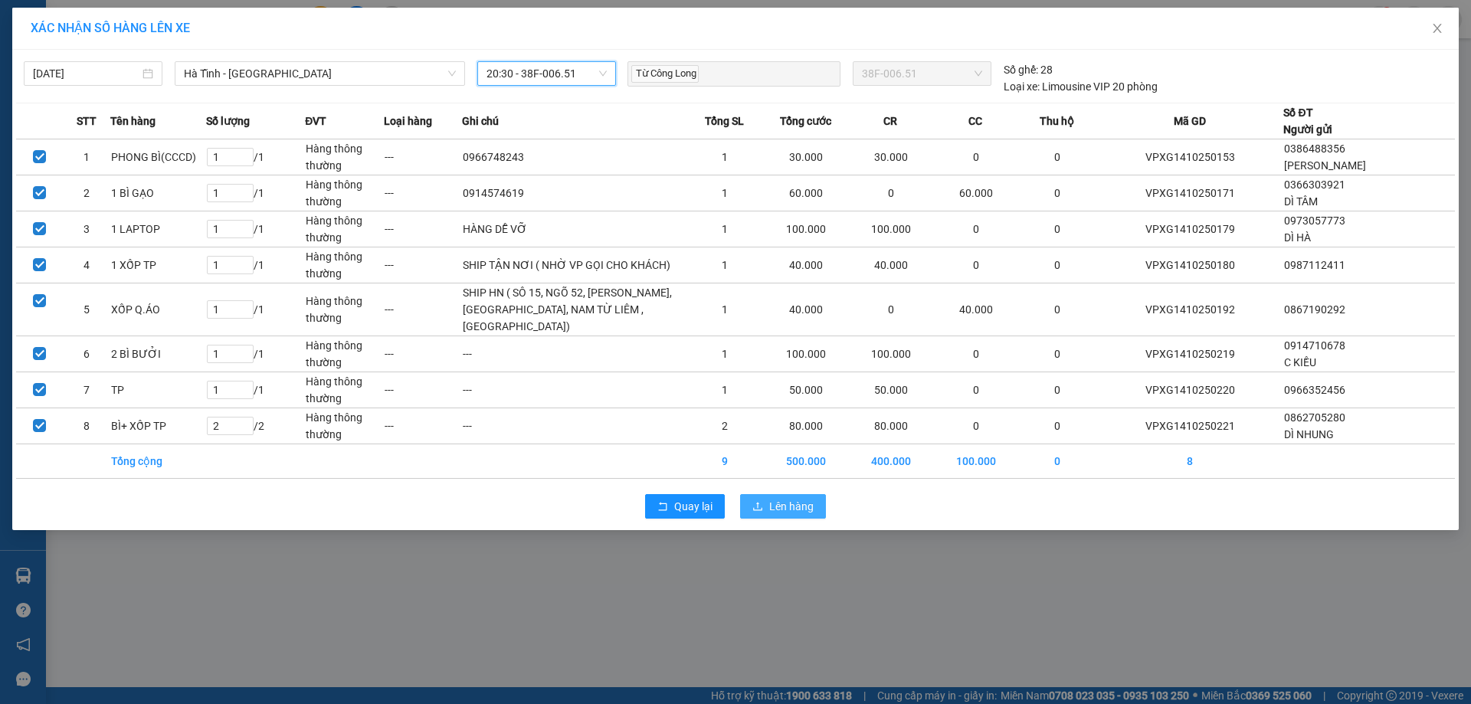
drag, startPoint x: 798, startPoint y: 510, endPoint x: 794, endPoint y: 503, distance: 7.9
click at [797, 509] on span "Lên hàng" at bounding box center [791, 506] width 44 height 17
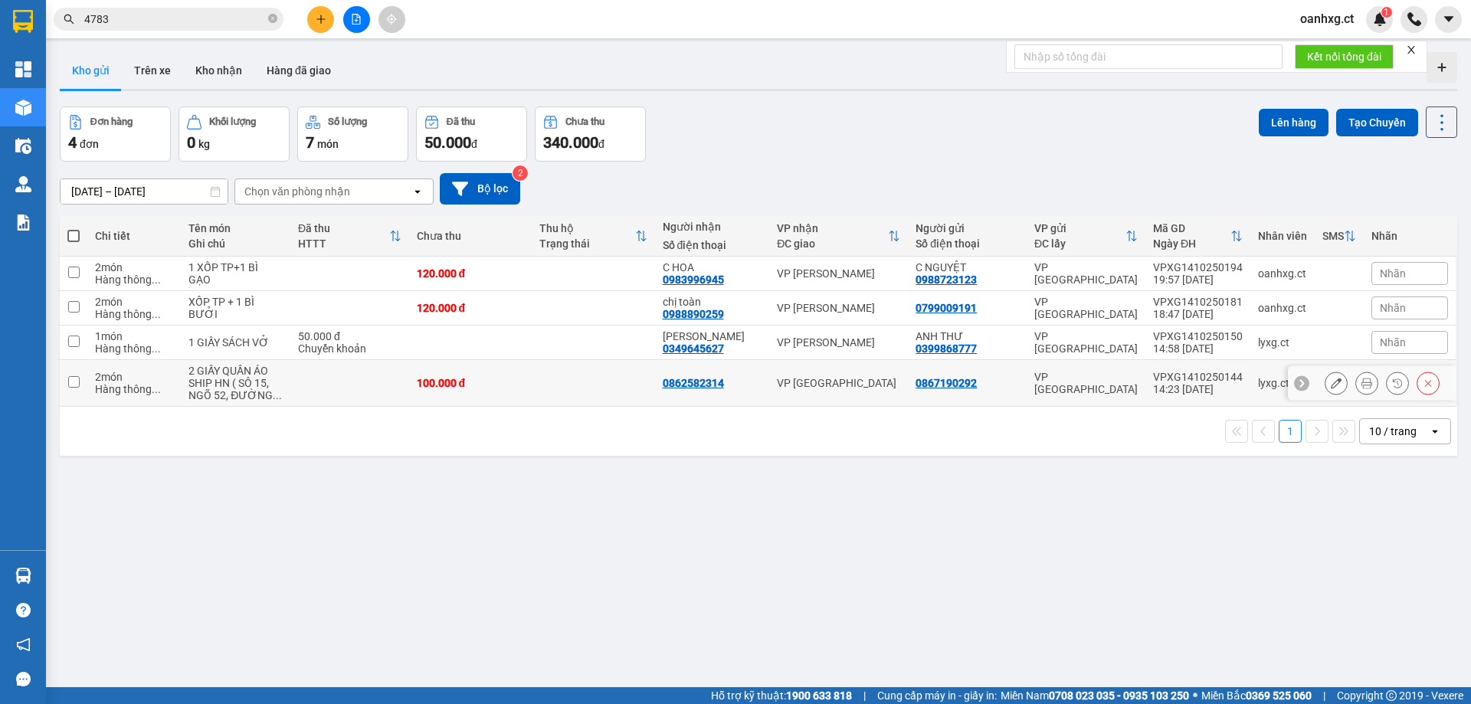
click at [71, 382] on input "checkbox" at bounding box center [73, 381] width 11 height 11
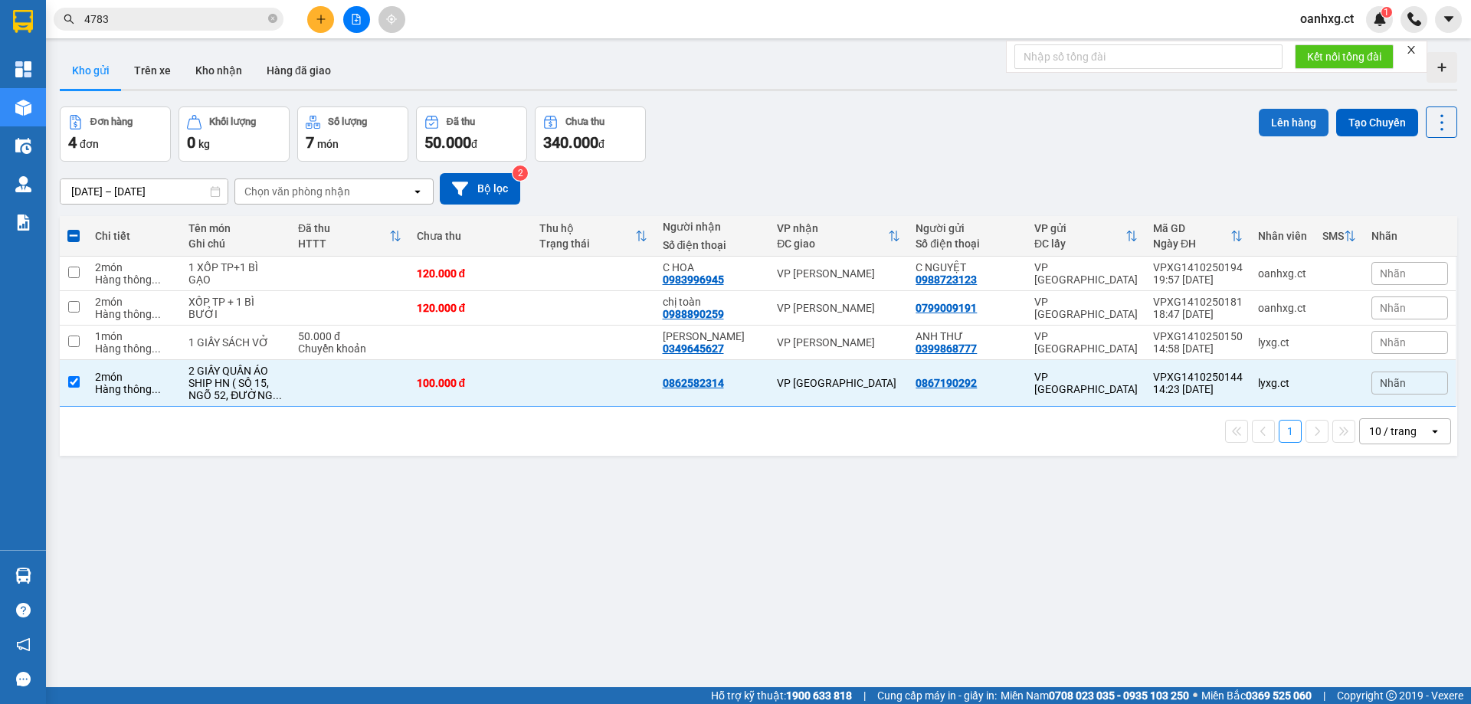
click at [1292, 126] on button "Lên hàng" at bounding box center [1293, 123] width 70 height 28
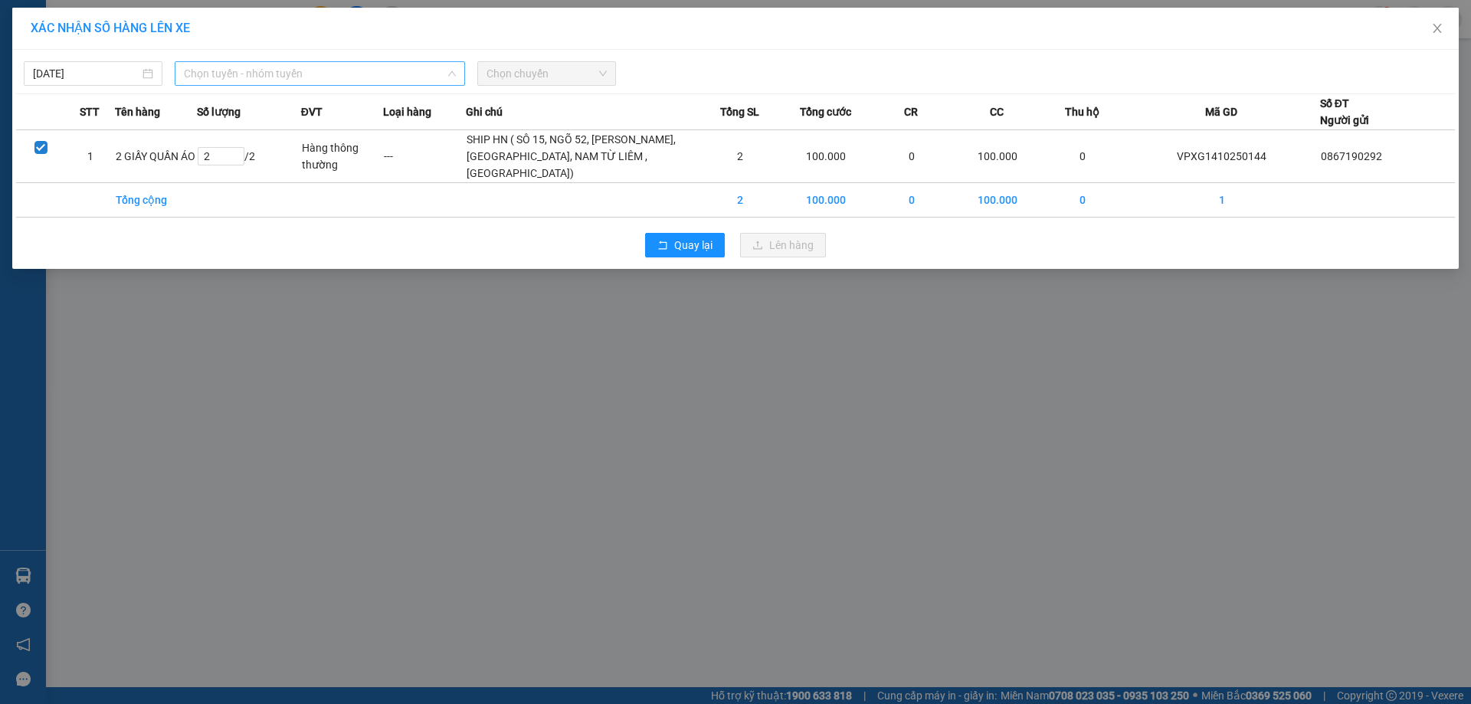
click at [420, 77] on span "Chọn tuyến - nhóm tuyến" at bounding box center [320, 73] width 272 height 23
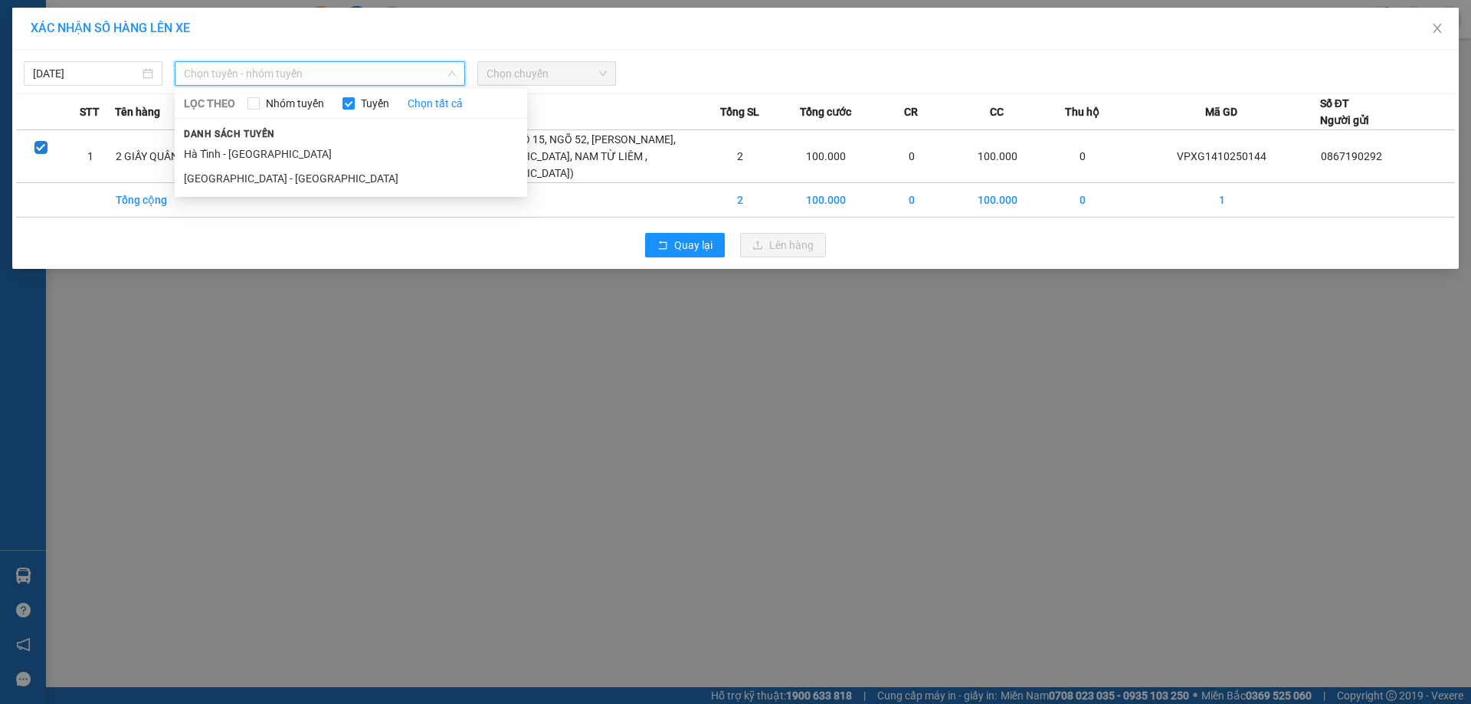
drag, startPoint x: 284, startPoint y: 159, endPoint x: 535, endPoint y: 51, distance: 273.5
click at [284, 159] on li "Hà Tĩnh - Hà Nội" at bounding box center [351, 154] width 352 height 25
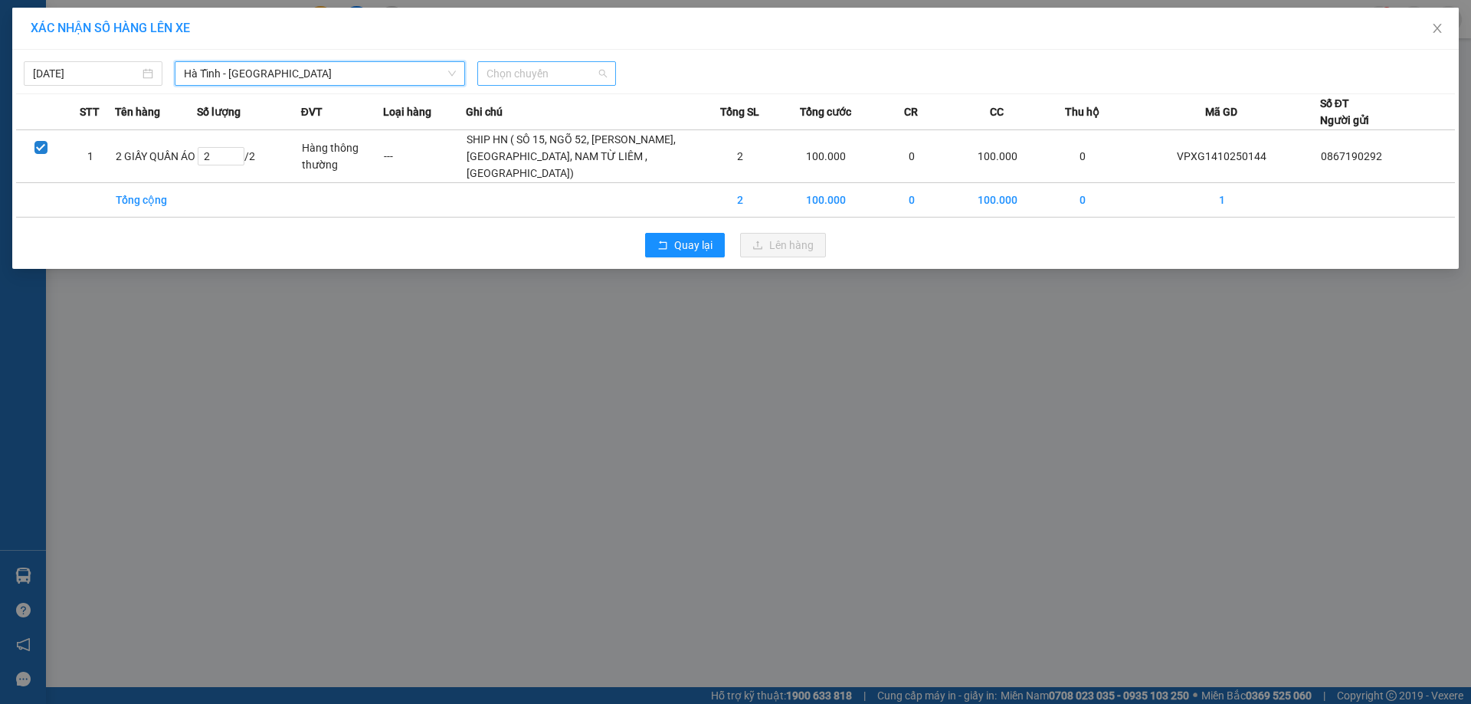
click at [535, 70] on span "Chọn chuyến" at bounding box center [546, 73] width 120 height 23
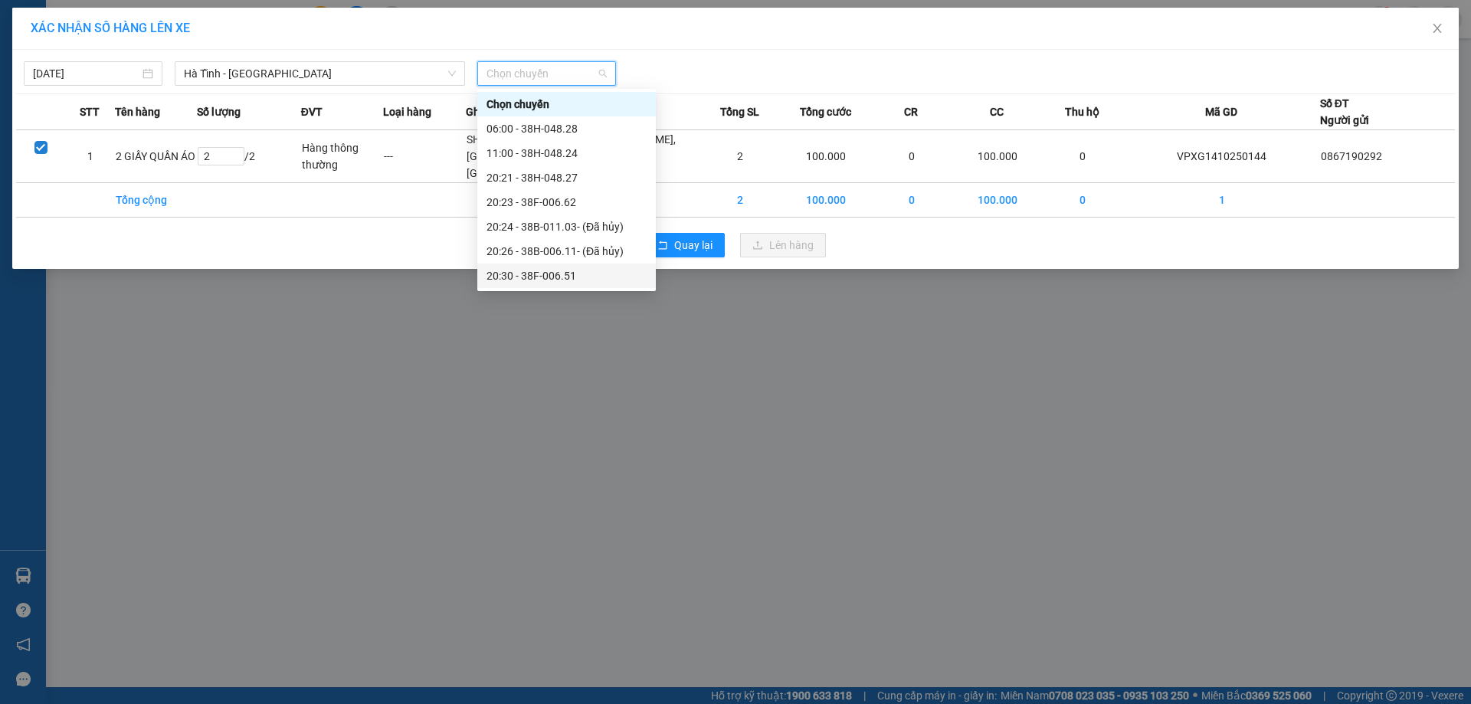
click at [572, 276] on div "20:30 - 38F-006.51" at bounding box center [566, 275] width 160 height 17
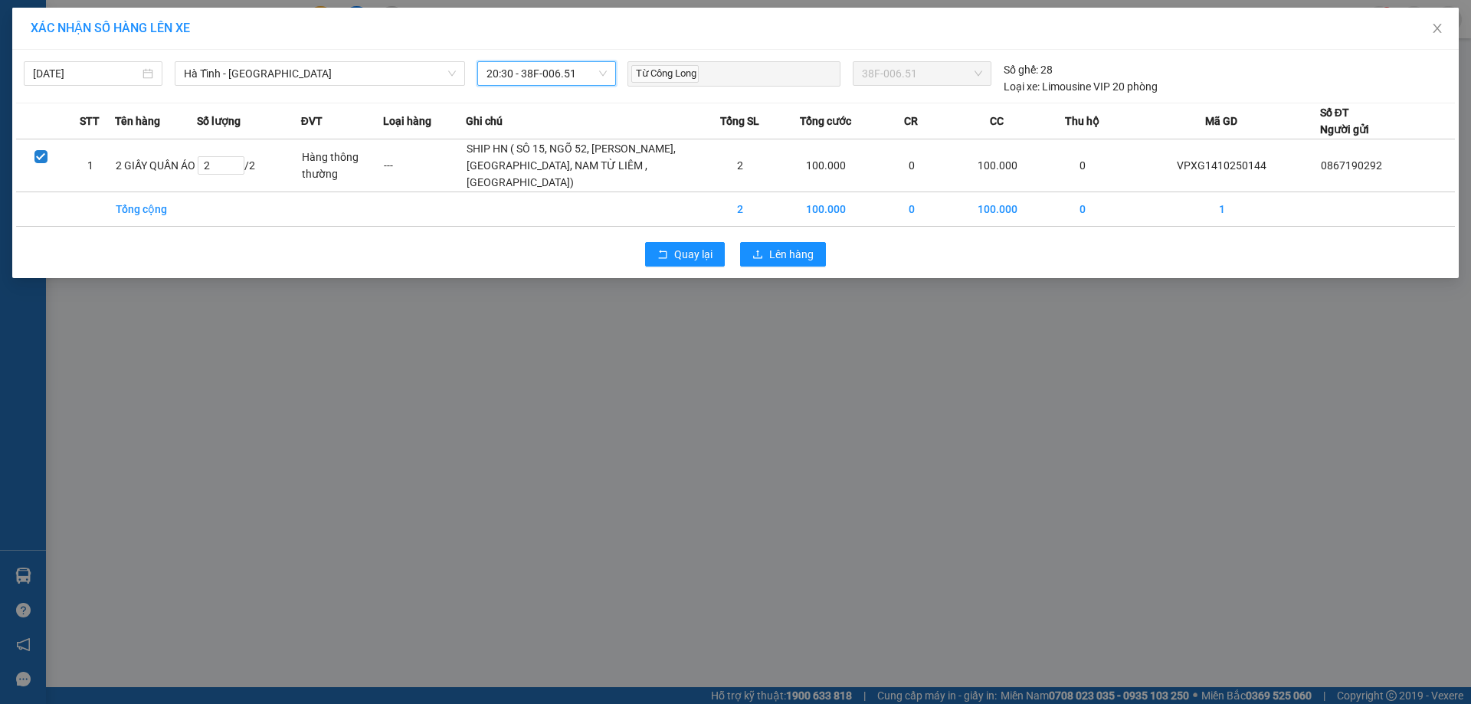
click at [780, 273] on div "Quay lại Lên hàng" at bounding box center [735, 254] width 1438 height 40
click at [793, 263] on span "Lên hàng" at bounding box center [791, 254] width 44 height 17
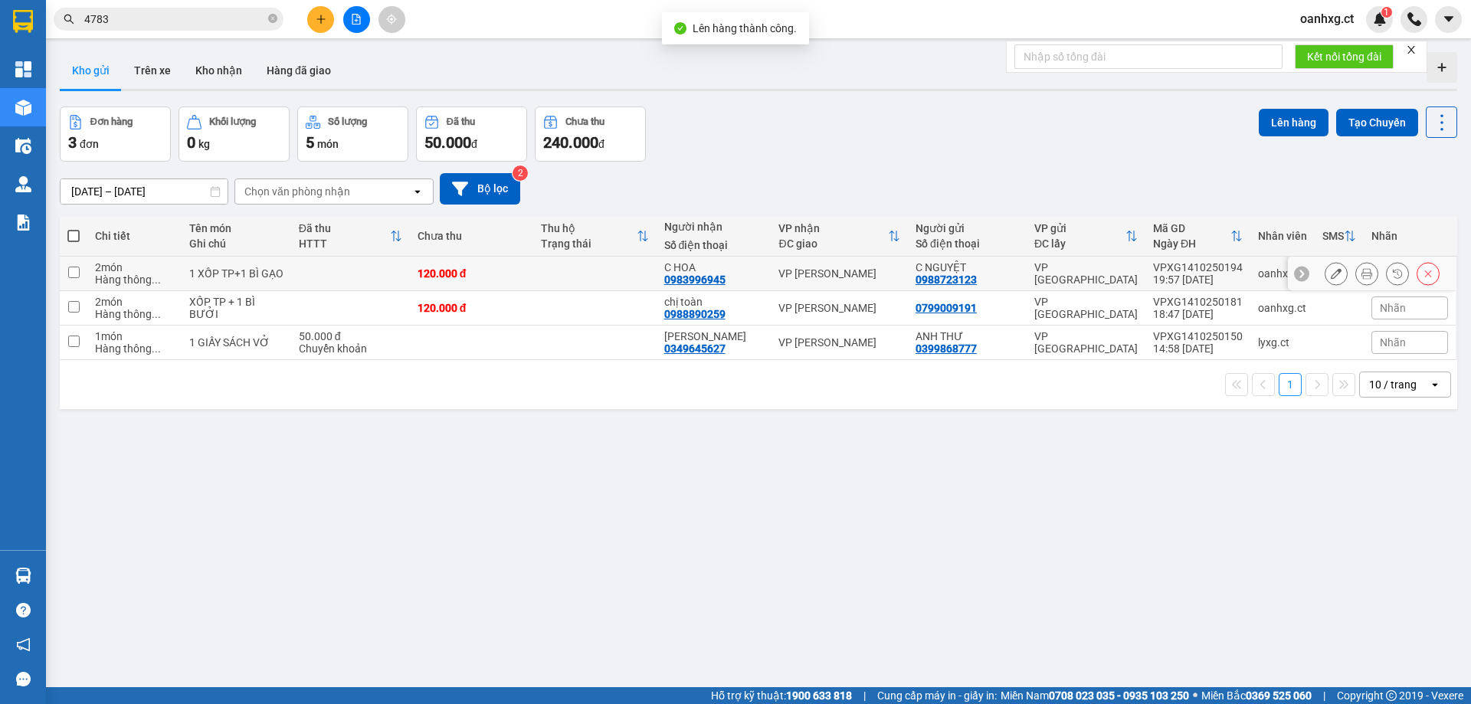
click at [77, 271] on input "checkbox" at bounding box center [73, 272] width 11 height 11
checkbox input "true"
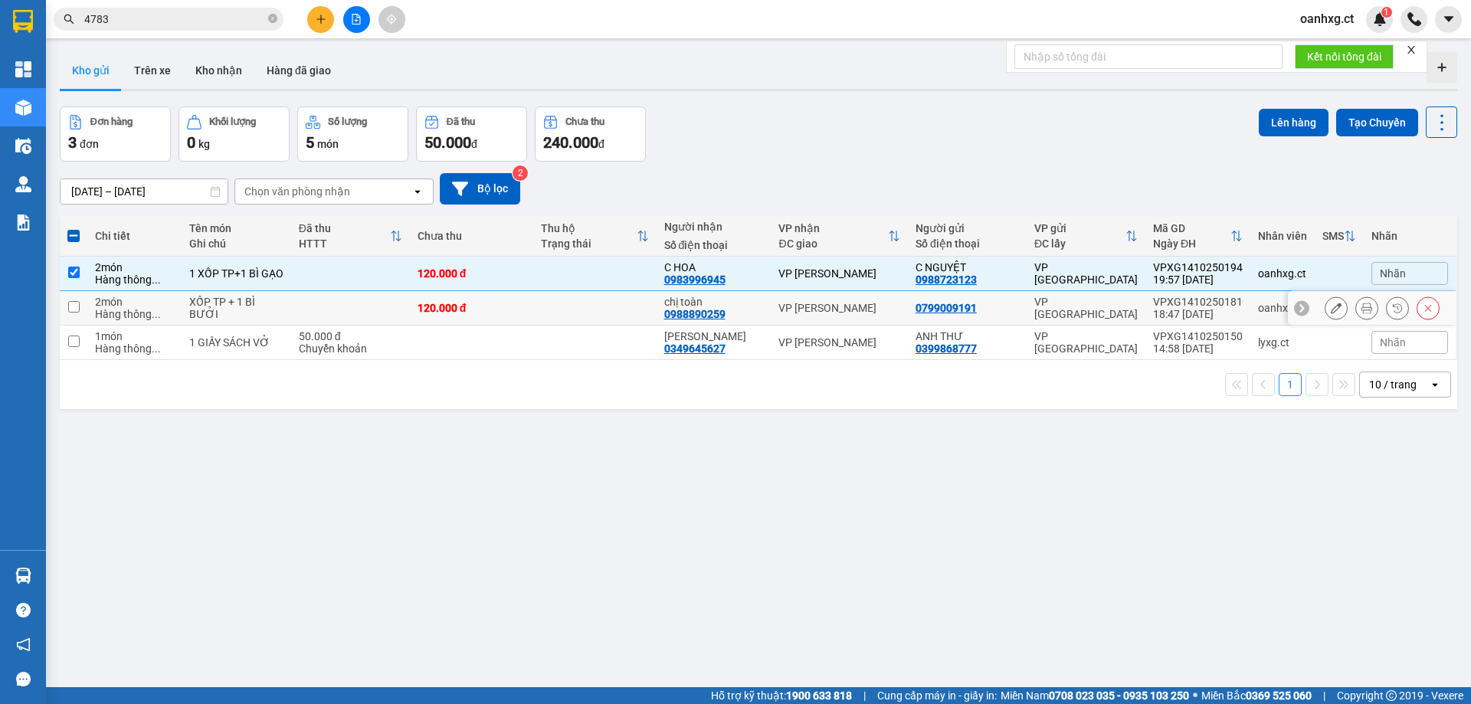
click at [72, 312] on td at bounding box center [74, 308] width 28 height 34
checkbox input "true"
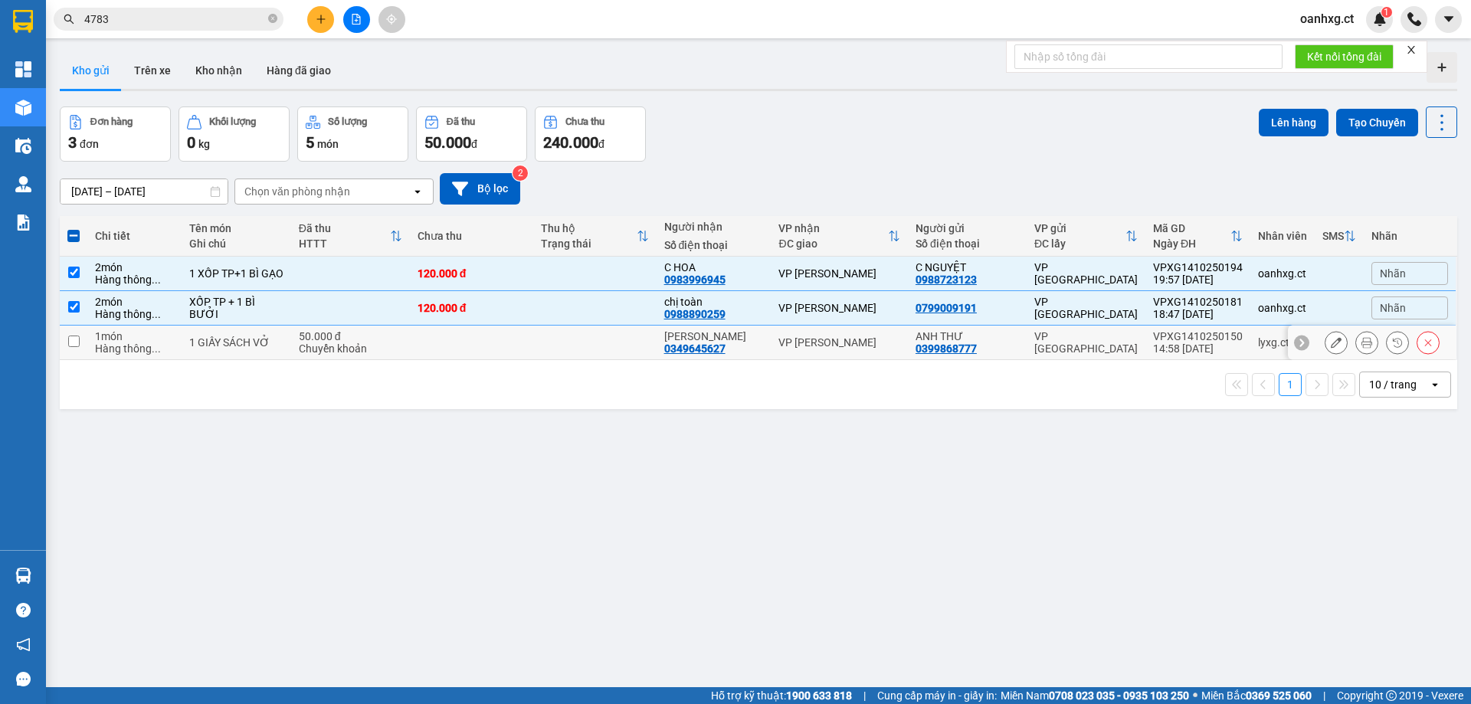
click at [74, 341] on input "checkbox" at bounding box center [73, 340] width 11 height 11
checkbox input "true"
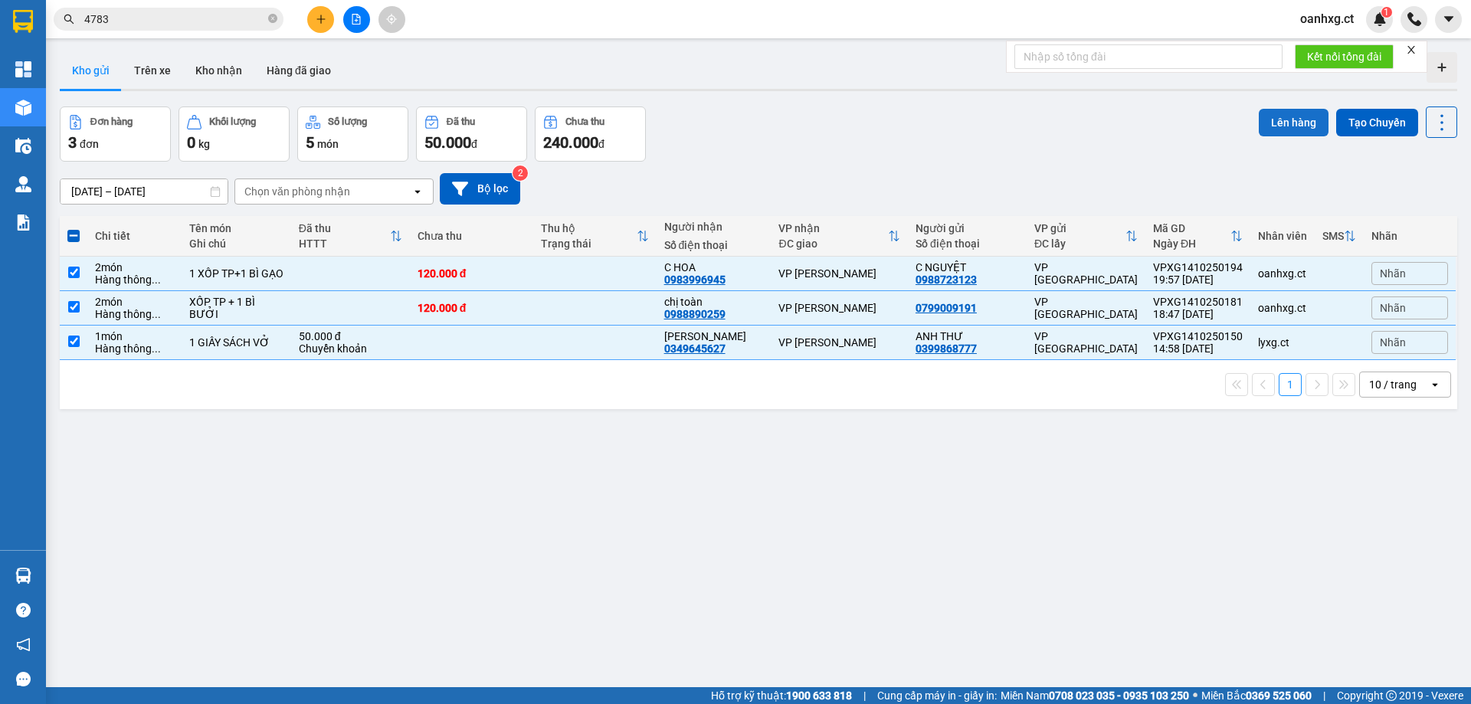
click at [1288, 126] on button "Lên hàng" at bounding box center [1293, 123] width 70 height 28
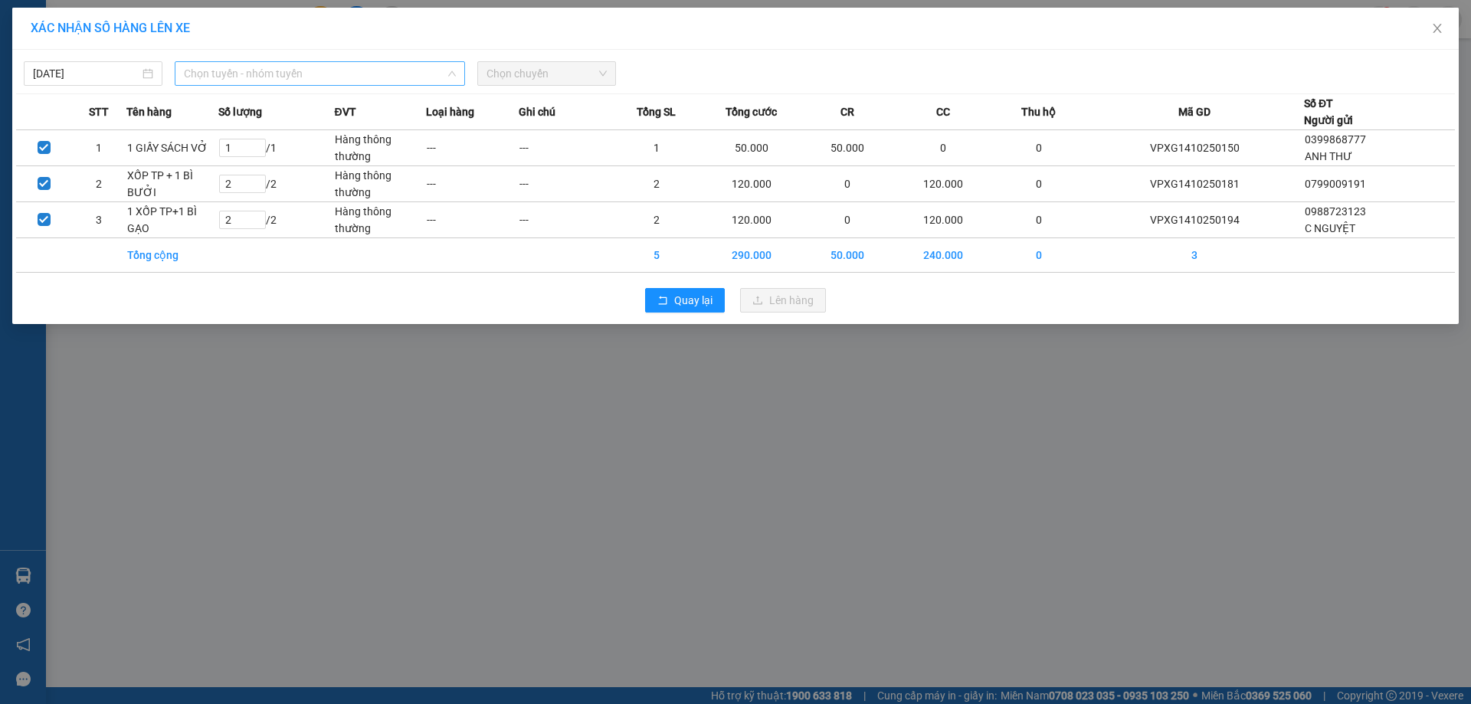
click at [248, 74] on span "Chọn tuyến - nhóm tuyến" at bounding box center [320, 73] width 272 height 23
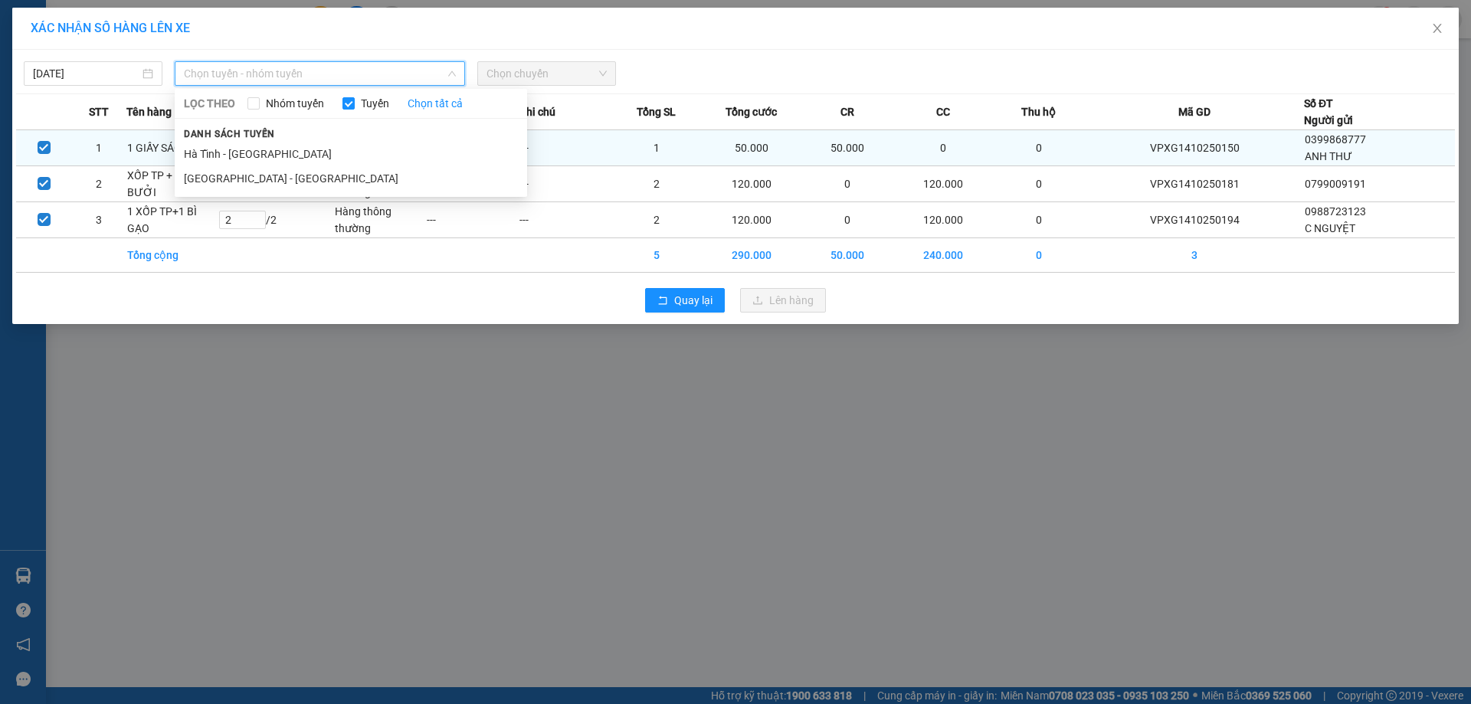
click at [233, 146] on li "Hà Tĩnh - Hà Nội" at bounding box center [351, 154] width 352 height 25
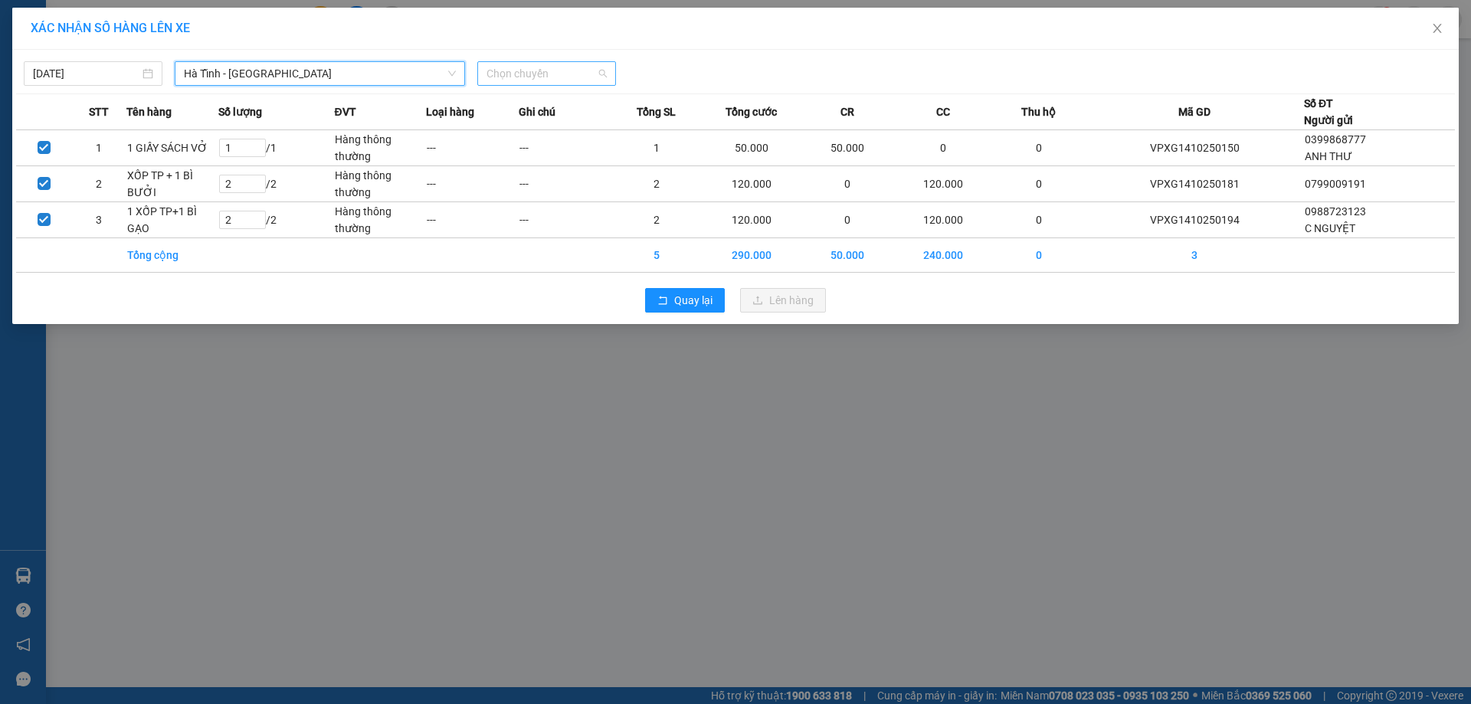
click at [589, 68] on span "Chọn chuyến" at bounding box center [546, 73] width 120 height 23
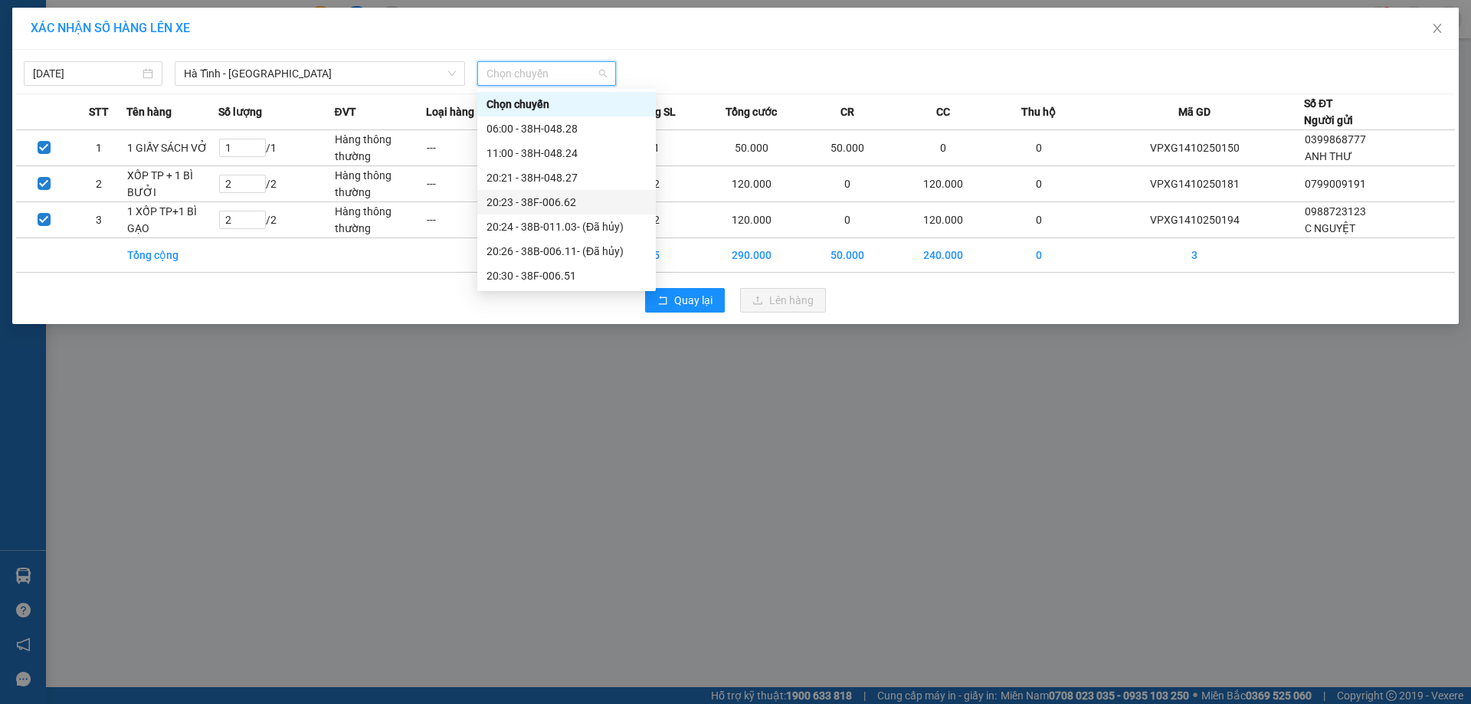
click at [571, 203] on div "20:23 - 38F-006.62" at bounding box center [566, 202] width 160 height 17
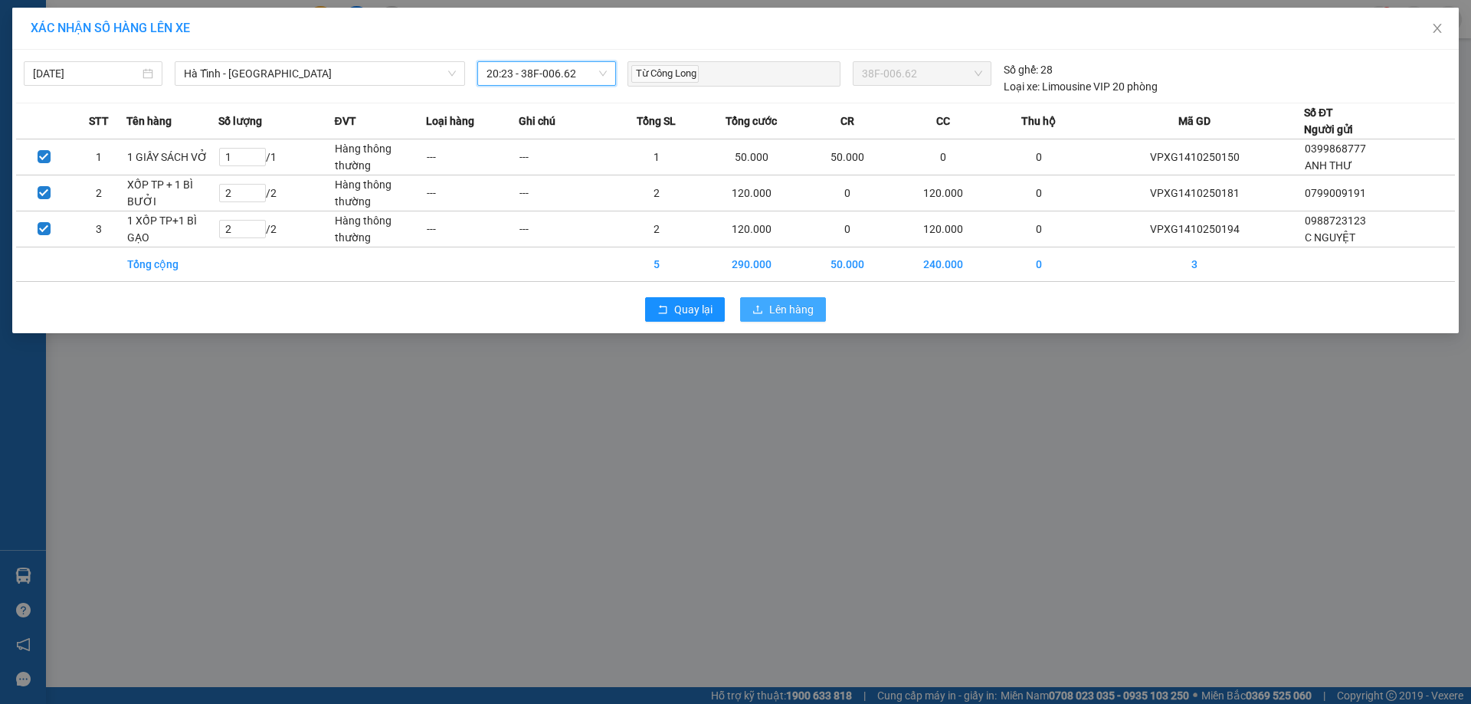
drag, startPoint x: 774, startPoint y: 310, endPoint x: 903, endPoint y: 265, distance: 136.4
click at [774, 309] on span "Lên hàng" at bounding box center [791, 309] width 44 height 17
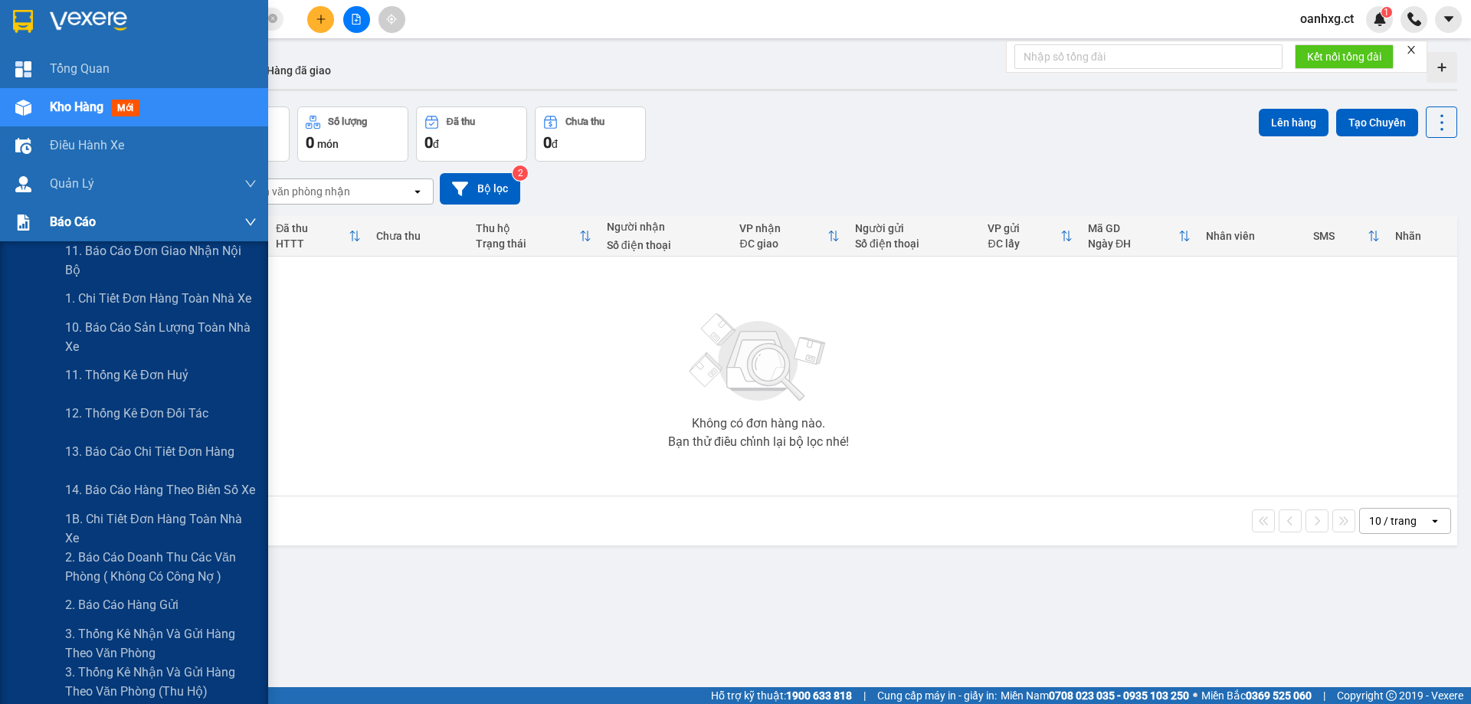
click at [86, 221] on span "Báo cáo" at bounding box center [73, 221] width 46 height 19
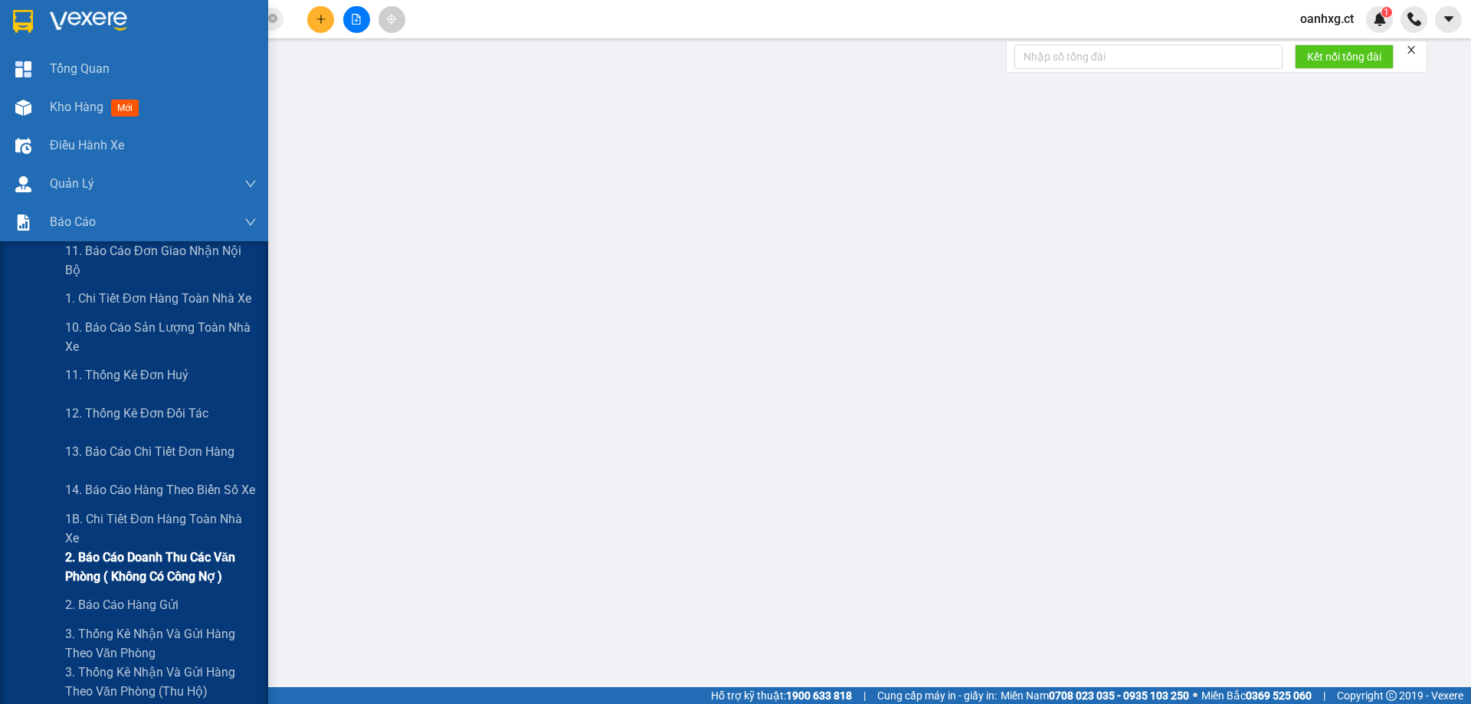
drag, startPoint x: 188, startPoint y: 569, endPoint x: 227, endPoint y: 540, distance: 48.7
click at [191, 564] on span "2. Báo cáo doanh thu các văn phòng ( không có công nợ )" at bounding box center [160, 567] width 191 height 38
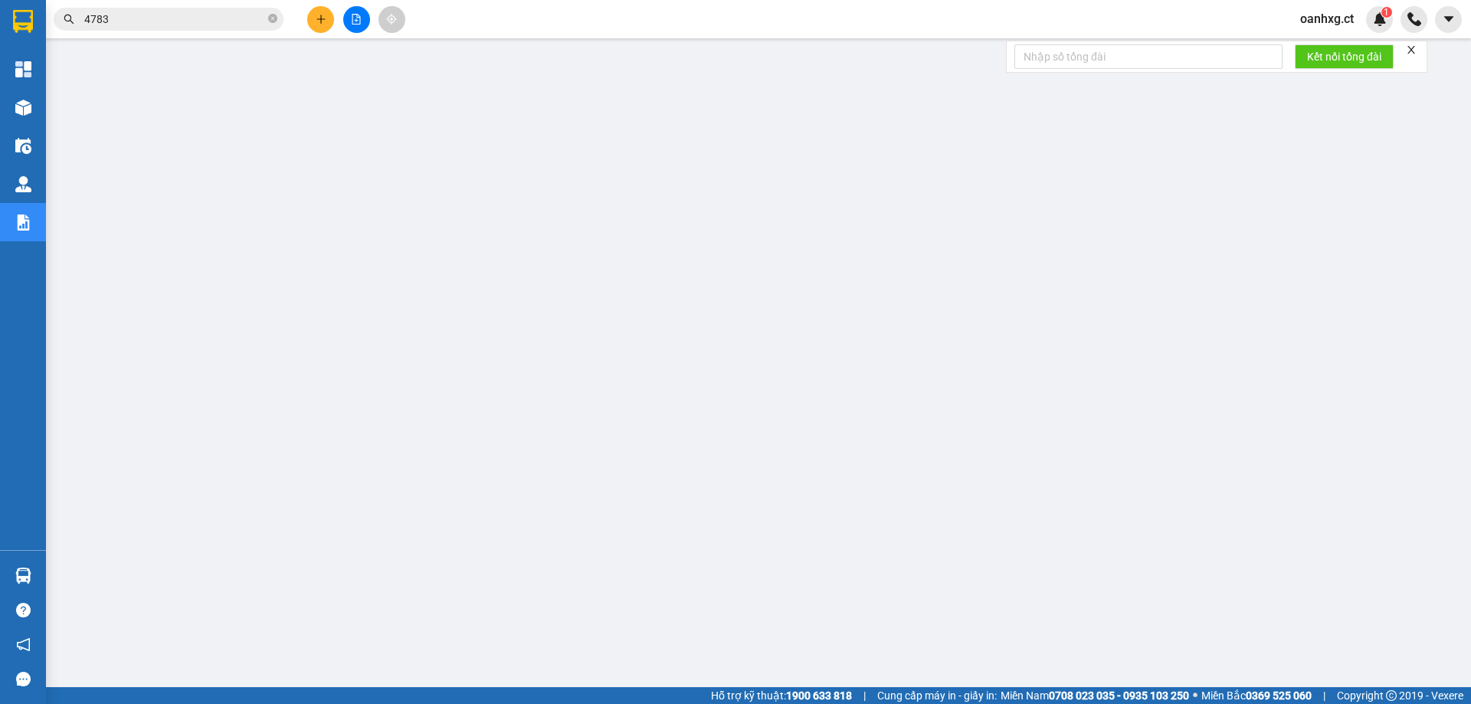
click at [1328, 20] on span "oanhxg.ct" at bounding box center [1327, 18] width 78 height 19
click at [1339, 22] on span "oanhxg.ct" at bounding box center [1327, 18] width 78 height 19
click at [1324, 21] on span "oanhxg.ct" at bounding box center [1327, 18] width 78 height 19
click at [1323, 50] on span "Đăng xuất" at bounding box center [1343, 47] width 64 height 17
